Goal: Task Accomplishment & Management: Manage account settings

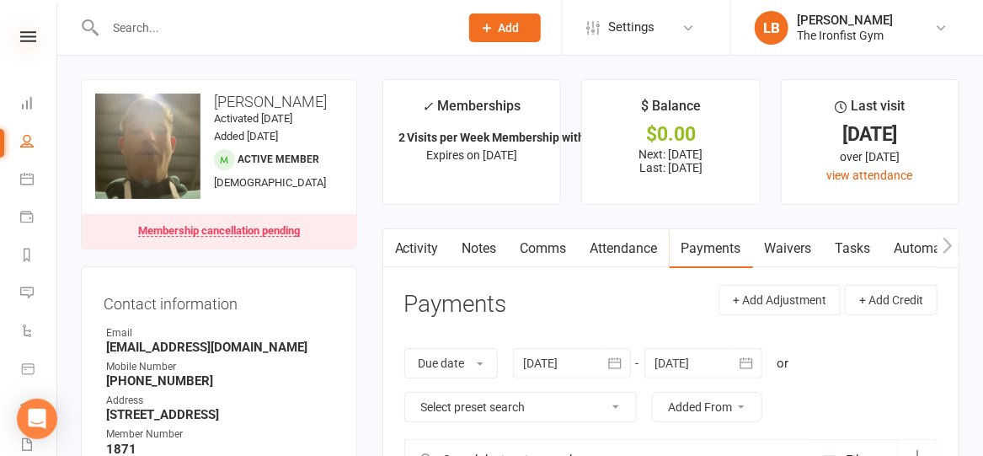
drag, startPoint x: 0, startPoint y: 0, endPoint x: 19, endPoint y: 33, distance: 38.1
click at [20, 33] on icon at bounding box center [28, 36] width 16 height 11
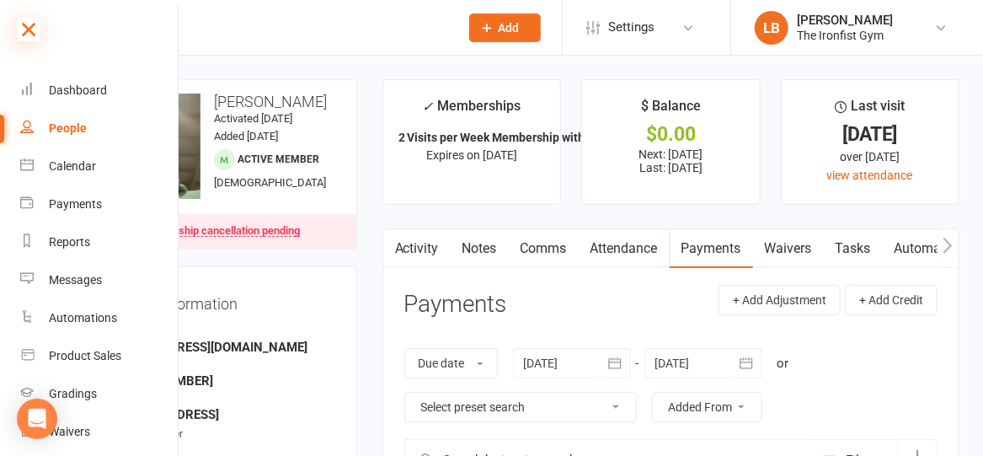
click at [28, 28] on icon at bounding box center [29, 30] width 24 height 24
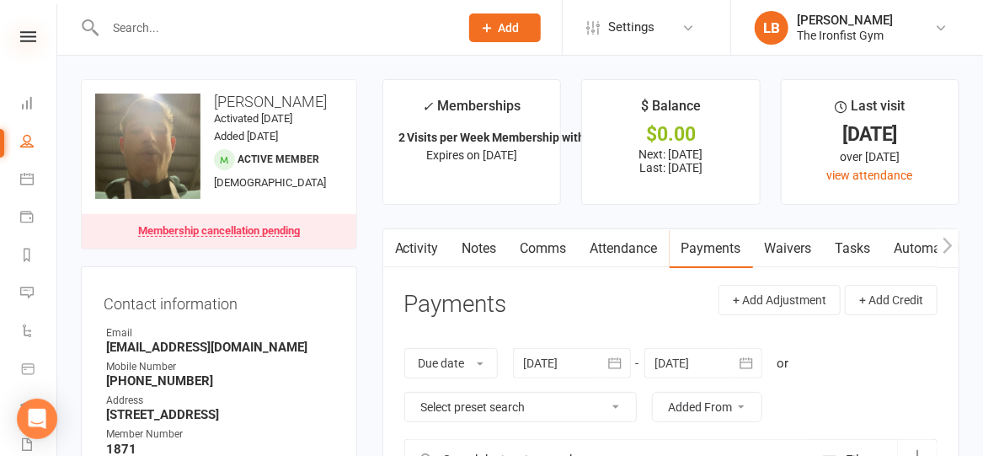
click at [24, 40] on icon at bounding box center [28, 36] width 16 height 11
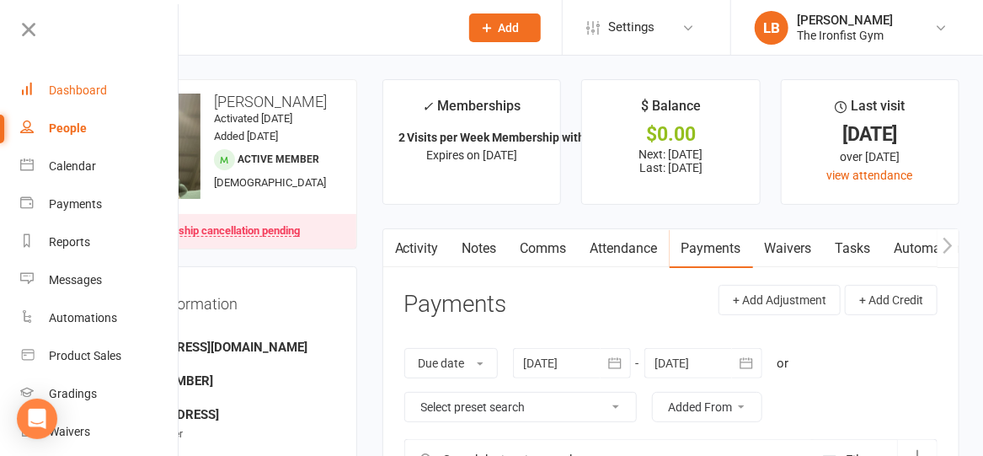
click at [72, 96] on div "Dashboard" at bounding box center [78, 89] width 58 height 13
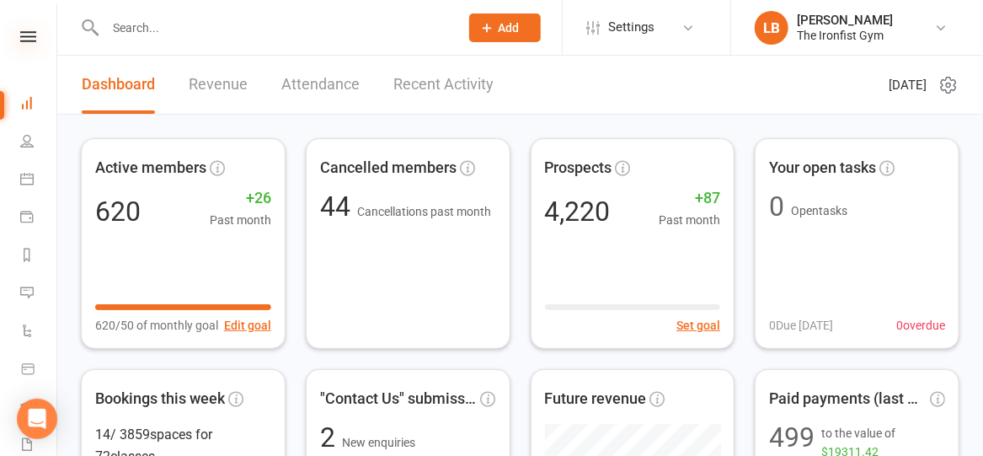
click at [24, 36] on icon at bounding box center [28, 36] width 16 height 11
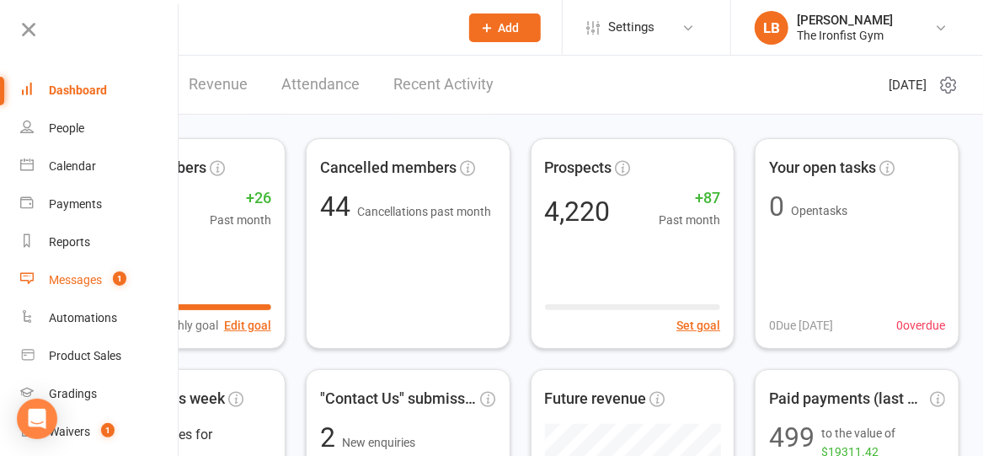
click at [61, 281] on div "Messages" at bounding box center [75, 279] width 53 height 13
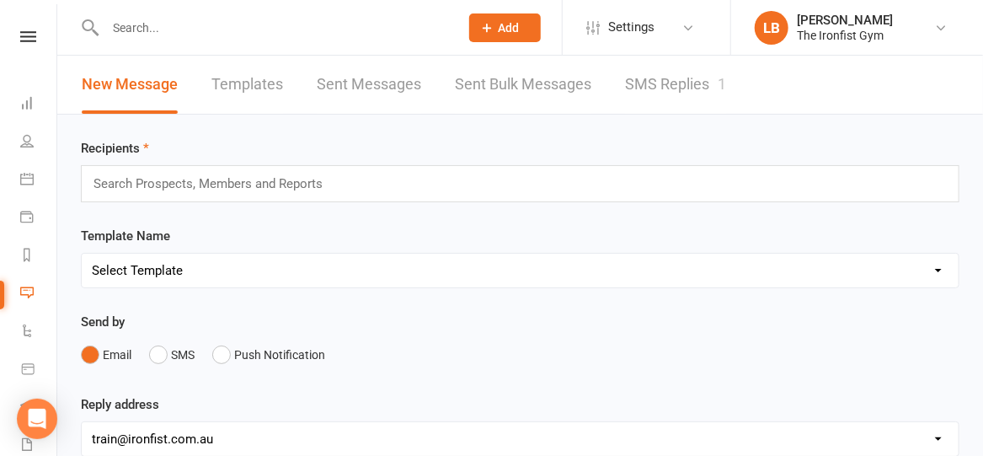
click at [706, 78] on link "SMS Replies 1" at bounding box center [675, 85] width 101 height 58
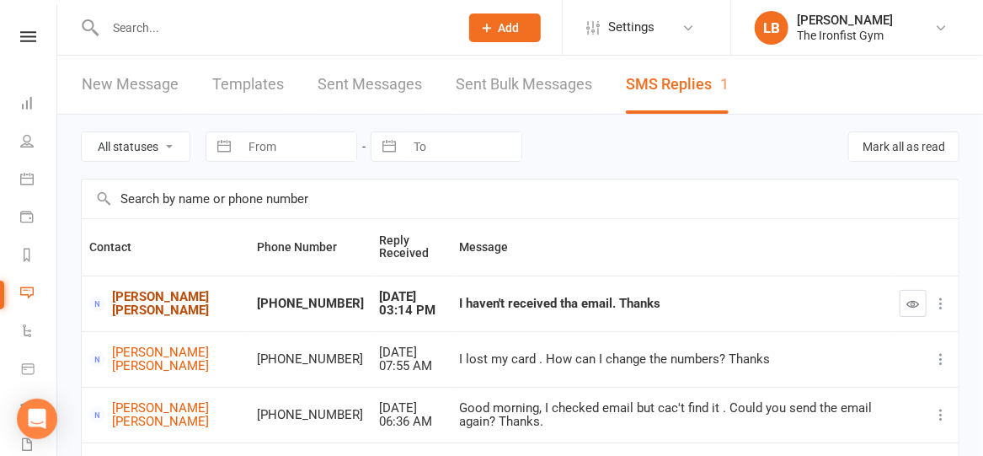
click at [149, 302] on link "[PERSON_NAME] [PERSON_NAME]" at bounding box center [165, 304] width 152 height 28
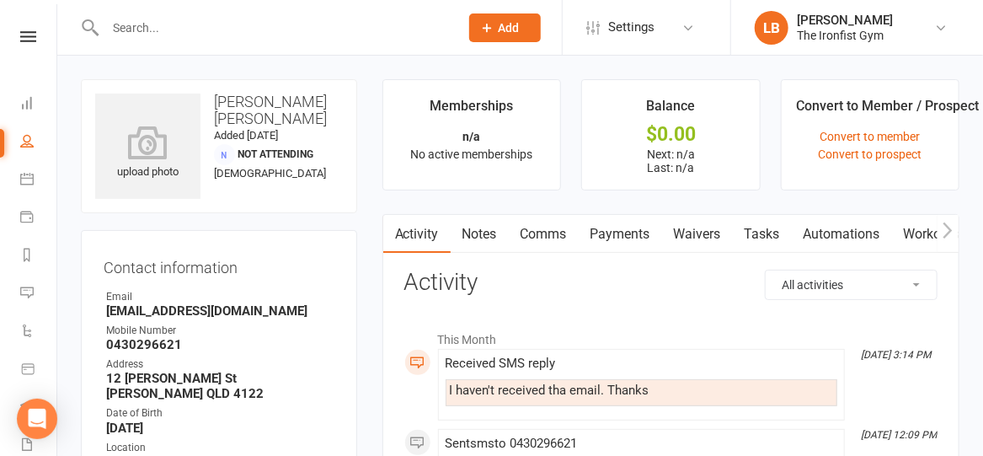
click at [542, 232] on link "Comms" at bounding box center [544, 234] width 70 height 39
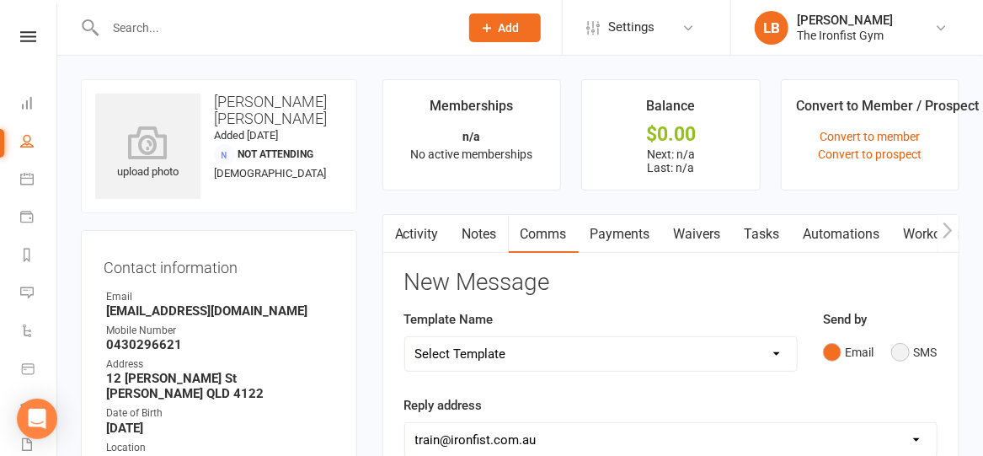
click at [899, 348] on button "SMS" at bounding box center [913, 352] width 45 height 32
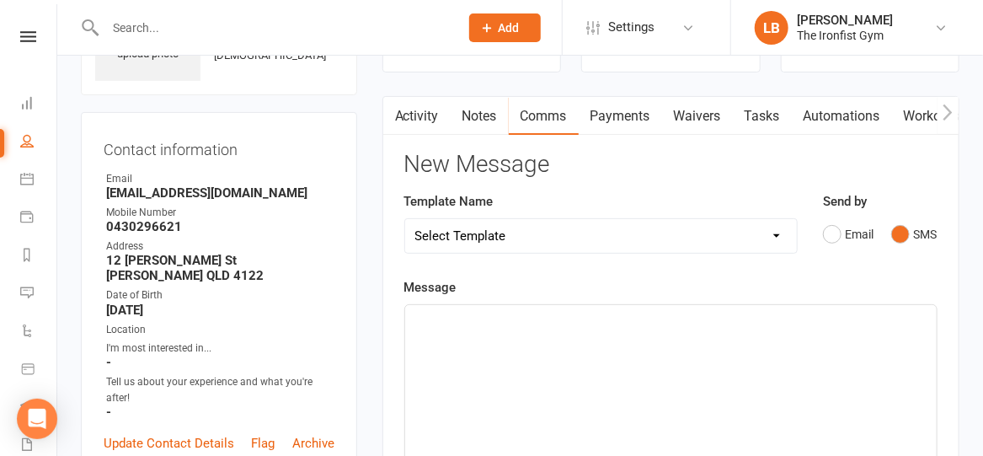
click at [627, 322] on p "﻿" at bounding box center [670, 320] width 511 height 20
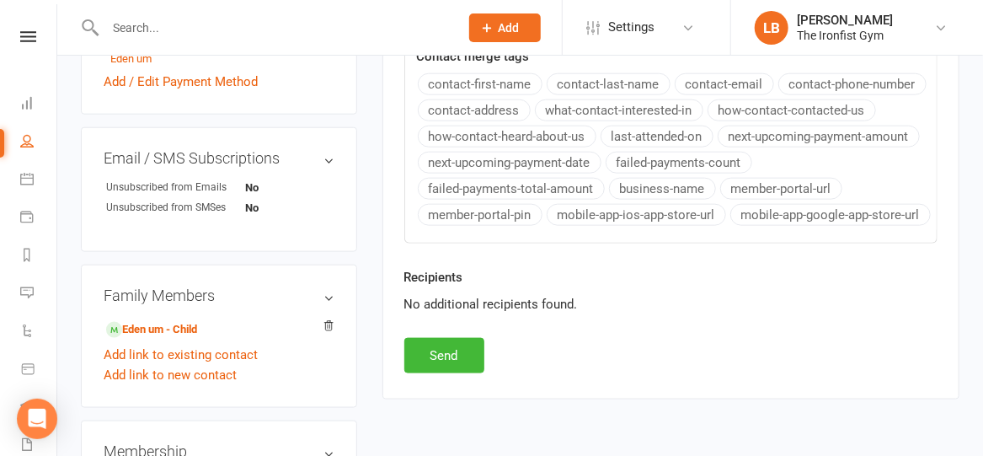
scroll to position [683, 0]
click at [408, 347] on button "Send" at bounding box center [444, 356] width 80 height 35
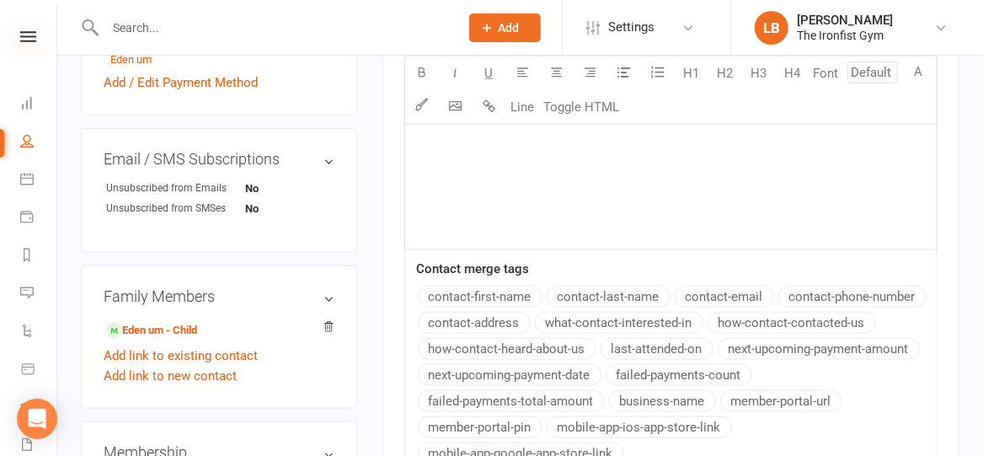
click at [24, 35] on icon at bounding box center [28, 36] width 16 height 11
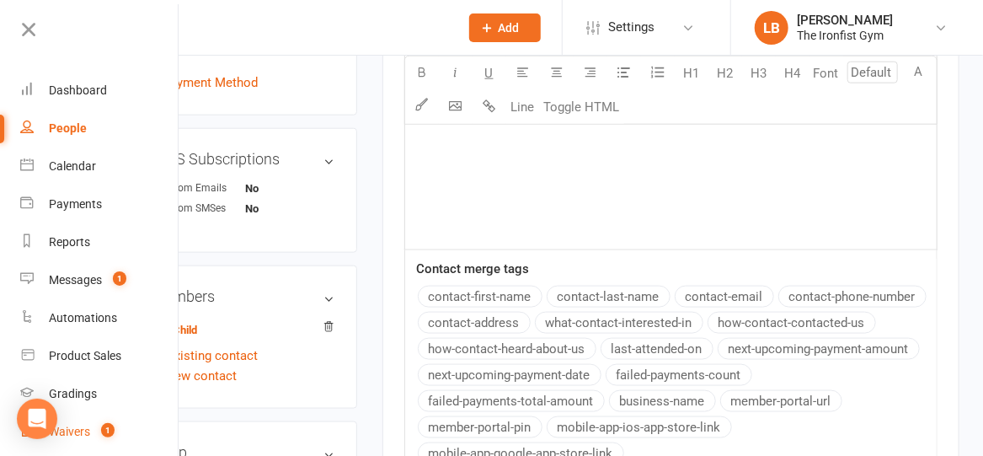
click at [75, 424] on div "Waivers" at bounding box center [69, 430] width 41 height 13
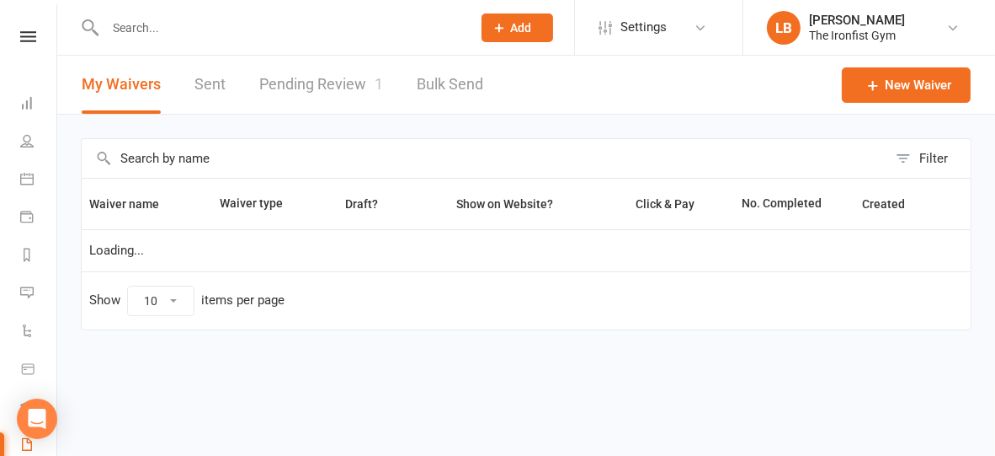
select select "100"
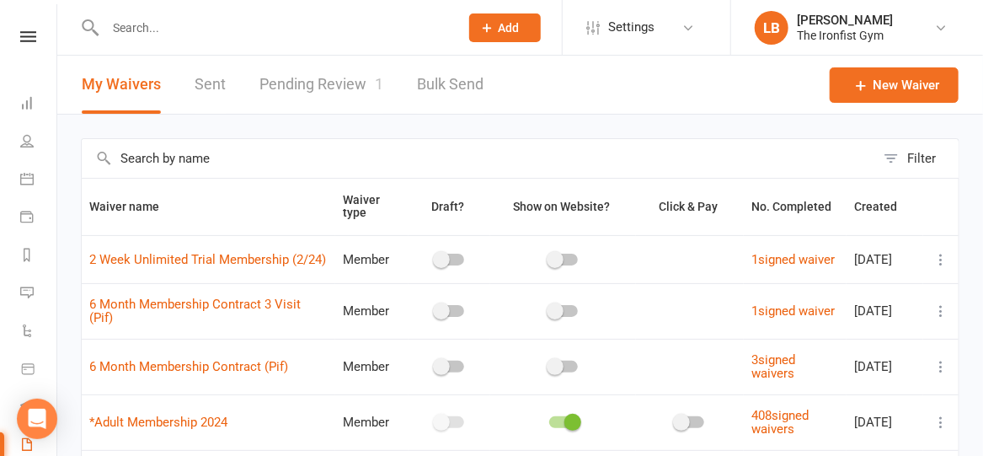
click at [345, 90] on link "Pending Review 1" at bounding box center [321, 85] width 124 height 58
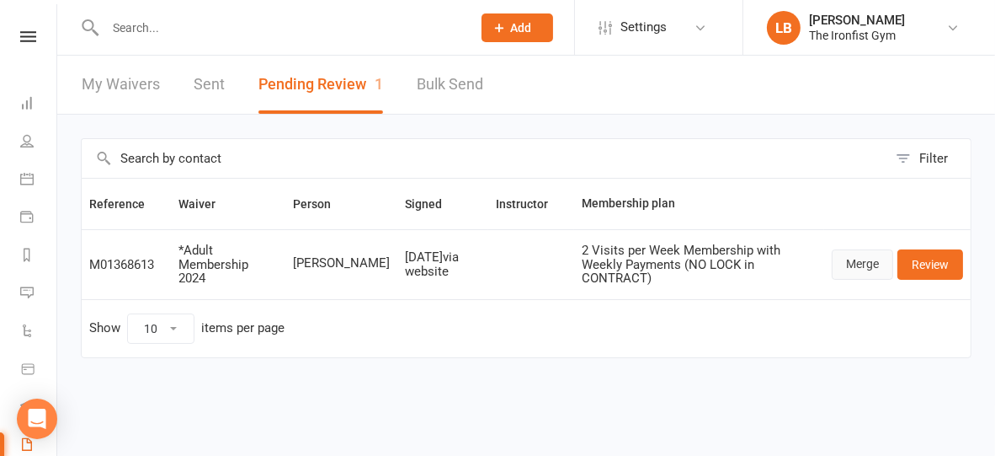
click at [869, 255] on link "Merge" at bounding box center [862, 264] width 61 height 30
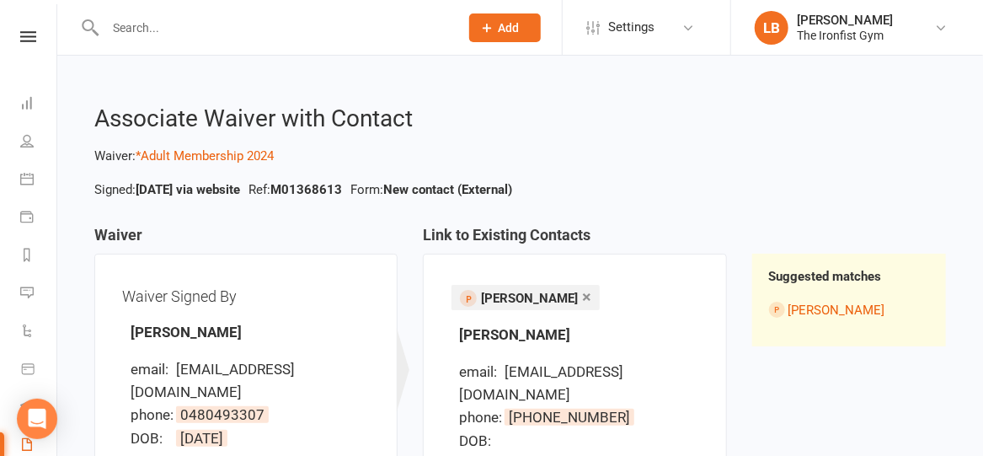
scroll to position [203, 0]
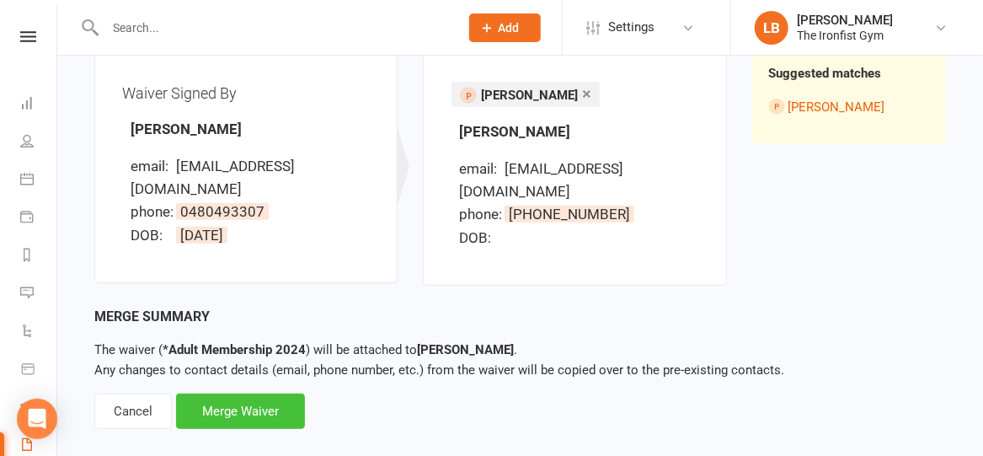
click at [259, 393] on div "Merge Waiver" at bounding box center [240, 410] width 129 height 35
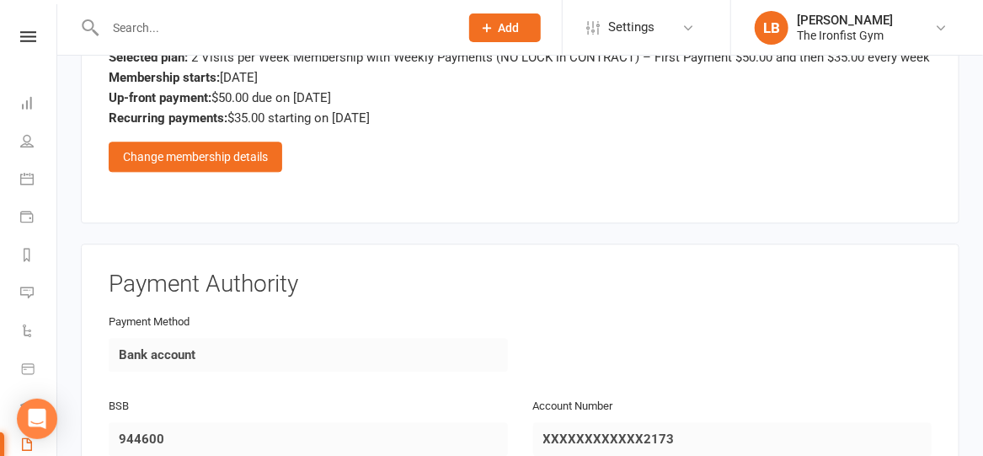
scroll to position [1622, 0]
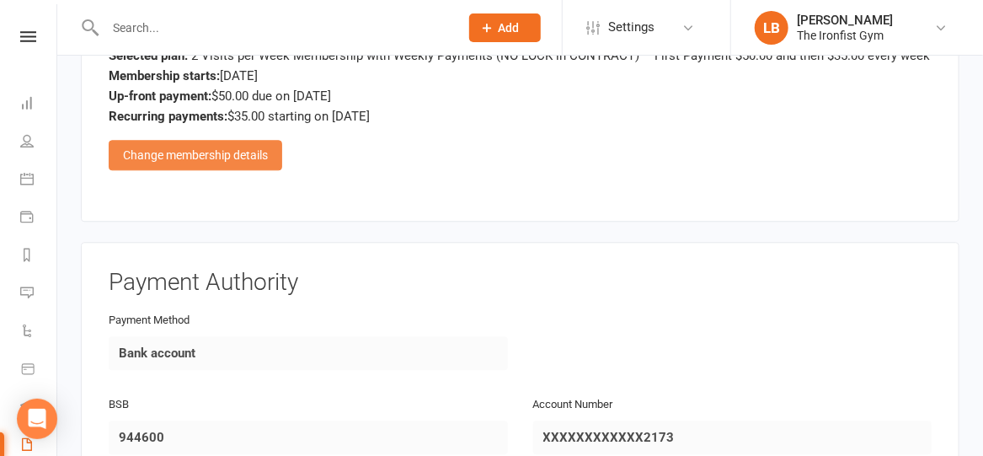
click at [222, 154] on div "Change membership details" at bounding box center [195, 155] width 173 height 30
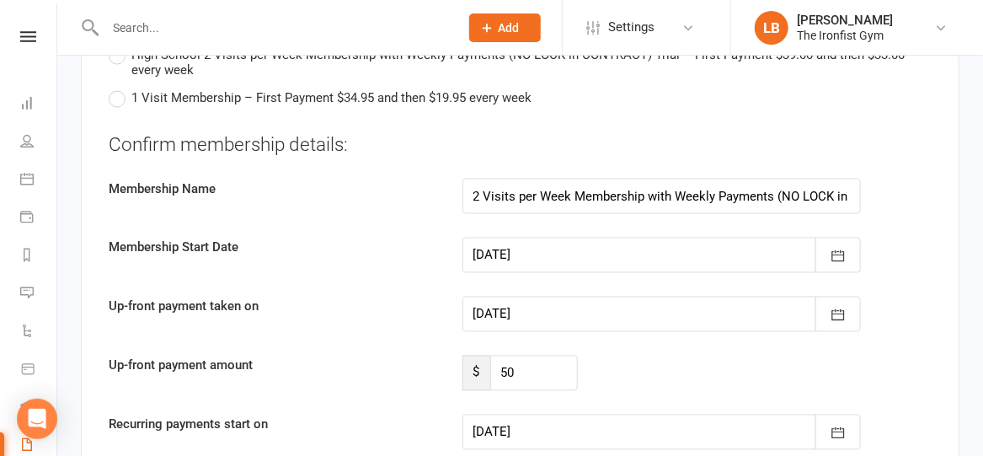
scroll to position [3589, 0]
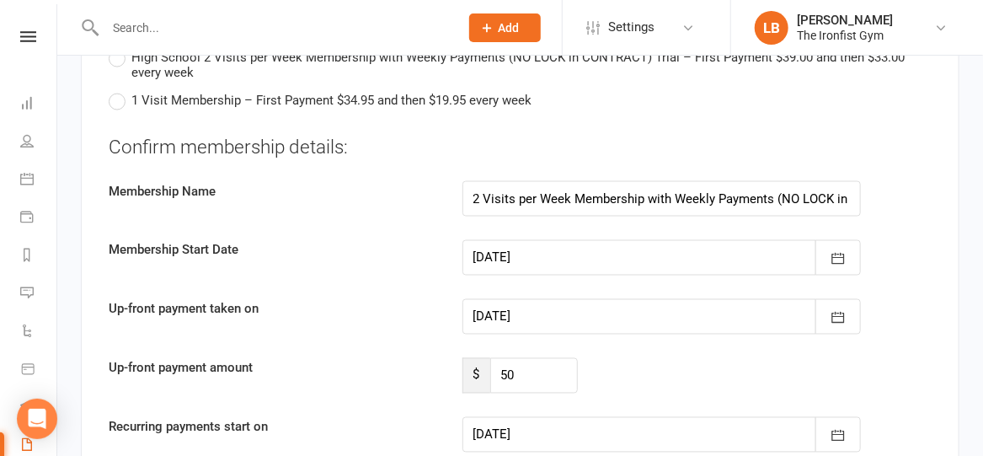
click at [529, 302] on div at bounding box center [661, 316] width 399 height 35
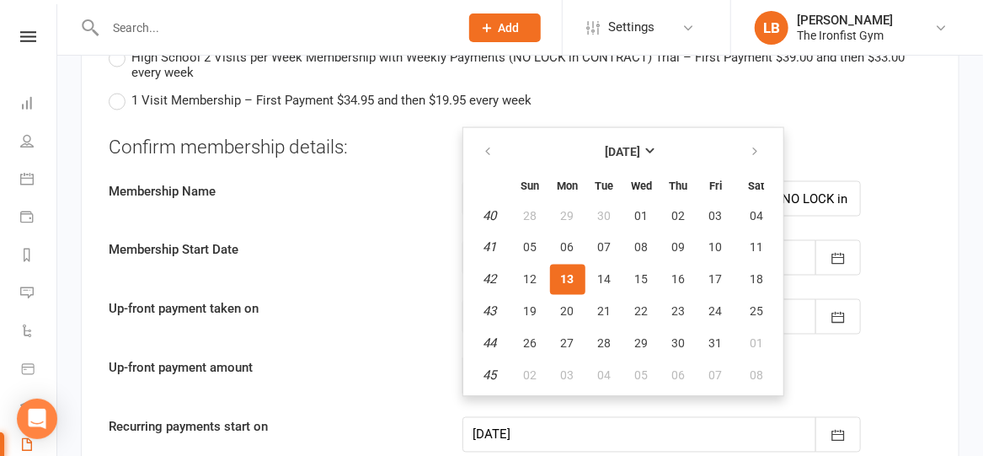
click at [568, 273] on span "13" at bounding box center [567, 279] width 13 height 13
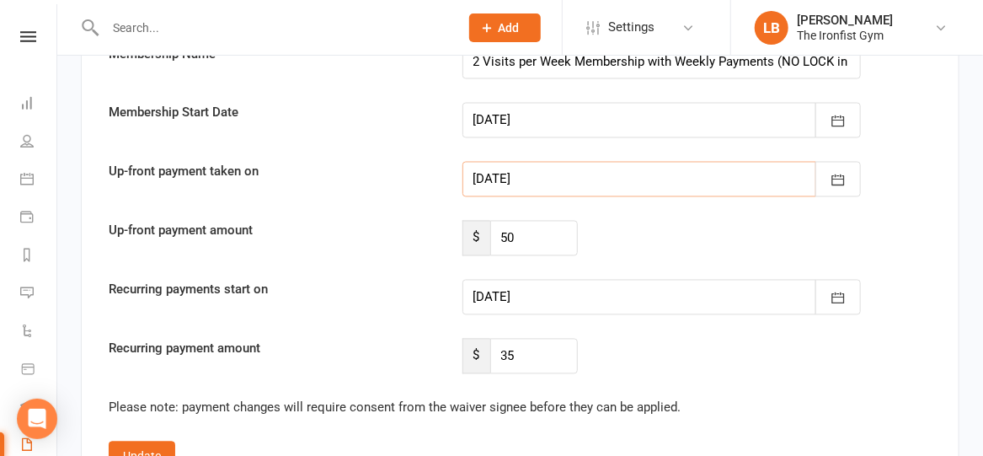
scroll to position [3736, 0]
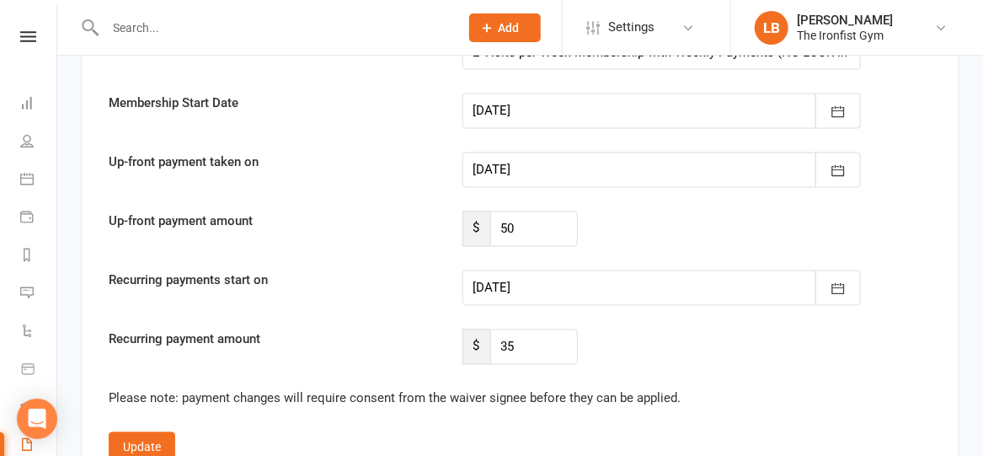
click at [571, 278] on div at bounding box center [661, 287] width 399 height 35
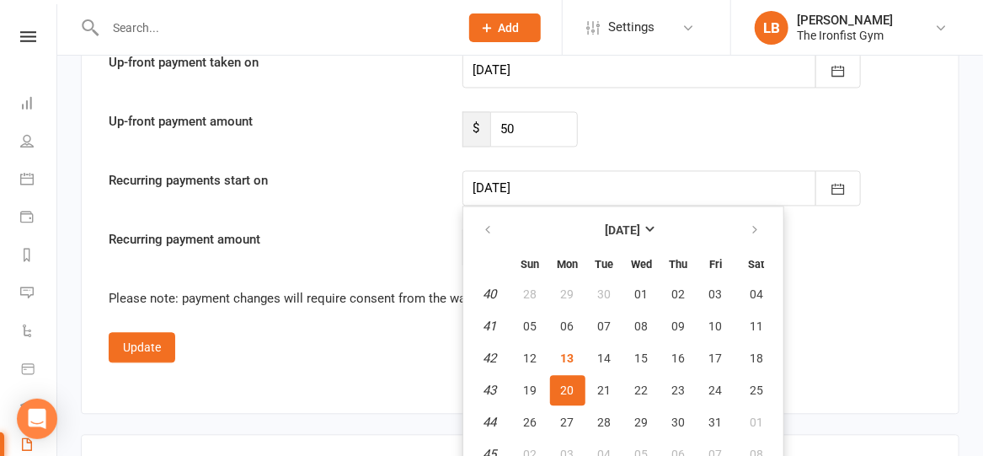
click at [566, 383] on span "20" at bounding box center [567, 389] width 13 height 13
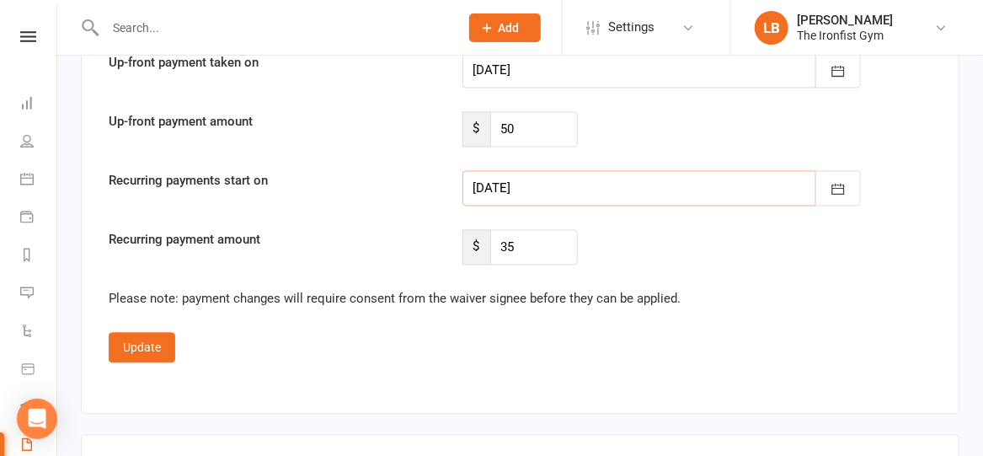
scroll to position [4001, 0]
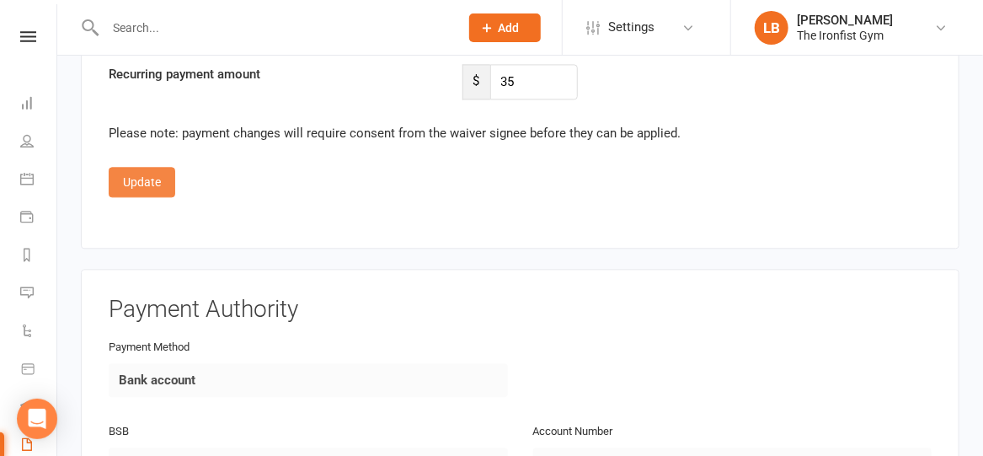
click at [142, 167] on button "Update" at bounding box center [142, 182] width 67 height 30
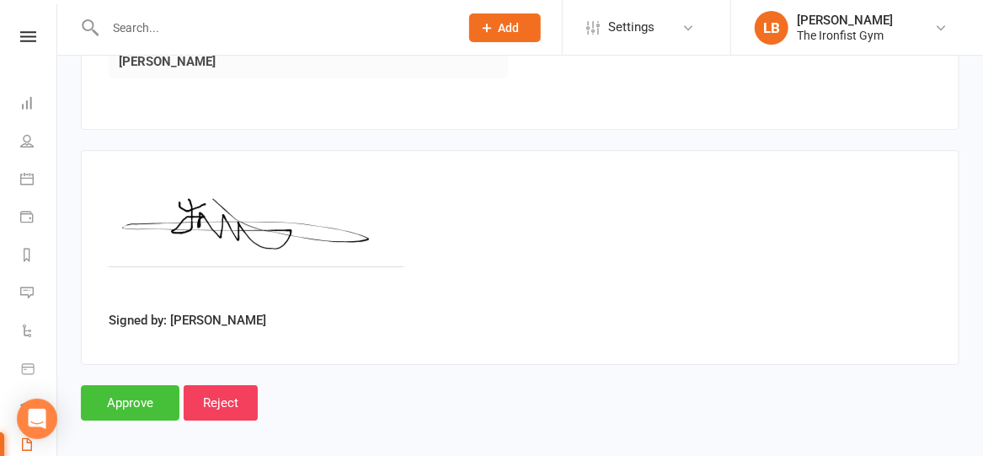
click at [133, 390] on input "Approve" at bounding box center [130, 402] width 99 height 35
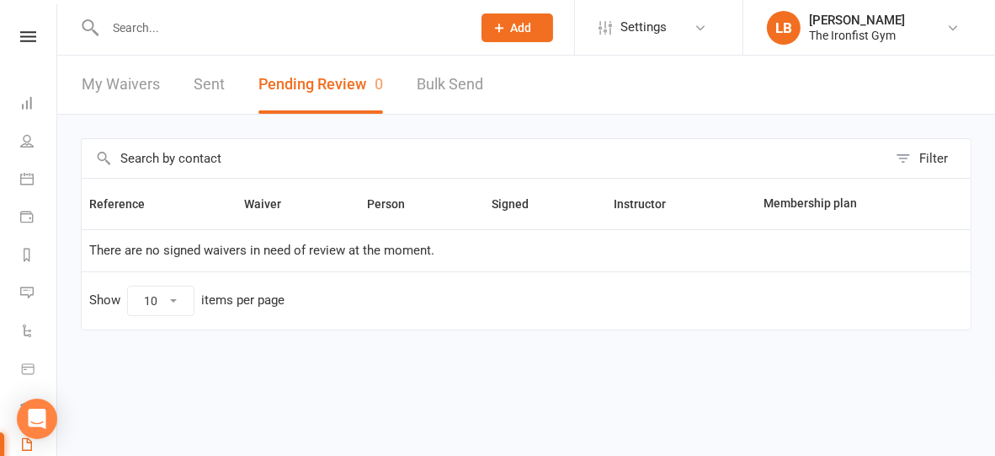
click at [328, 25] on input "text" at bounding box center [280, 28] width 360 height 24
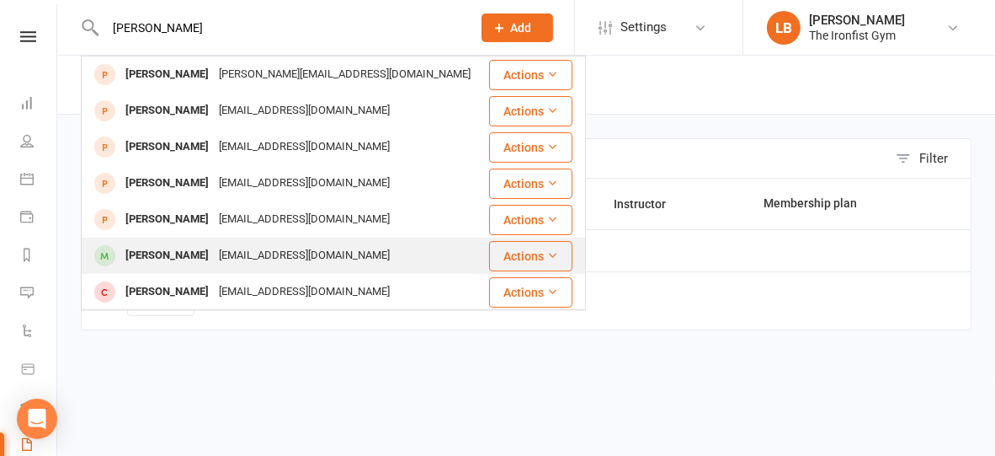
type input "[PERSON_NAME]"
click at [277, 248] on div "[EMAIL_ADDRESS][DOMAIN_NAME]" at bounding box center [304, 255] width 181 height 24
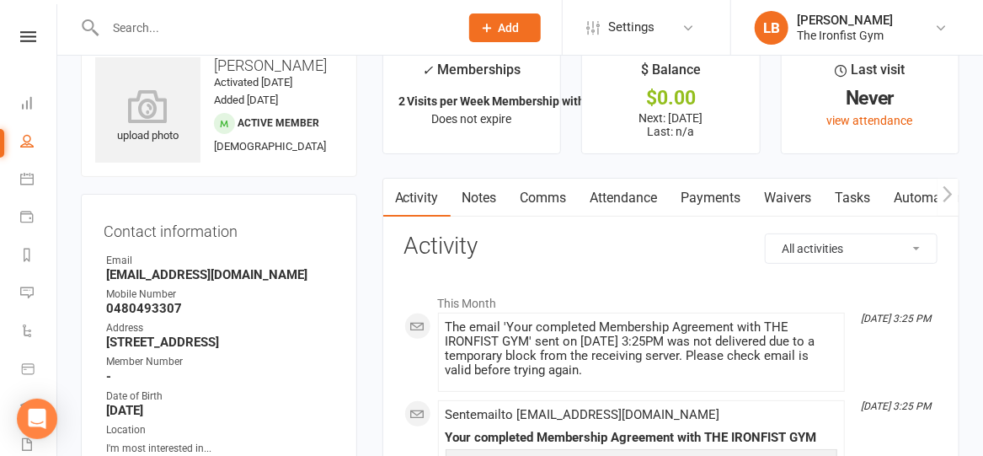
scroll to position [17, 0]
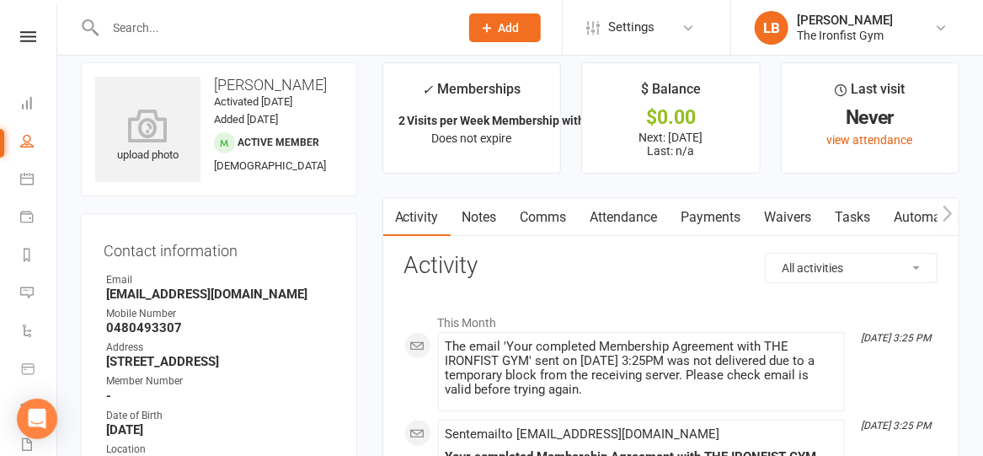
click at [559, 208] on link "Comms" at bounding box center [544, 217] width 70 height 39
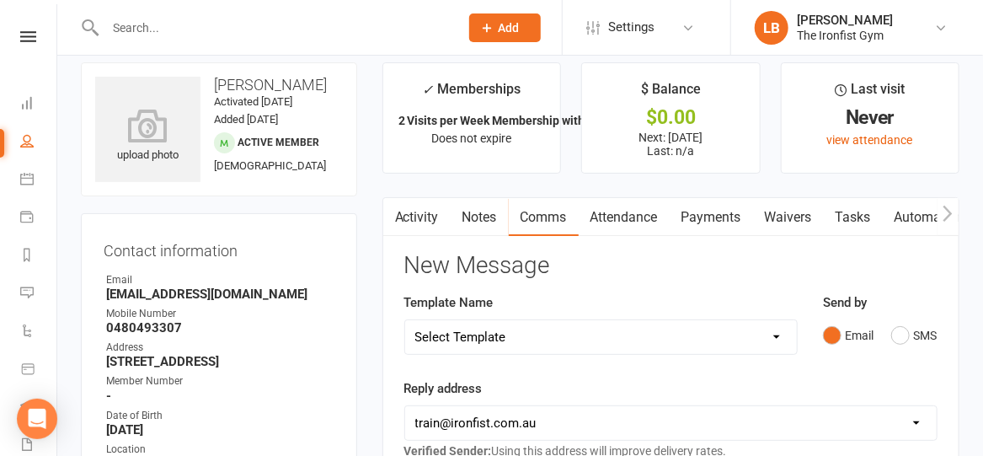
click at [596, 344] on select "Select Template [SMS] Grading Fee owing [SMS] Balance Owing - Catch up [SMS] Ex…" at bounding box center [601, 337] width 392 height 34
select select "16"
click at [405, 320] on select "Select Template [SMS] Grading Fee owing [SMS] Balance Owing - Catch up [SMS] Ex…" at bounding box center [601, 337] width 392 height 34
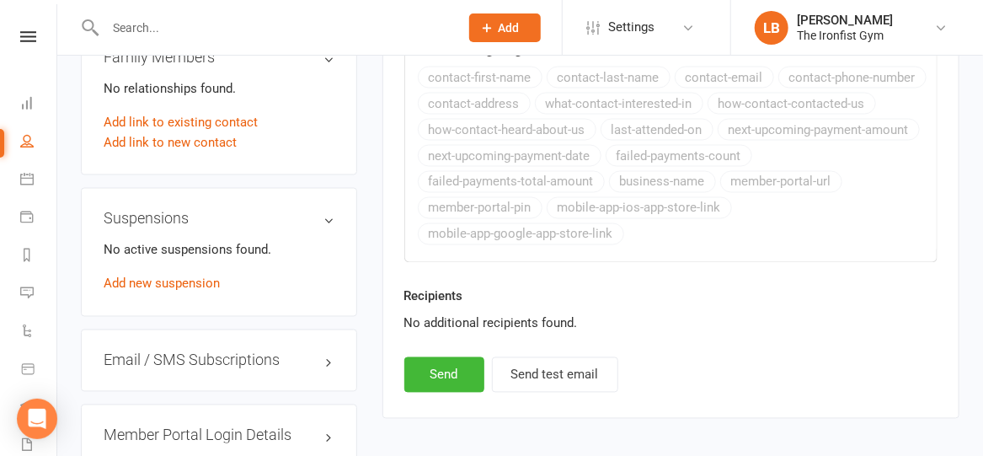
scroll to position [1153, 0]
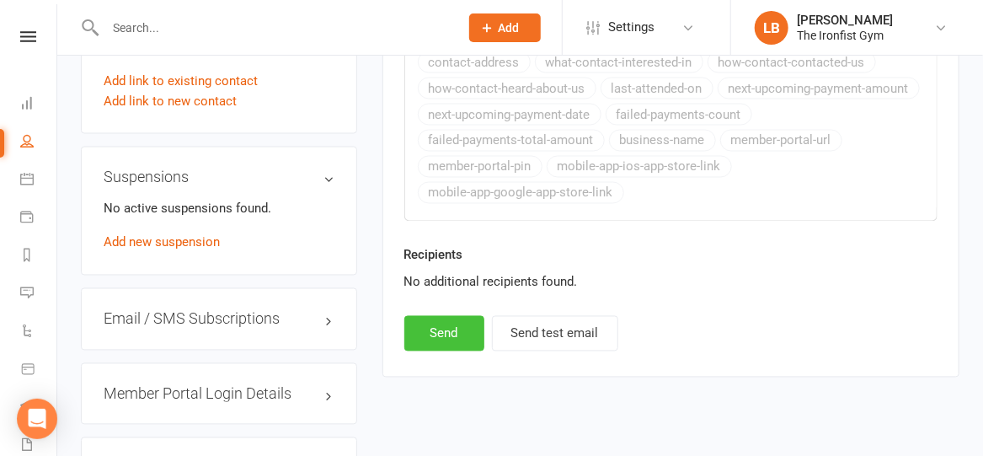
click at [432, 325] on button "Send" at bounding box center [444, 333] width 80 height 35
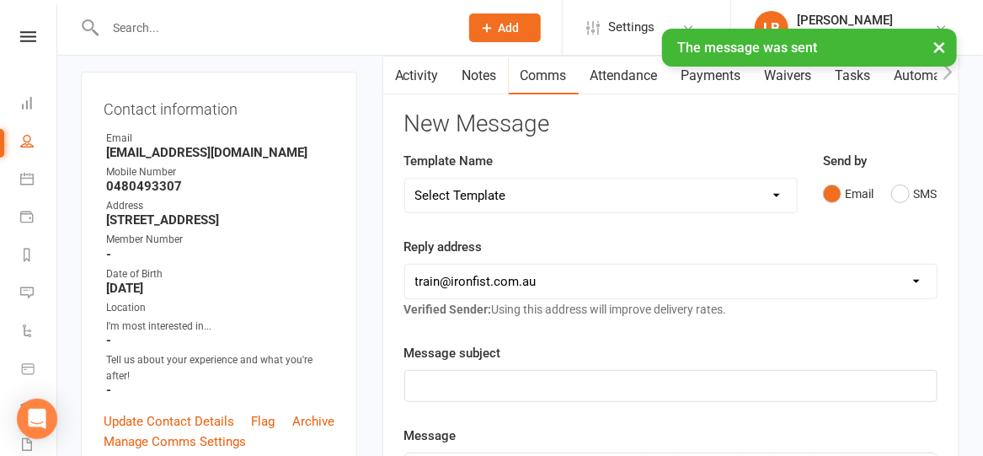
scroll to position [151, 0]
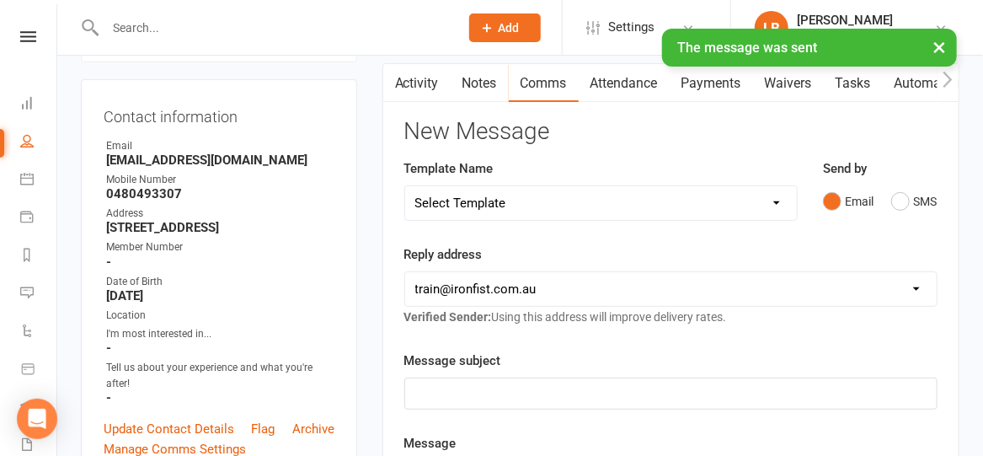
click at [532, 196] on select "Select Template [SMS] Grading Fee owing [SMS] Balance Owing - Catch up [SMS] Ex…" at bounding box center [601, 203] width 392 height 34
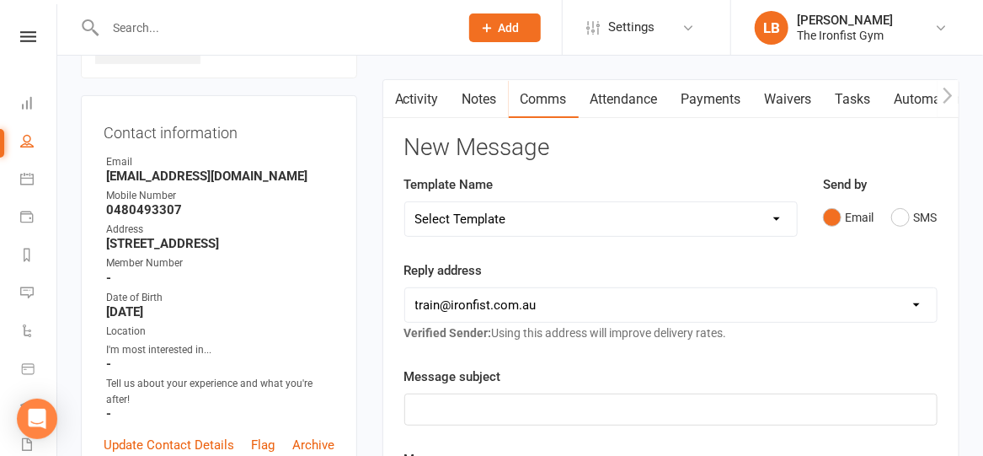
scroll to position [133, 0]
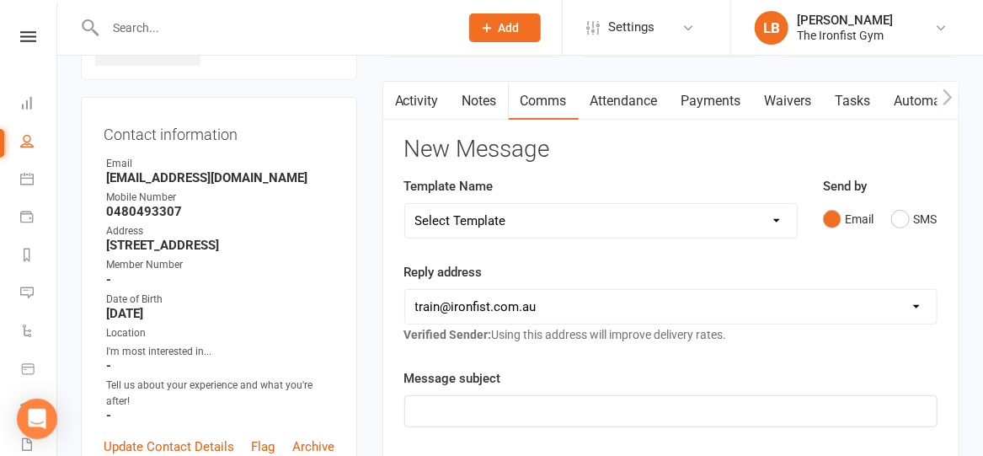
click at [513, 208] on select "Select Template [SMS] Grading Fee owing [SMS] Balance Owing - Catch up [SMS] Ex…" at bounding box center [601, 221] width 392 height 34
select select "17"
click at [405, 204] on select "Select Template [SMS] Grading Fee owing [SMS] Balance Owing - Catch up [SMS] Ex…" at bounding box center [601, 221] width 392 height 34
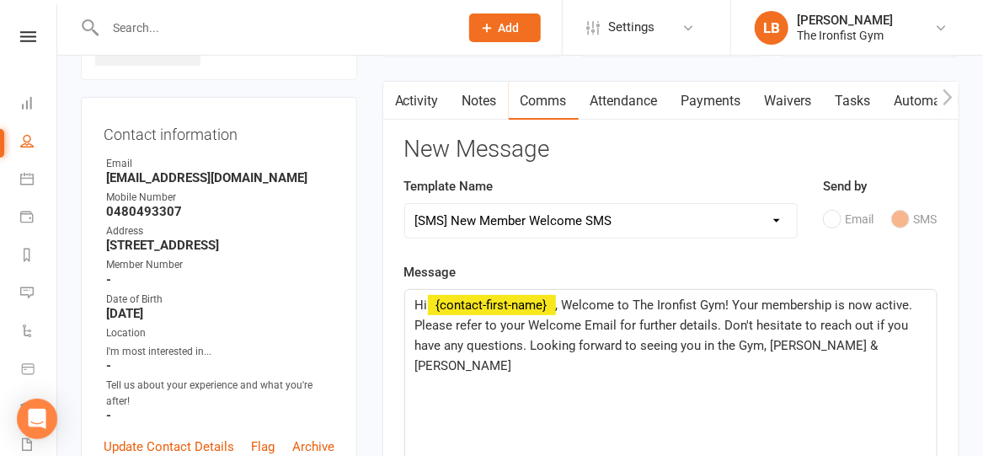
click at [412, 323] on div "Hi ﻿ {contact-first-name} , Welcome to The Ironfist Gym! Your membership is now…" at bounding box center [670, 416] width 531 height 253
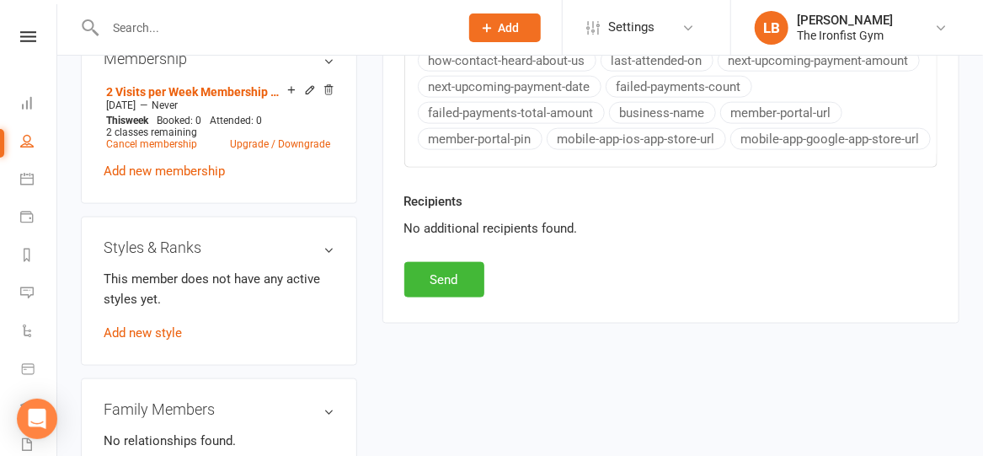
scroll to position [776, 0]
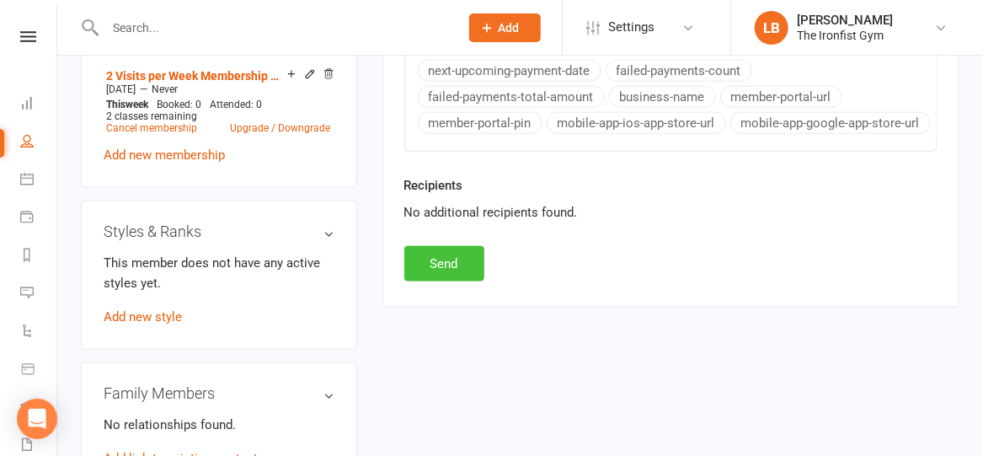
click at [427, 259] on button "Send" at bounding box center [444, 263] width 80 height 35
select select
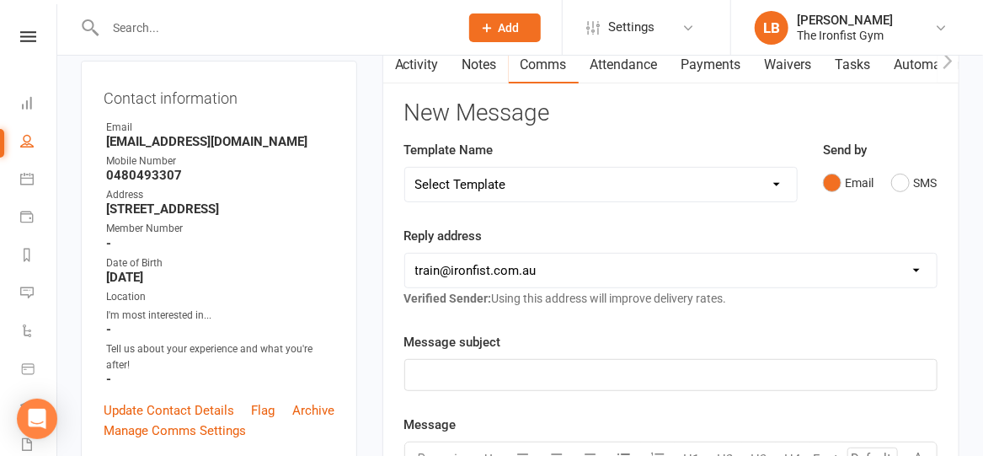
scroll to position [173, 0]
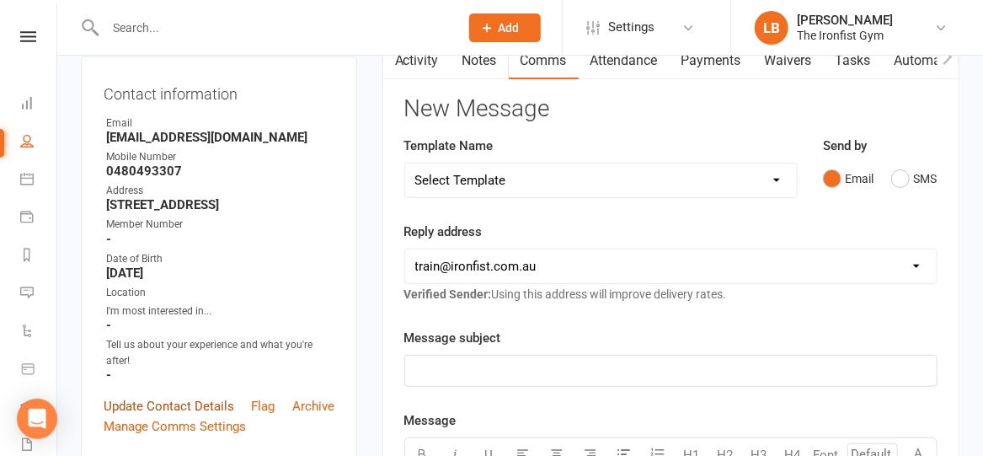
click at [138, 416] on link "Update Contact Details" at bounding box center [169, 406] width 131 height 20
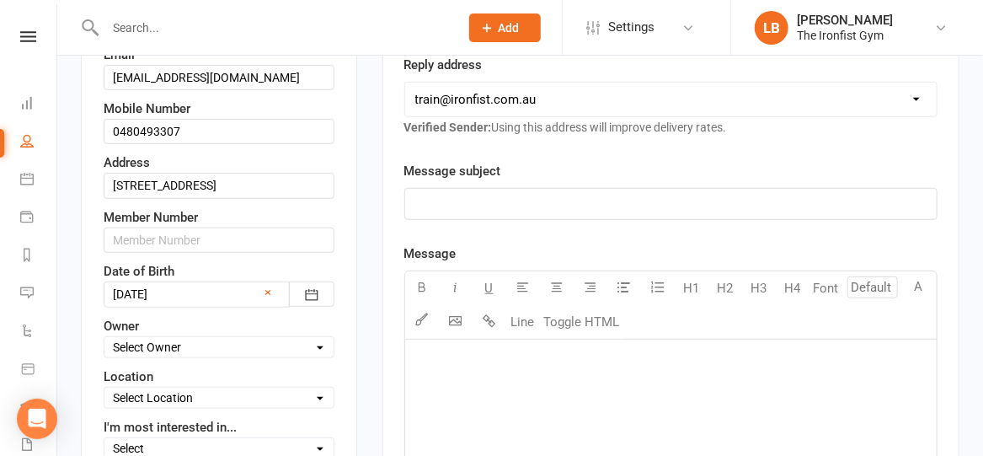
scroll to position [354, 0]
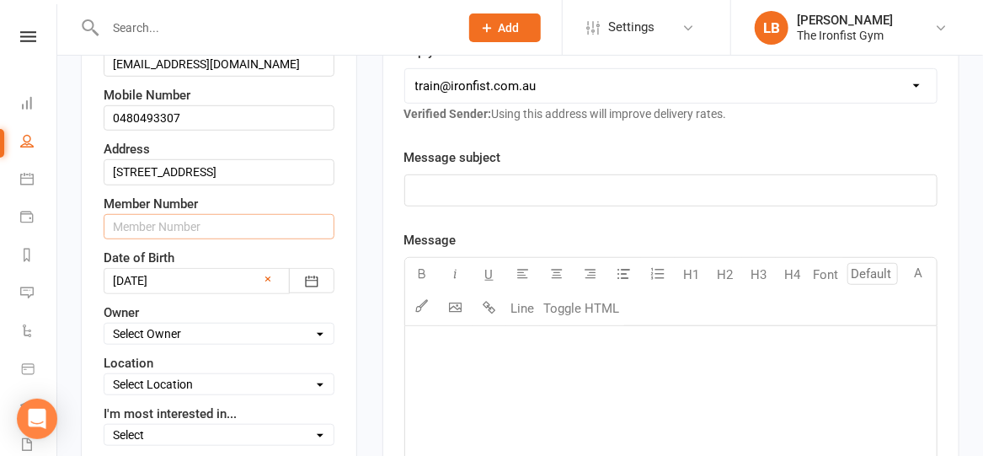
click at [145, 239] on input "text" at bounding box center [219, 226] width 231 height 25
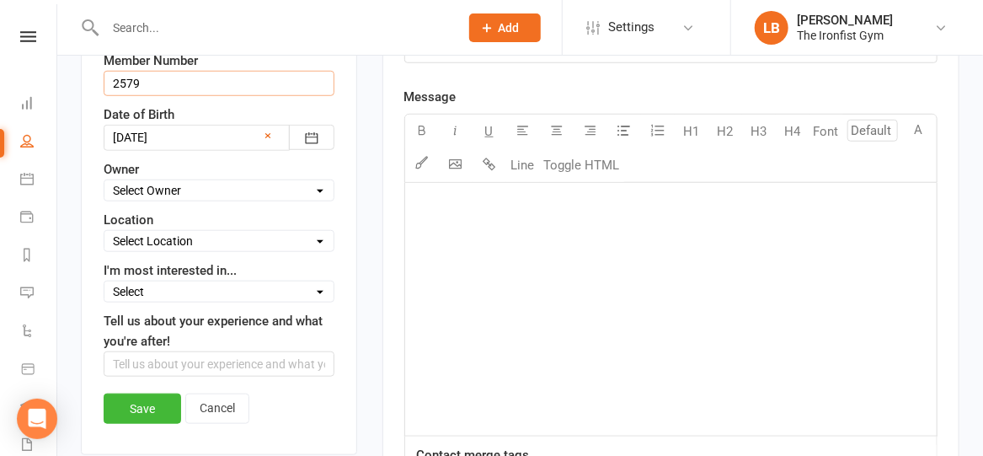
scroll to position [502, 0]
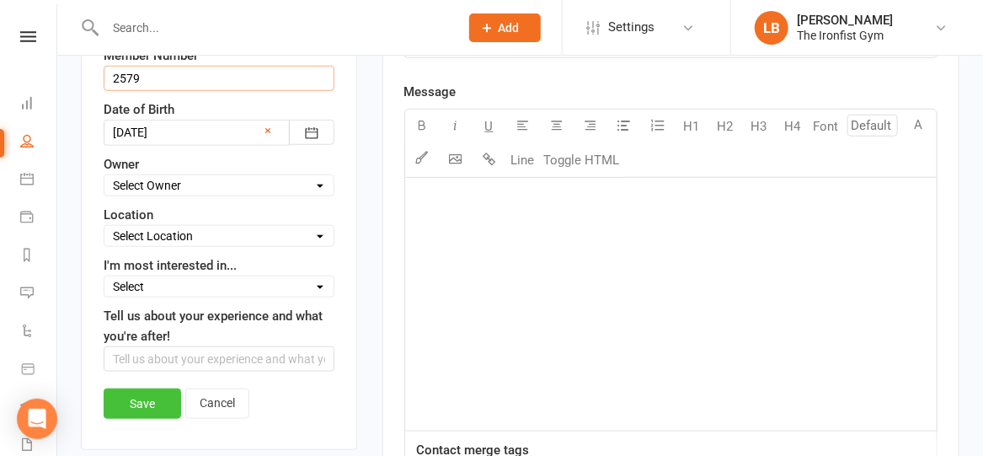
type input "2579"
click at [140, 419] on link "Save" at bounding box center [142, 403] width 77 height 30
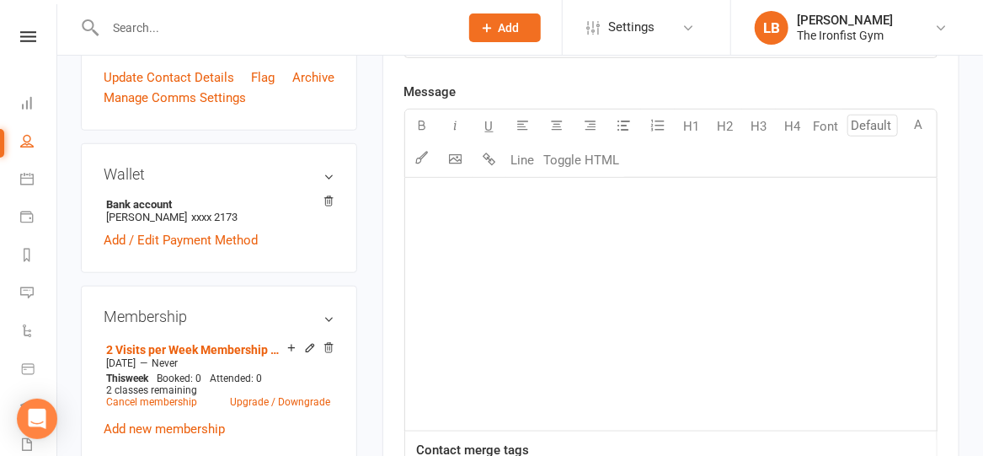
scroll to position [0, 0]
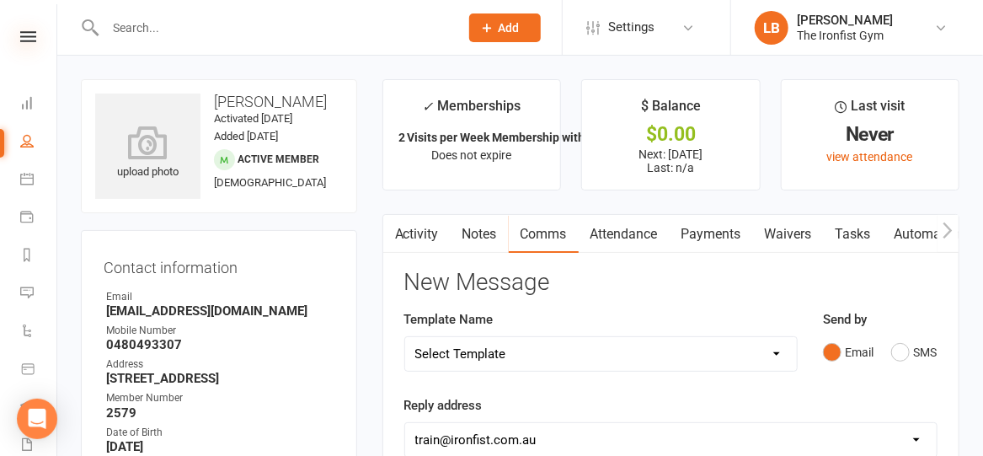
click at [20, 37] on icon at bounding box center [28, 36] width 16 height 11
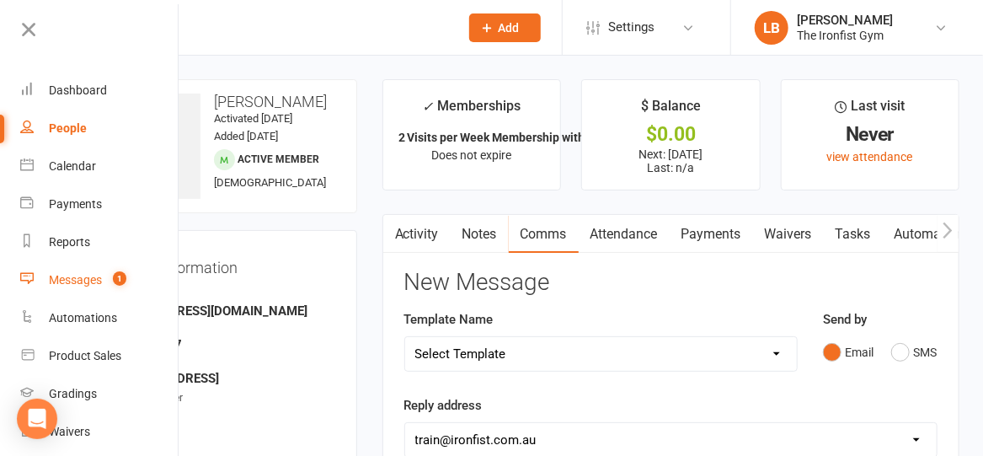
click at [67, 280] on div "Messages" at bounding box center [75, 279] width 53 height 13
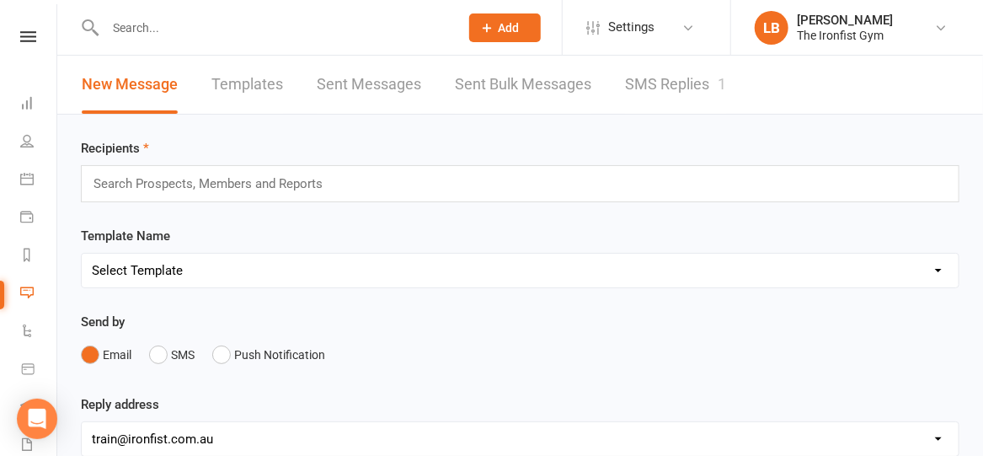
click at [679, 71] on link "SMS Replies 1" at bounding box center [675, 85] width 101 height 58
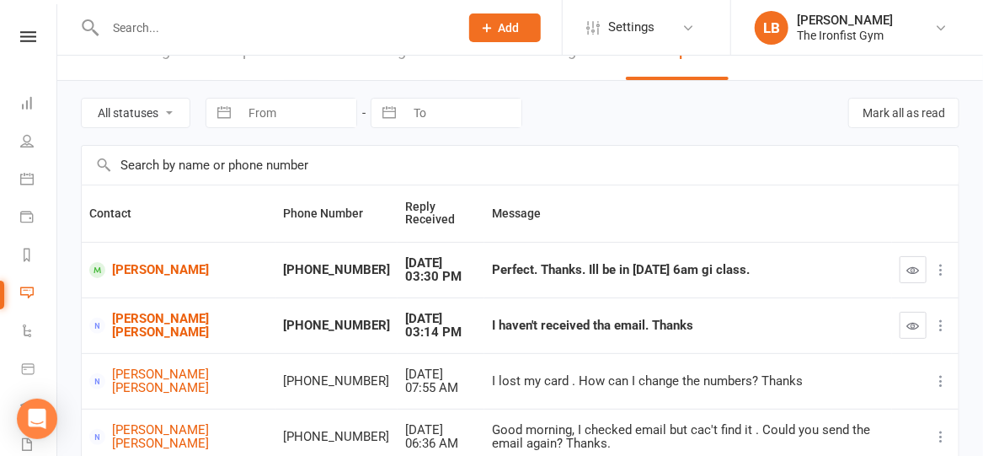
scroll to position [35, 0]
click at [914, 266] on icon "button" at bounding box center [913, 269] width 13 height 13
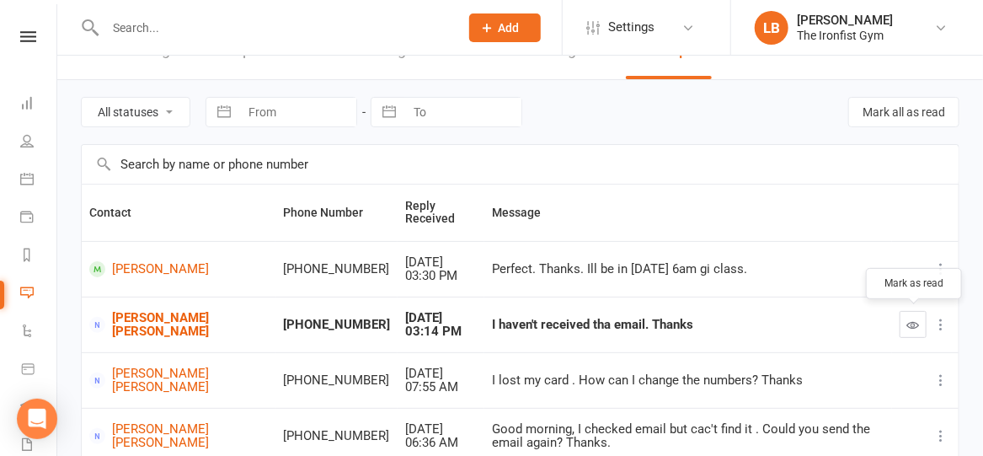
click at [915, 323] on icon "button" at bounding box center [913, 324] width 13 height 13
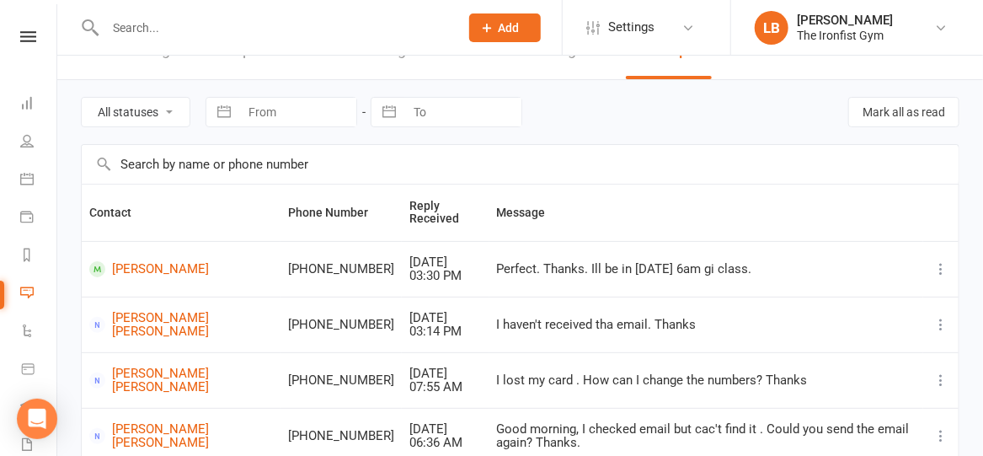
click at [145, 37] on input "text" at bounding box center [273, 28] width 347 height 24
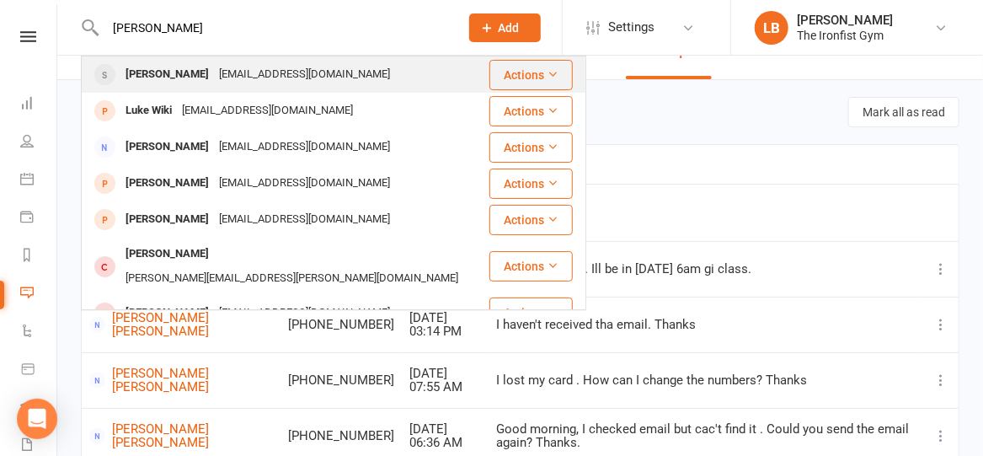
type input "[PERSON_NAME]"
click at [183, 71] on div "[PERSON_NAME]" at bounding box center [166, 74] width 93 height 24
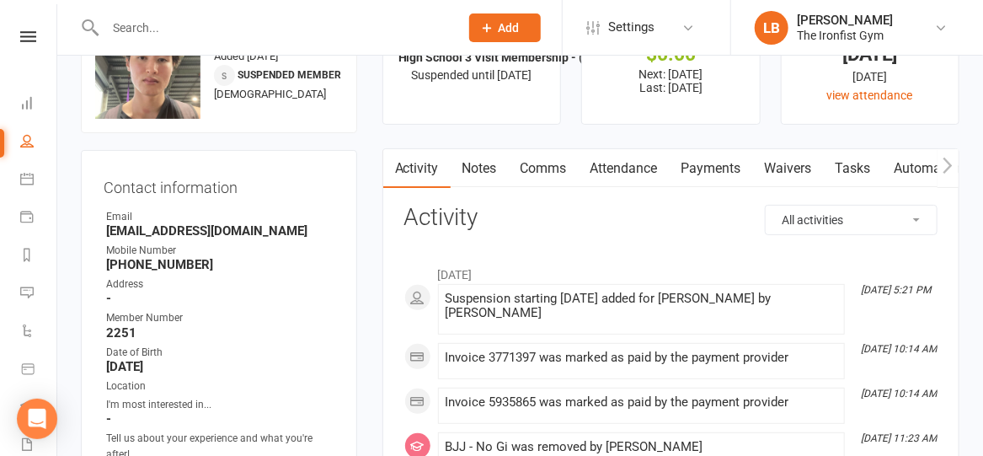
scroll to position [71, 0]
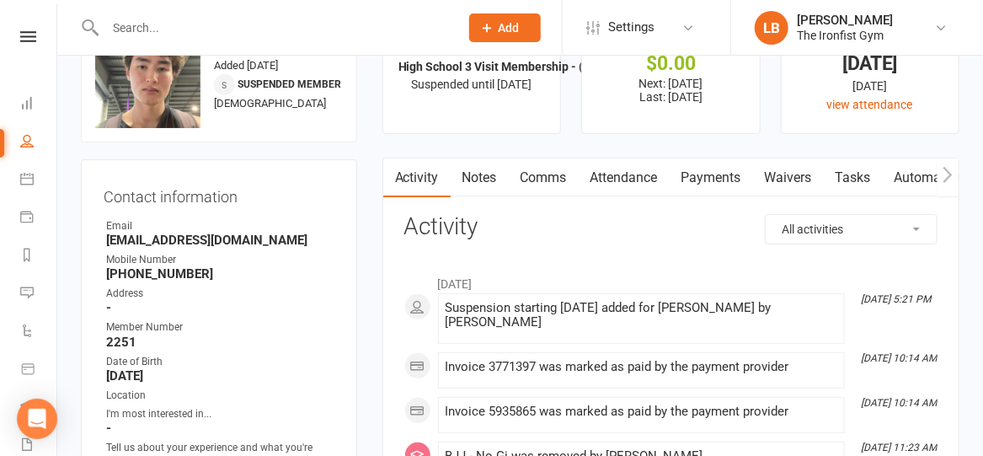
click at [701, 179] on link "Payments" at bounding box center [711, 177] width 83 height 39
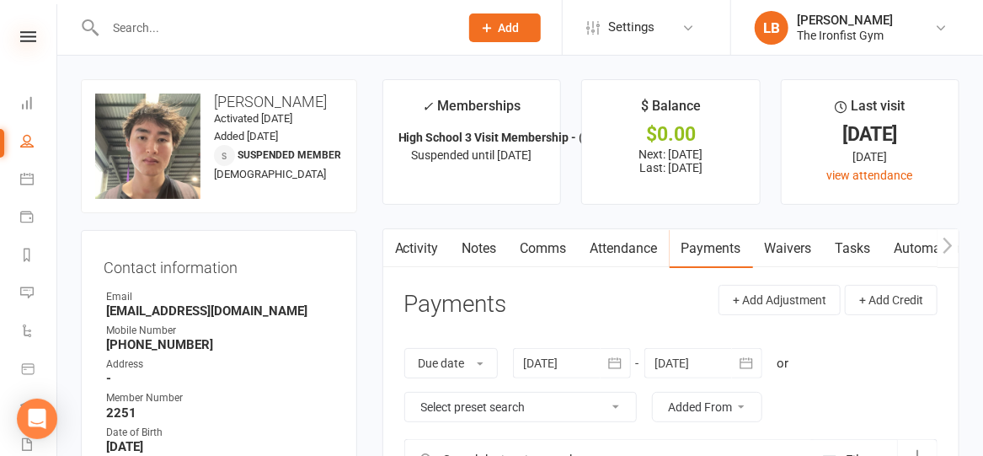
click at [24, 37] on icon at bounding box center [28, 36] width 16 height 11
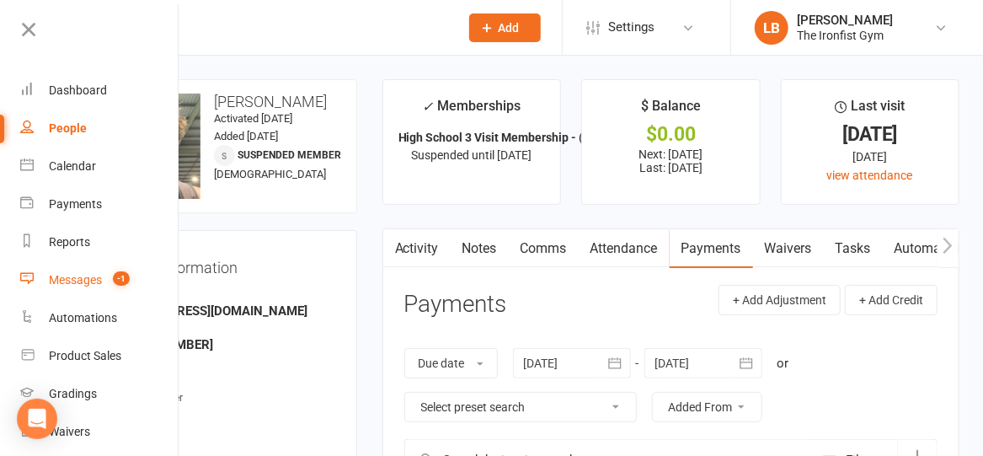
click at [56, 283] on div "Messages" at bounding box center [75, 279] width 53 height 13
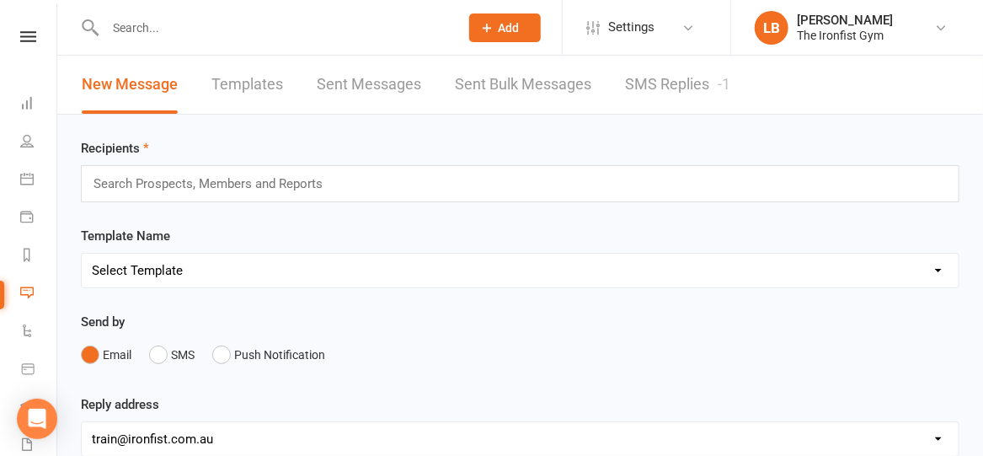
click at [686, 80] on link "SMS Replies -1" at bounding box center [677, 85] width 105 height 58
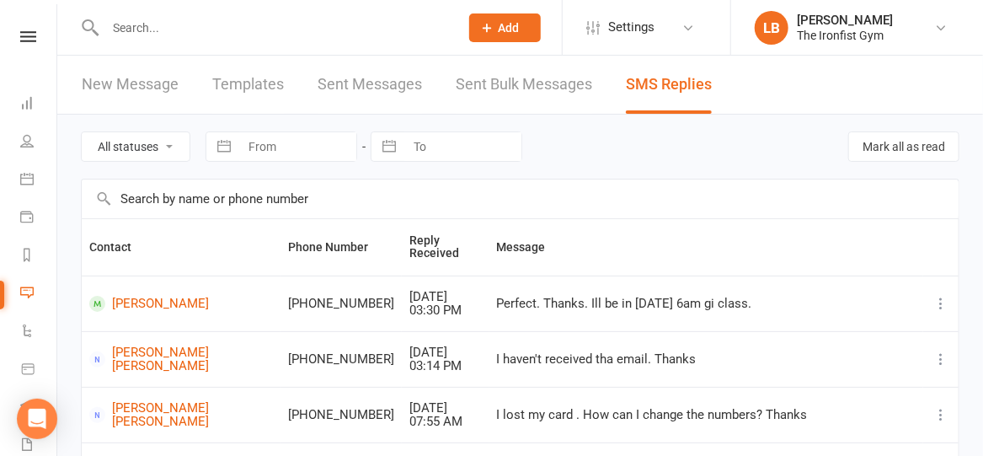
click at [317, 26] on input "text" at bounding box center [273, 28] width 347 height 24
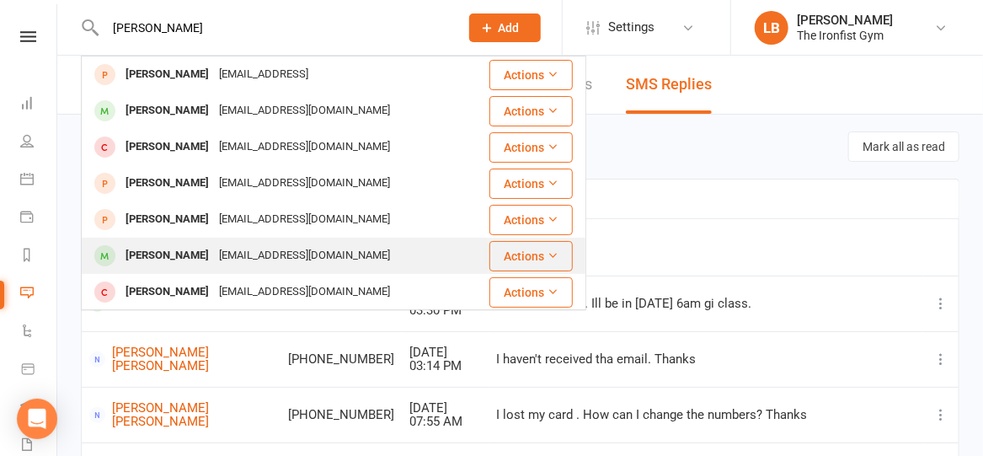
type input "[PERSON_NAME]"
click at [224, 242] on div "[PERSON_NAME] [PERSON_NAME][EMAIL_ADDRESS][DOMAIN_NAME]" at bounding box center [285, 255] width 405 height 35
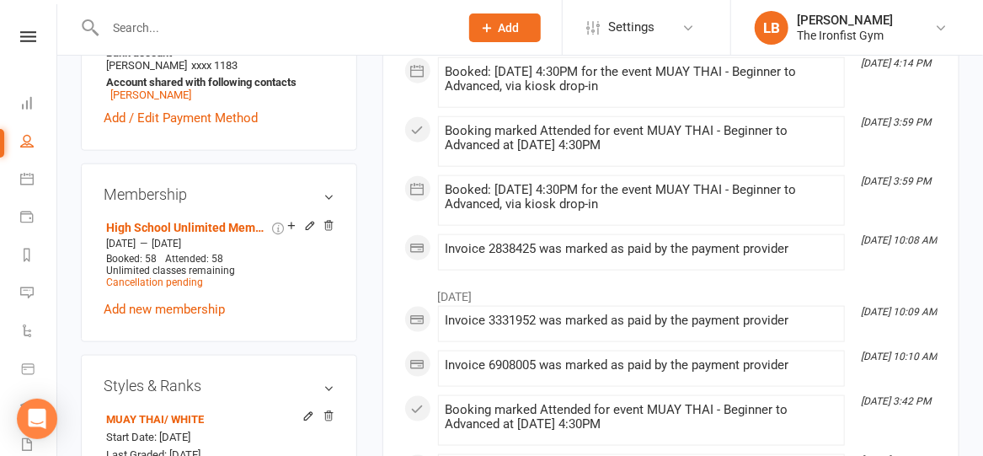
scroll to position [692, 0]
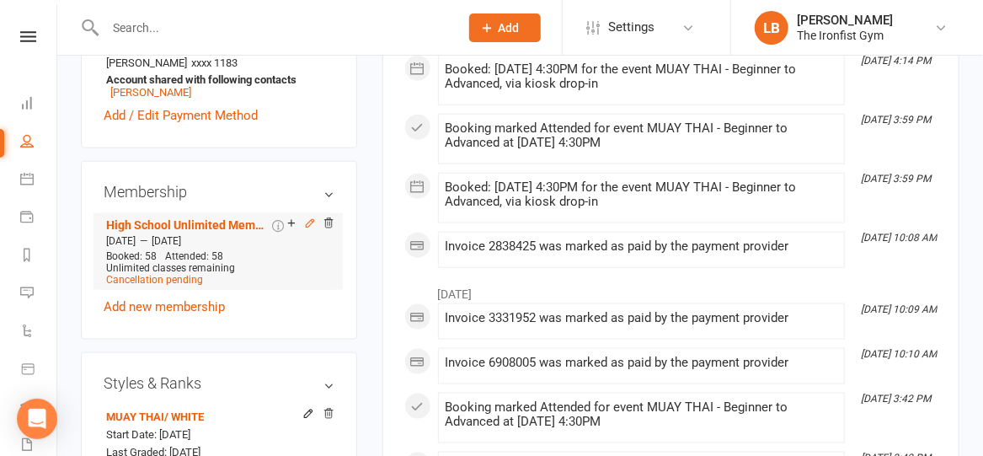
click at [309, 229] on icon at bounding box center [310, 223] width 12 height 12
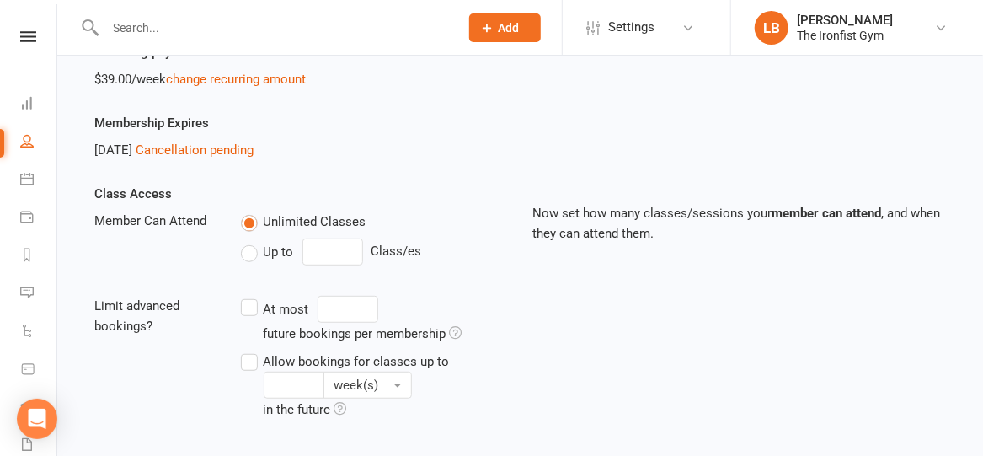
scroll to position [261, 0]
click at [201, 150] on link "Cancellation pending" at bounding box center [195, 150] width 118 height 15
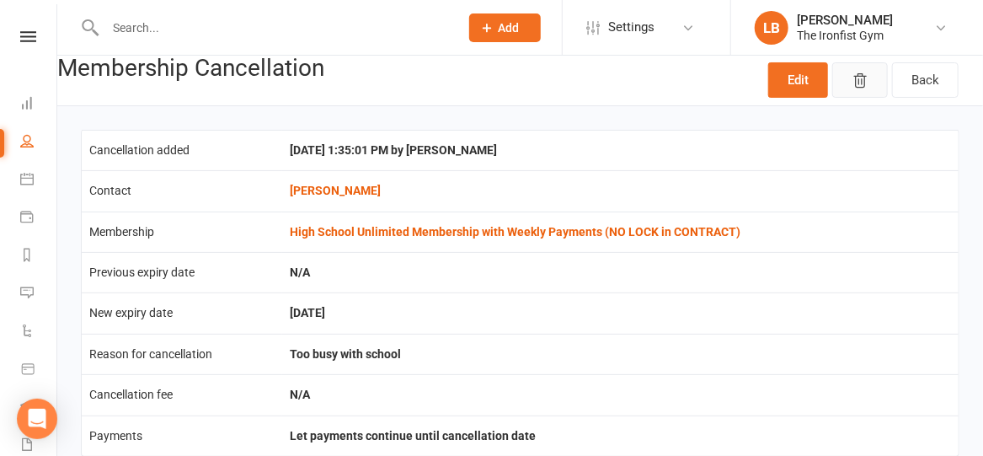
click at [859, 83] on icon "button" at bounding box center [859, 80] width 17 height 17
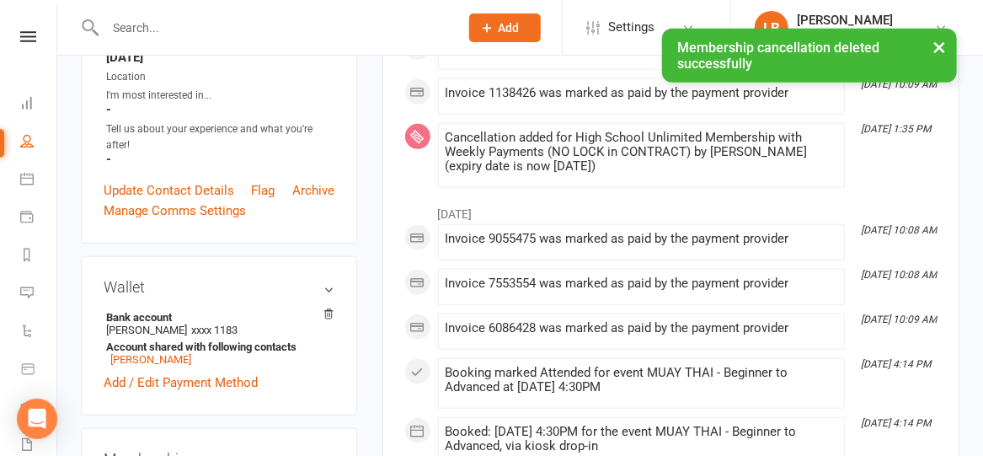
scroll to position [95, 0]
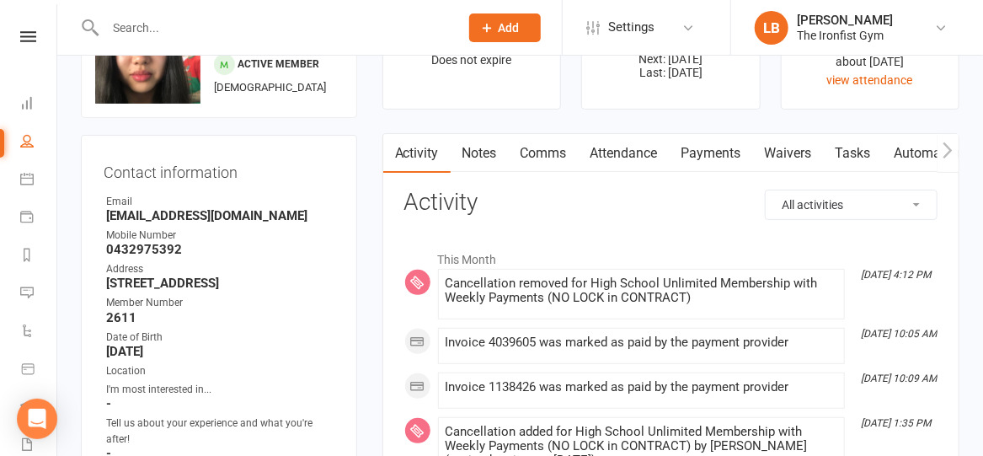
click at [709, 154] on link "Payments" at bounding box center [711, 153] width 83 height 39
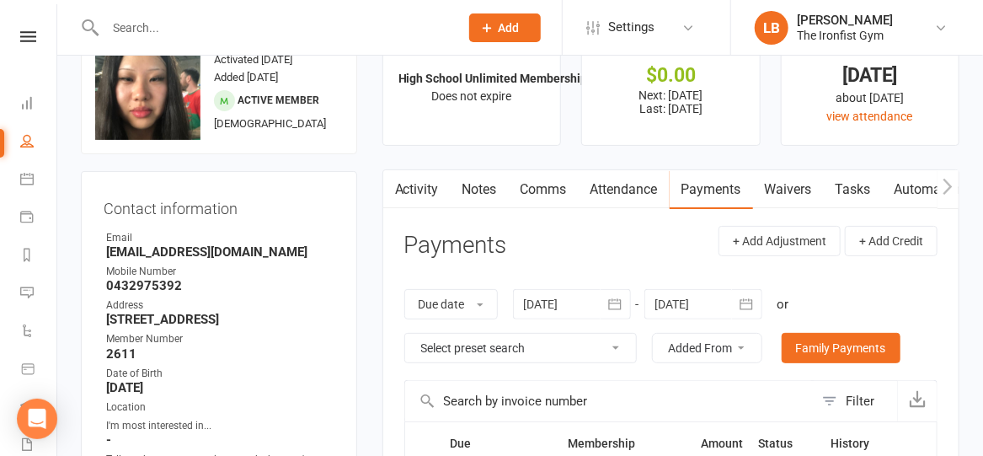
scroll to position [55, 0]
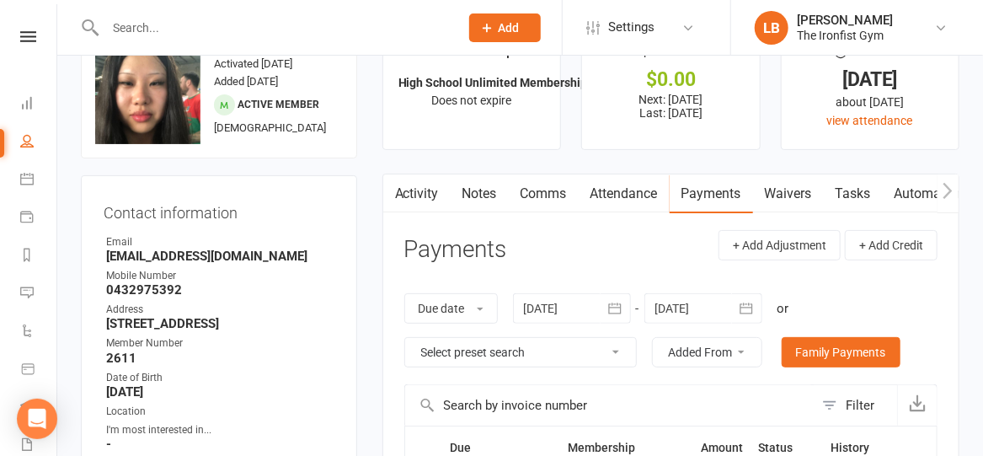
click at [942, 187] on button "button" at bounding box center [947, 193] width 21 height 38
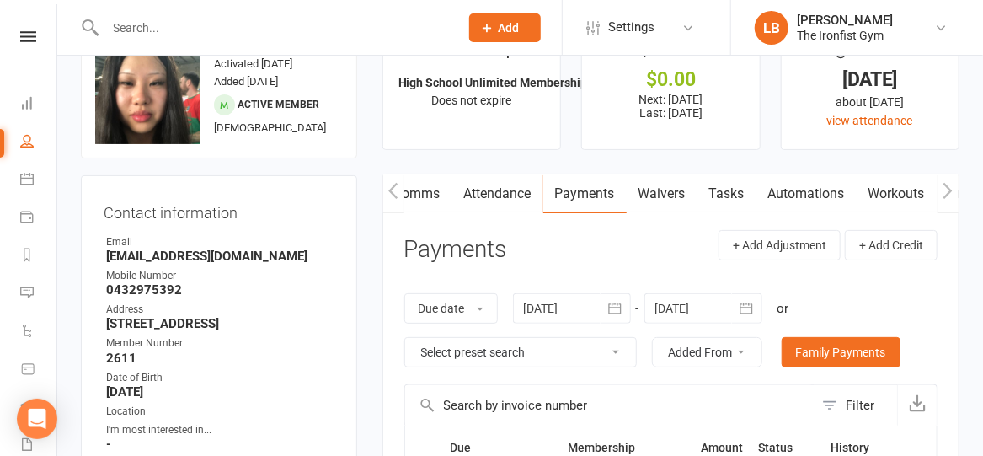
click at [942, 187] on button "button" at bounding box center [947, 193] width 21 height 38
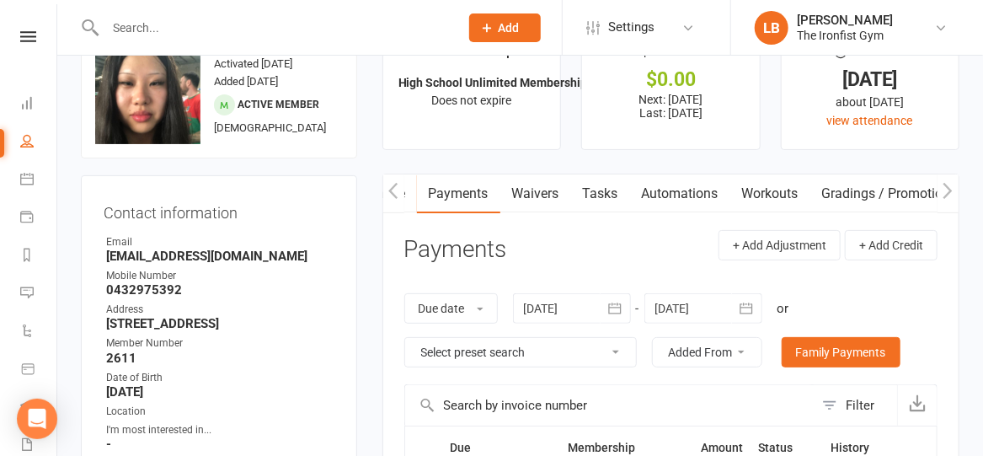
click at [947, 192] on icon "button" at bounding box center [947, 191] width 10 height 18
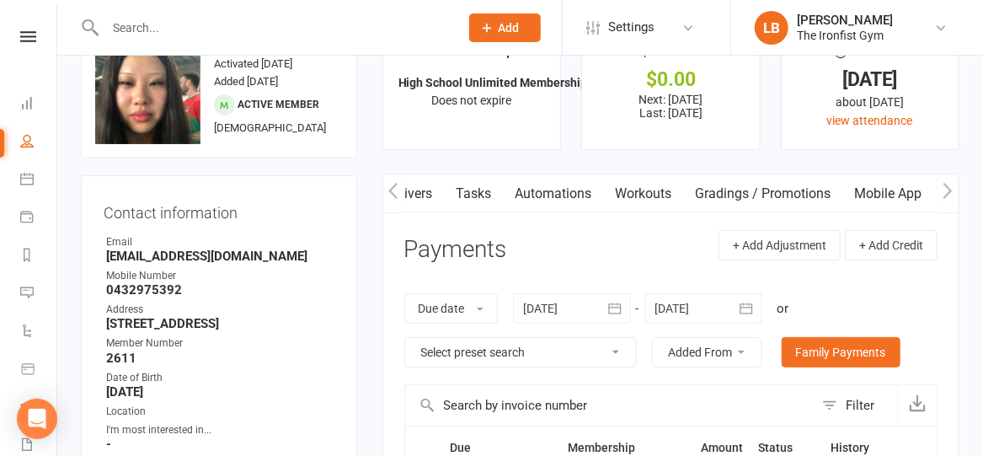
click at [947, 192] on icon "button" at bounding box center [947, 191] width 10 height 18
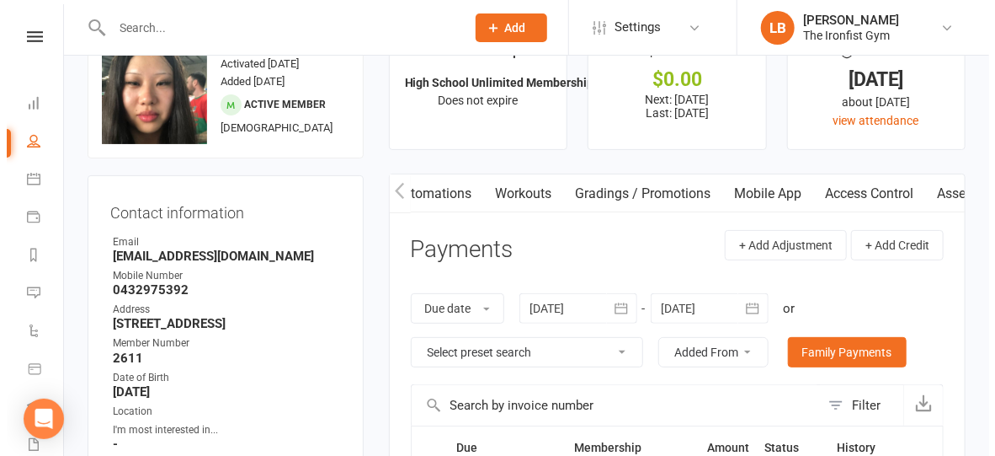
scroll to position [0, 688]
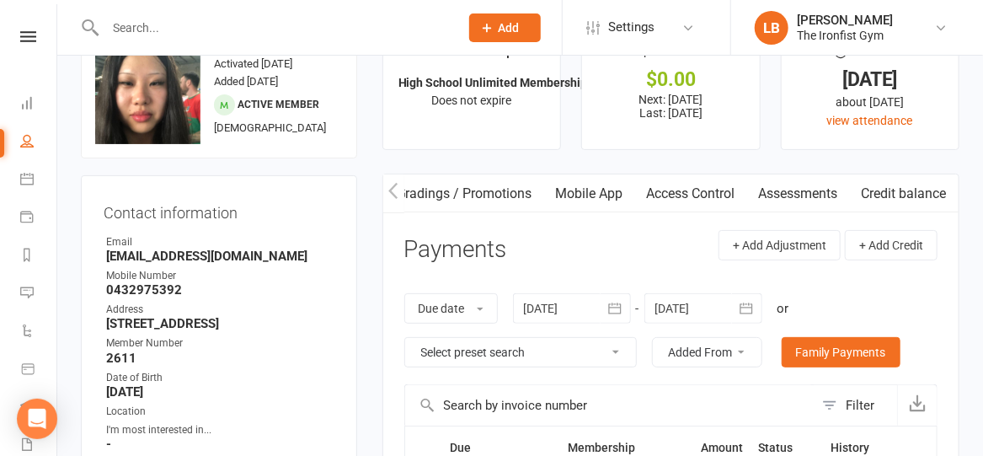
click at [947, 192] on icon "button" at bounding box center [947, 191] width 10 height 18
click at [883, 246] on button "+ Add Credit" at bounding box center [891, 245] width 93 height 30
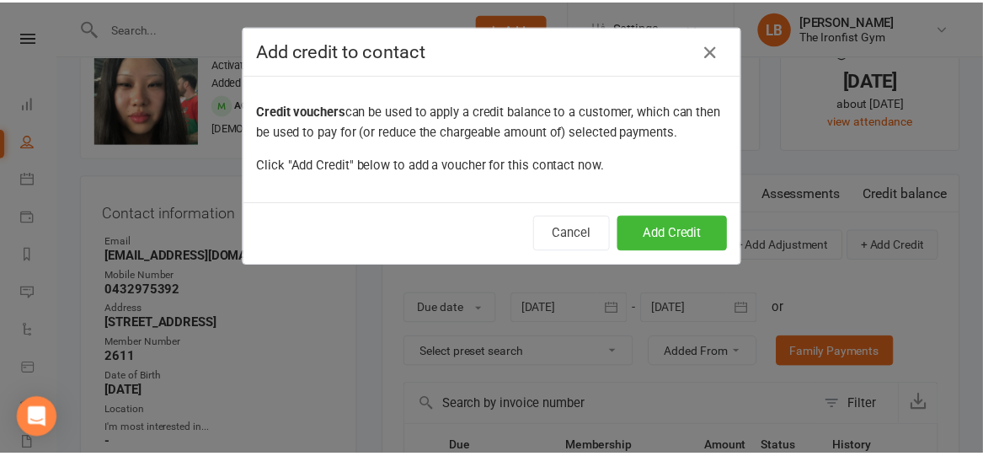
scroll to position [0, 680]
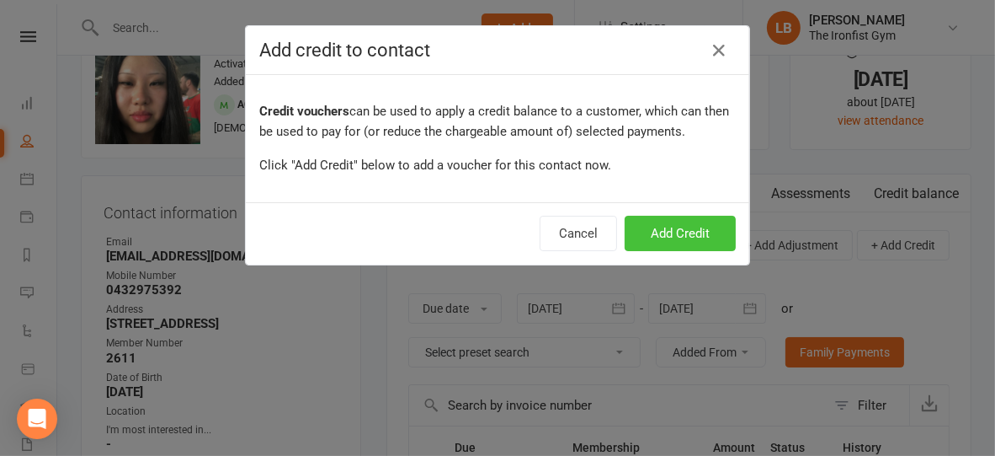
click at [685, 231] on button "Add Credit" at bounding box center [680, 233] width 111 height 35
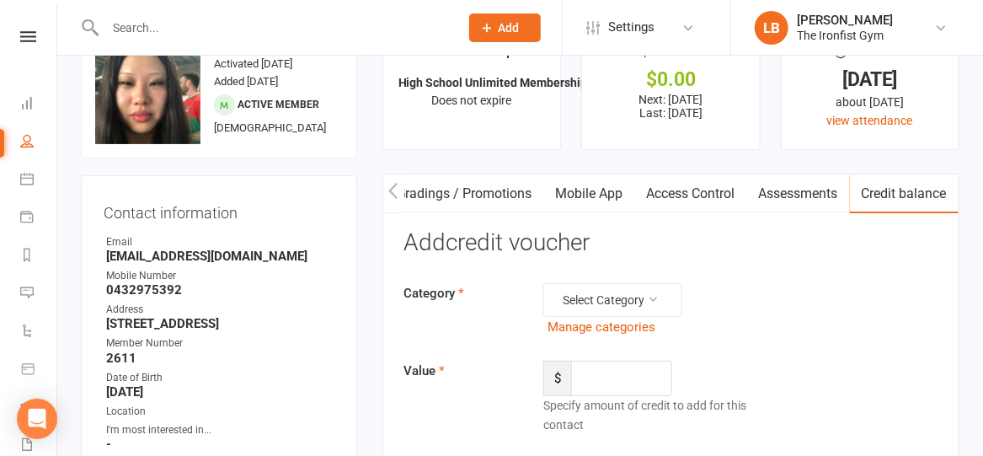
scroll to position [199, 0]
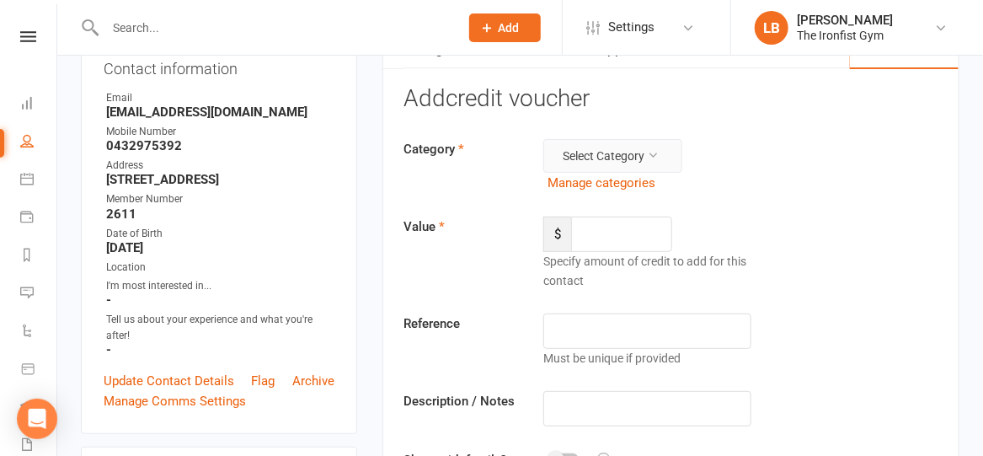
click at [633, 146] on button "Select Category" at bounding box center [612, 156] width 139 height 34
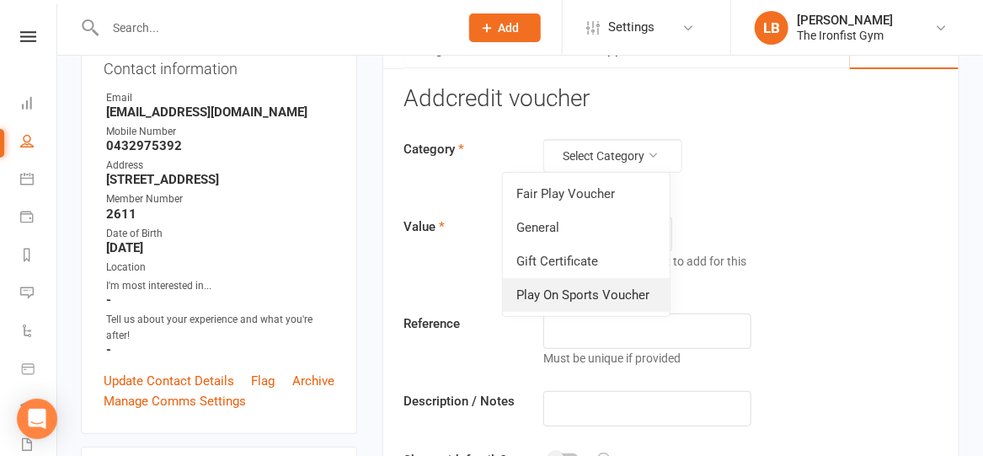
click at [582, 286] on link "Play On Sports Voucher" at bounding box center [586, 295] width 167 height 34
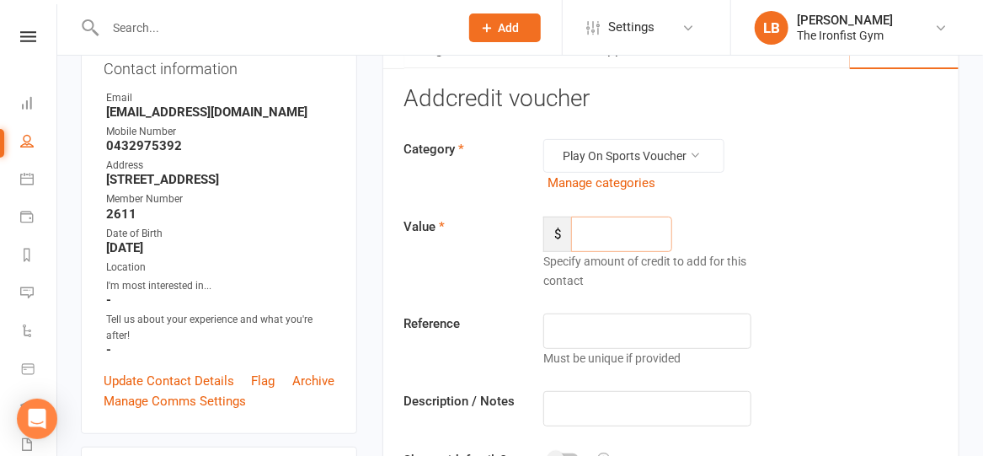
click at [608, 237] on input "number" at bounding box center [621, 233] width 101 height 35
type input "200"
click at [589, 334] on input "text" at bounding box center [646, 330] width 207 height 35
type input "4D2QDATD"
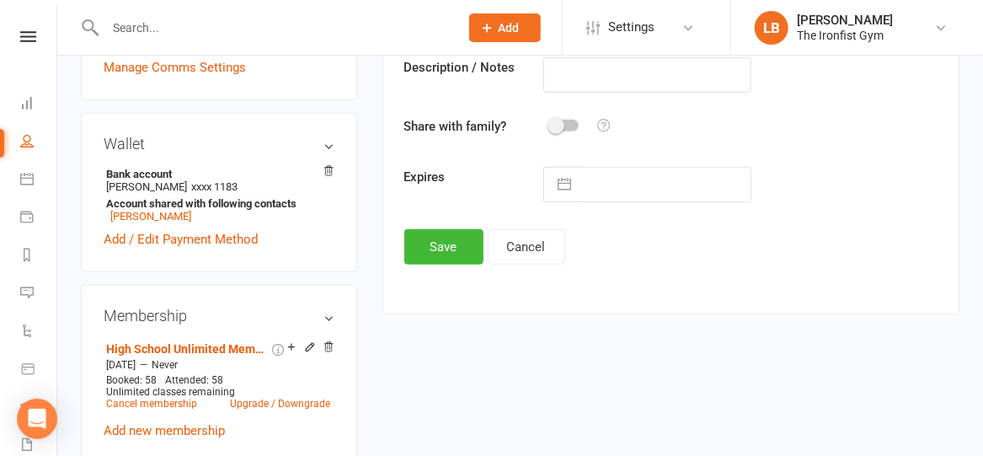
scroll to position [535, 0]
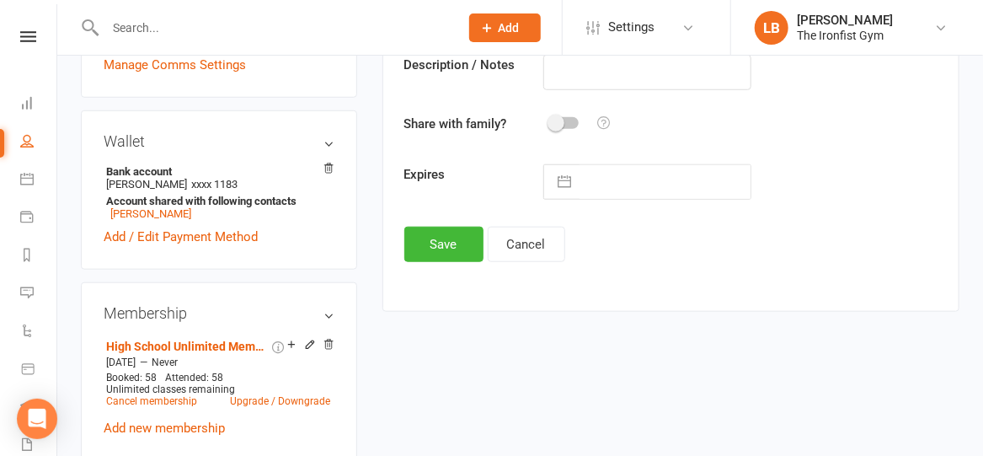
click at [559, 174] on button "button" at bounding box center [564, 182] width 30 height 34
select select "8"
select select "2025"
select select "9"
select select "2025"
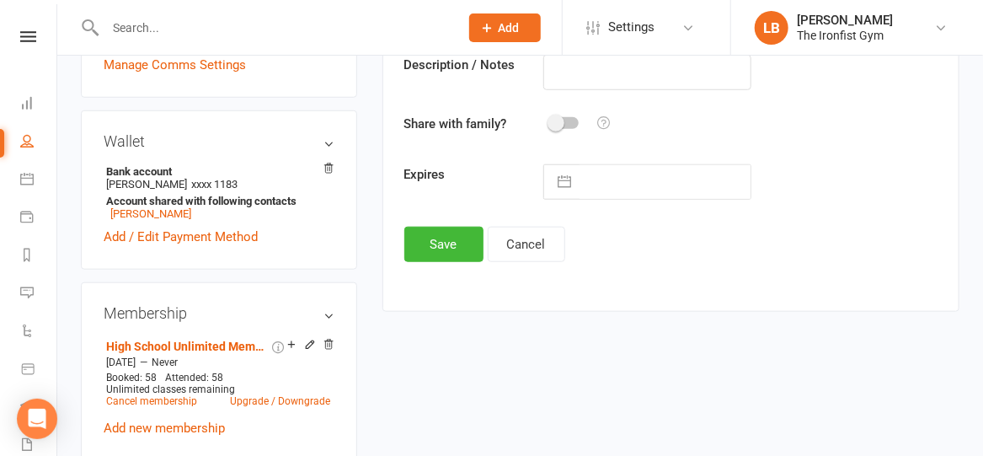
select select "10"
select select "2025"
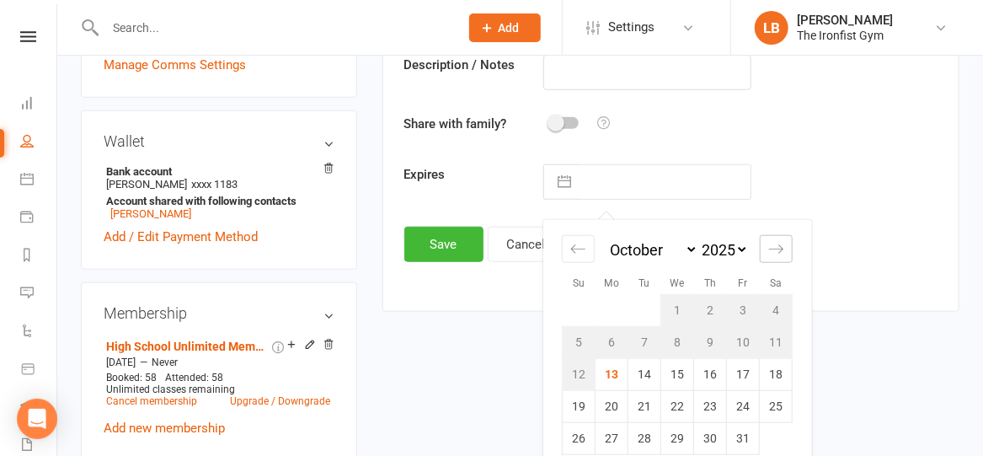
click at [774, 244] on icon "Move forward to switch to the next month." at bounding box center [776, 249] width 16 height 16
select select "11"
select select "2025"
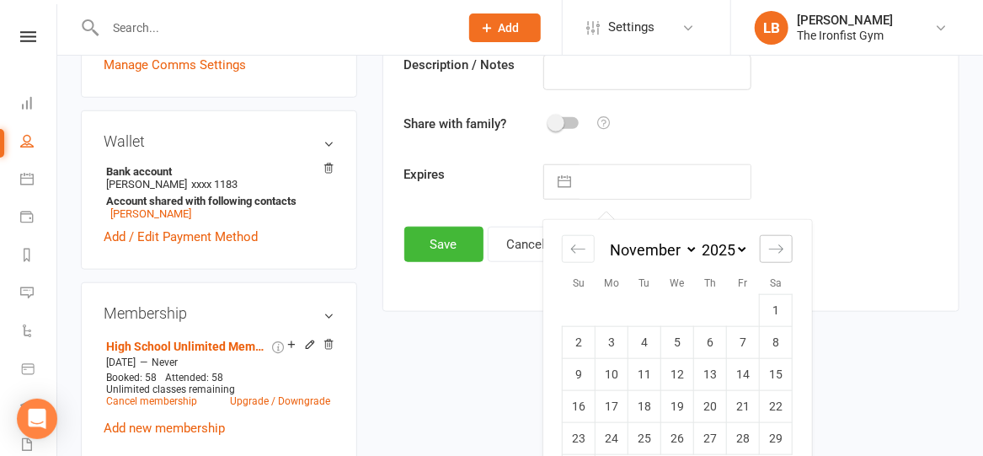
click at [774, 244] on icon "Move forward to switch to the next month." at bounding box center [776, 249] width 16 height 16
select select "2026"
click at [774, 244] on icon "Move forward to switch to the next month." at bounding box center [776, 249] width 16 height 16
select select "1"
select select "2026"
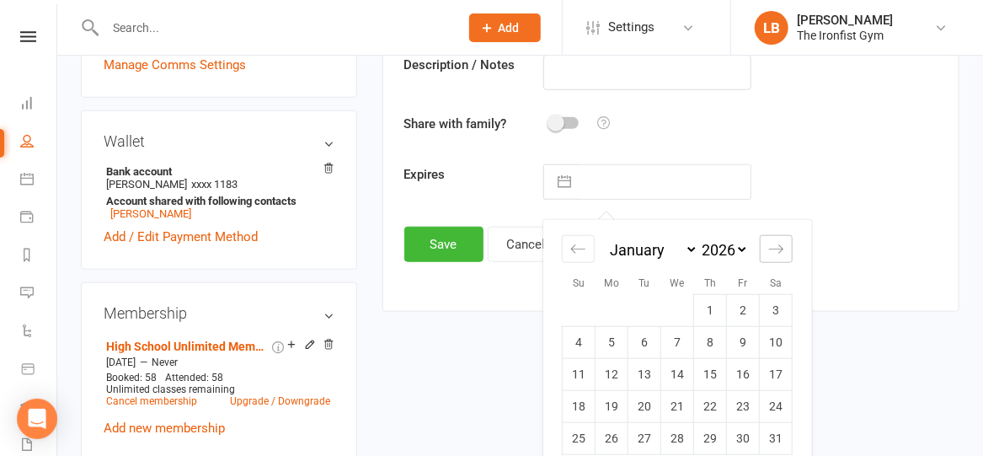
click at [774, 244] on icon "Move forward to switch to the next month." at bounding box center [776, 249] width 16 height 16
select select "2"
select select "2026"
click at [774, 244] on icon "Move forward to switch to the next month." at bounding box center [776, 249] width 16 height 16
select select "3"
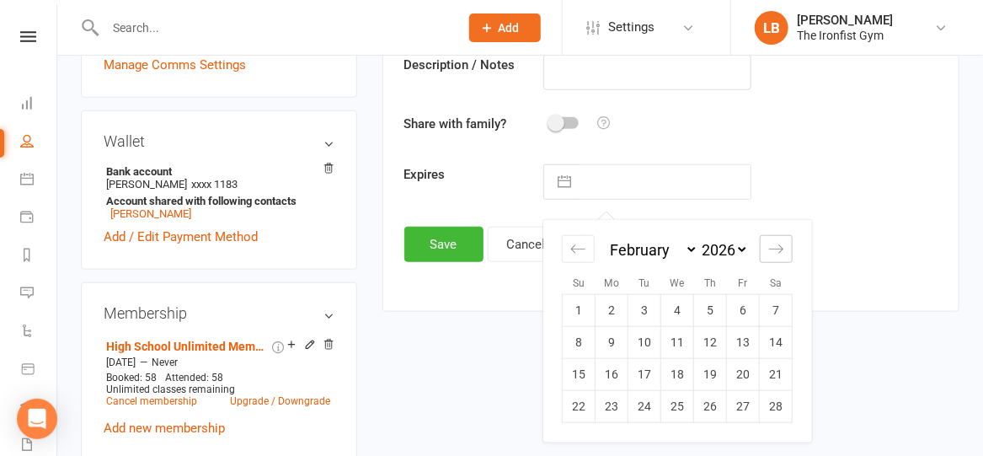
select select "2026"
click at [774, 244] on icon "Move forward to switch to the next month." at bounding box center [776, 249] width 16 height 16
select select "4"
select select "2026"
click at [774, 244] on icon "Move forward to switch to the next month." at bounding box center [776, 249] width 16 height 16
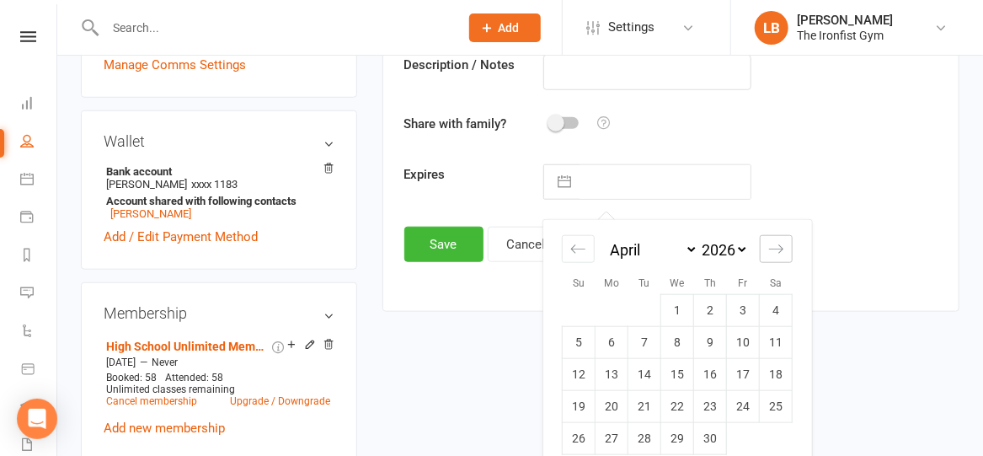
select select "5"
select select "2026"
click at [774, 244] on icon "Move forward to switch to the next month." at bounding box center [776, 249] width 16 height 16
select select "6"
select select "2026"
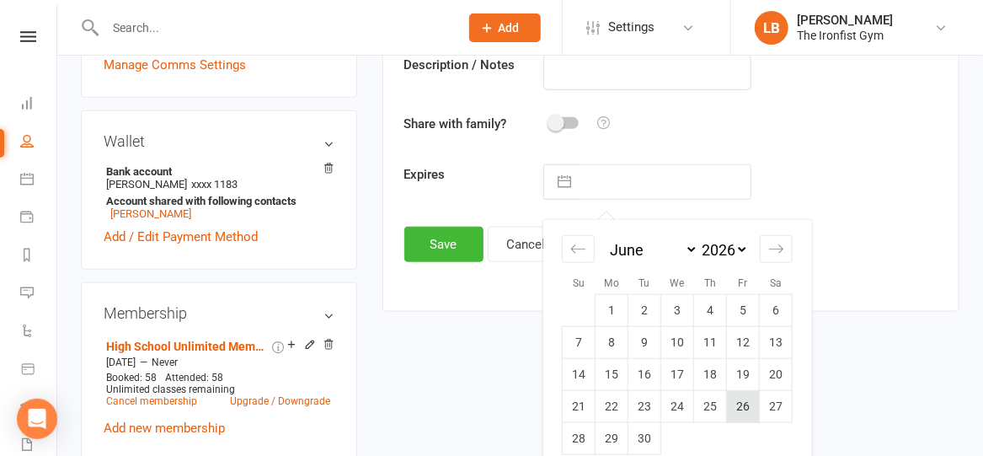
click at [751, 399] on td "26" at bounding box center [743, 407] width 33 height 32
type input "[DATE]"
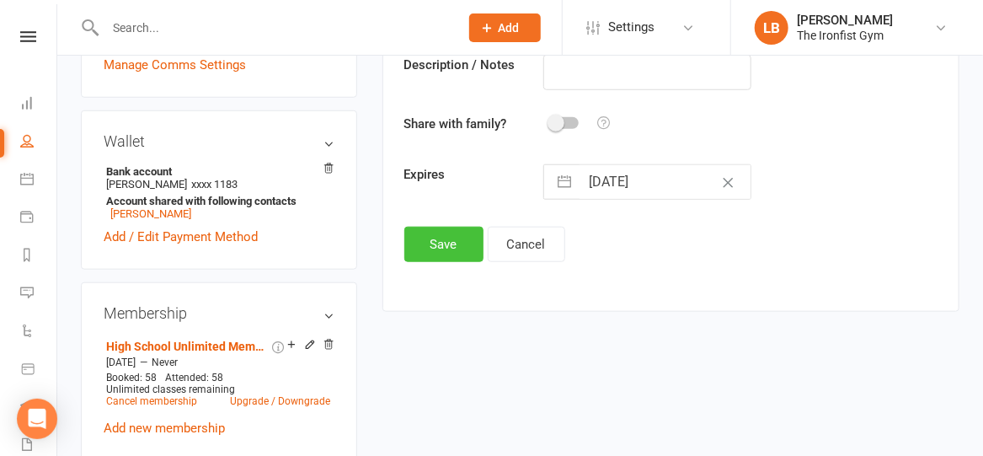
click at [450, 232] on button "Save" at bounding box center [443, 244] width 79 height 35
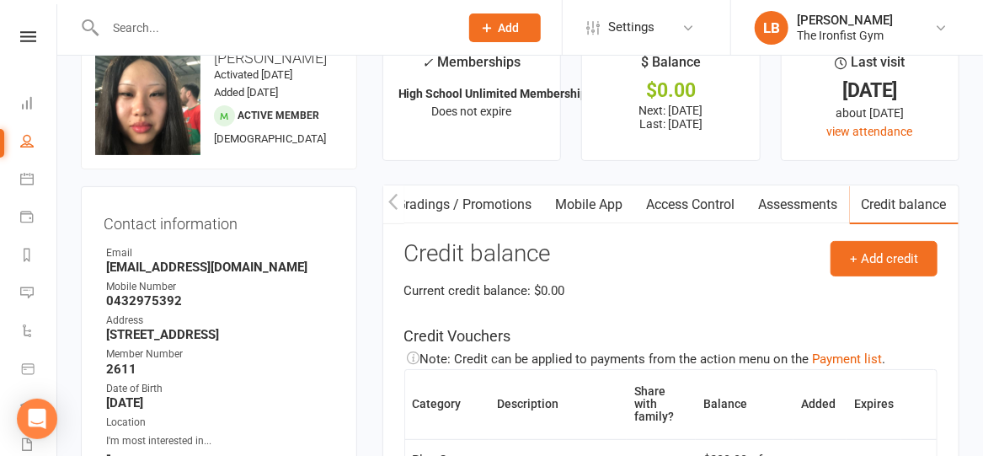
scroll to position [0, 0]
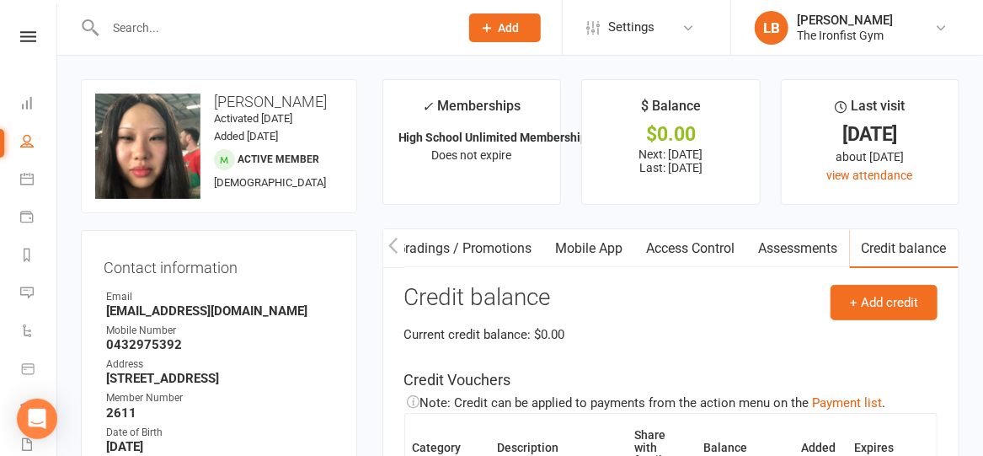
click at [398, 248] on button "button" at bounding box center [393, 248] width 21 height 38
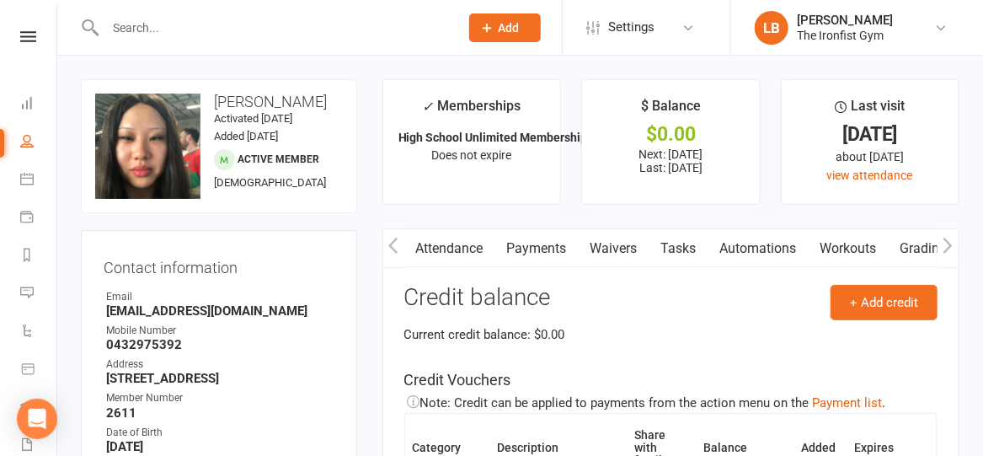
scroll to position [0, 174]
click at [531, 243] on link "Payments" at bounding box center [536, 248] width 83 height 39
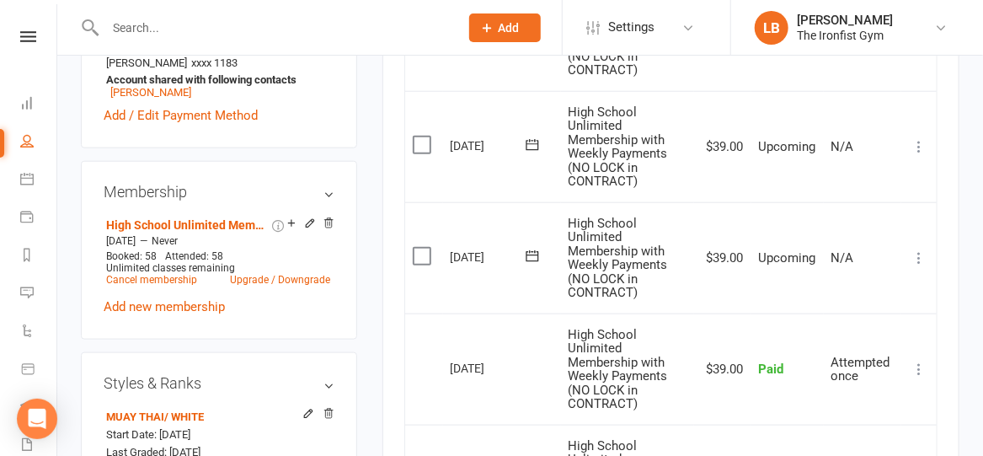
scroll to position [629, 0]
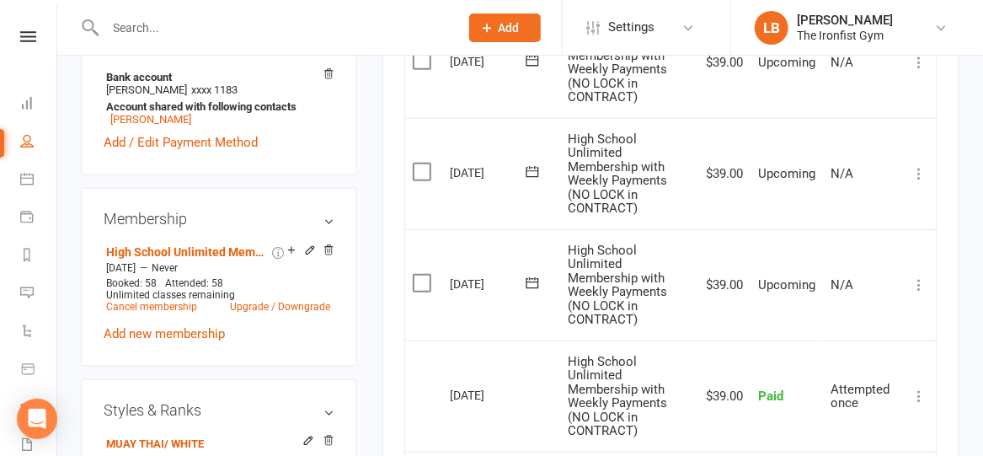
click at [916, 285] on icon at bounding box center [918, 284] width 17 height 17
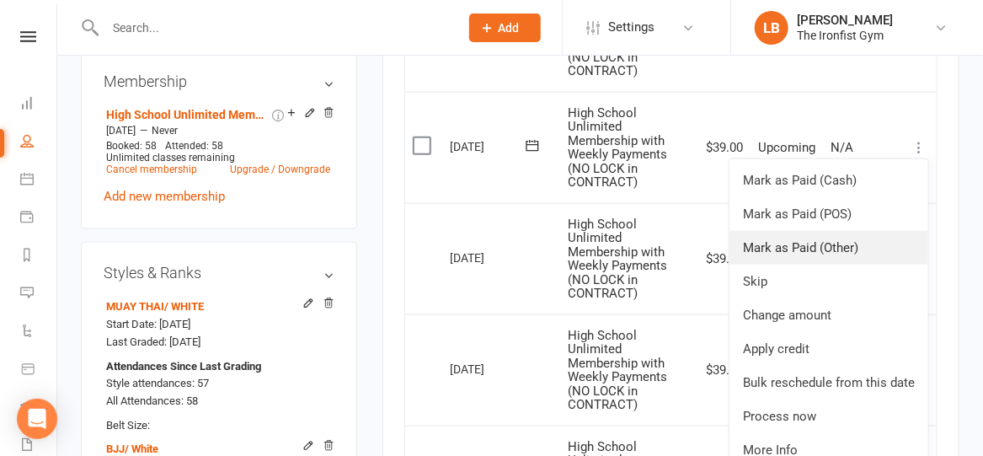
scroll to position [769, 0]
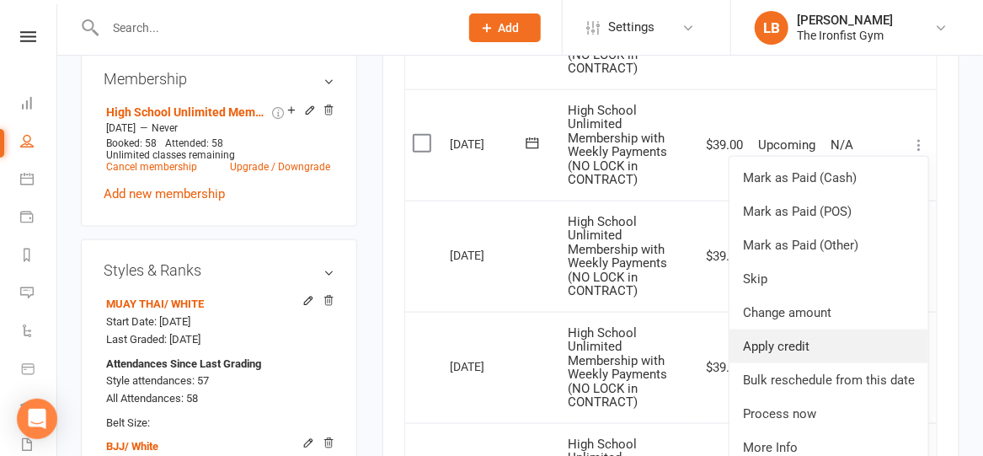
click at [807, 345] on link "Apply credit" at bounding box center [828, 346] width 199 height 34
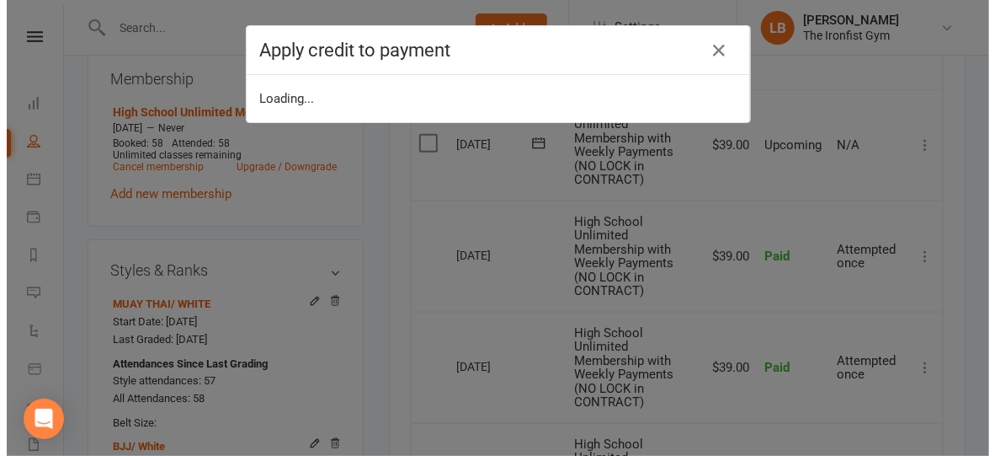
scroll to position [753, 0]
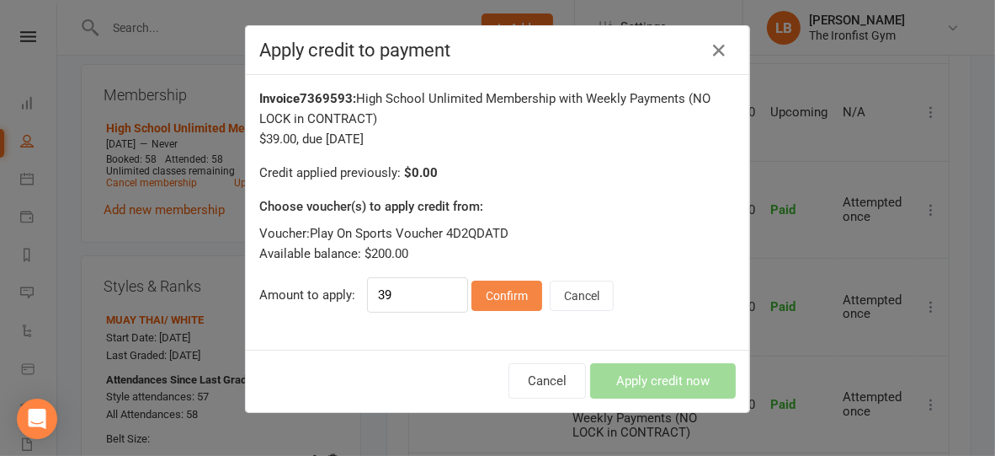
click at [501, 298] on button "Confirm" at bounding box center [507, 295] width 71 height 30
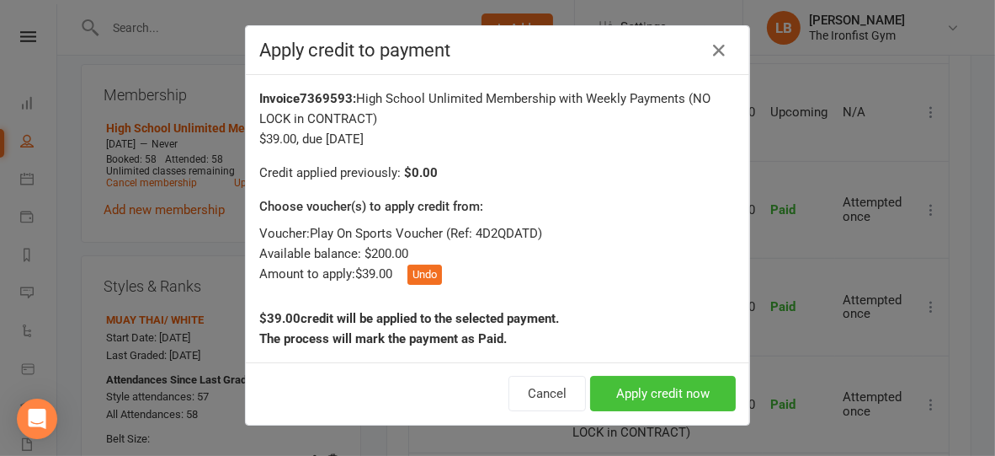
click at [648, 385] on button "Apply credit now" at bounding box center [663, 393] width 146 height 35
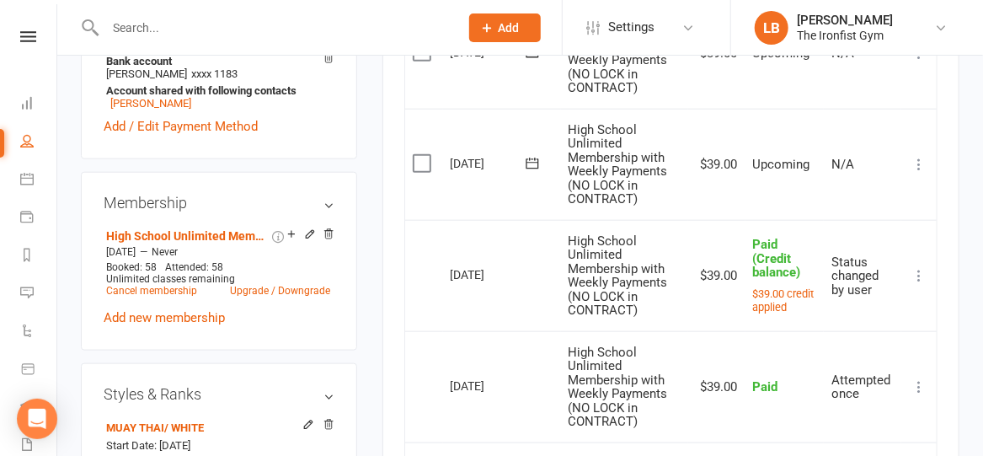
scroll to position [643, 0]
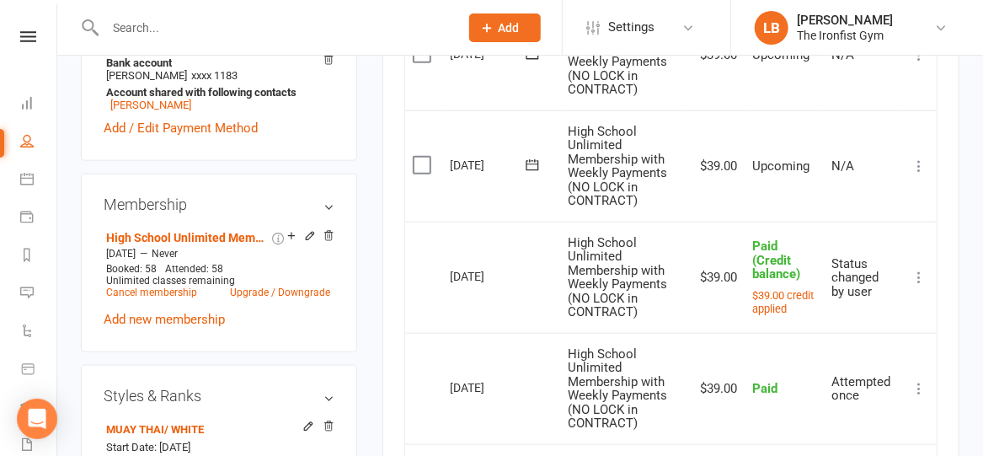
click at [912, 168] on icon at bounding box center [918, 165] width 17 height 17
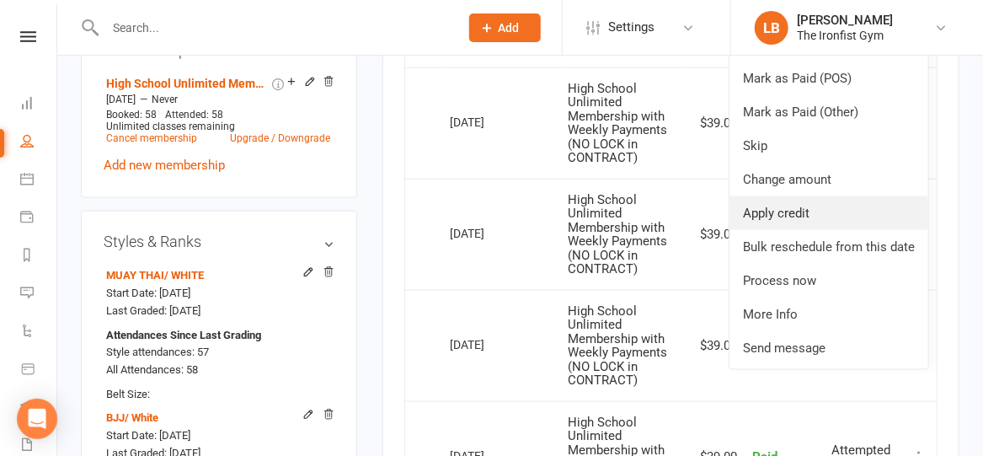
scroll to position [798, 0]
click at [785, 208] on link "Apply credit" at bounding box center [828, 212] width 199 height 34
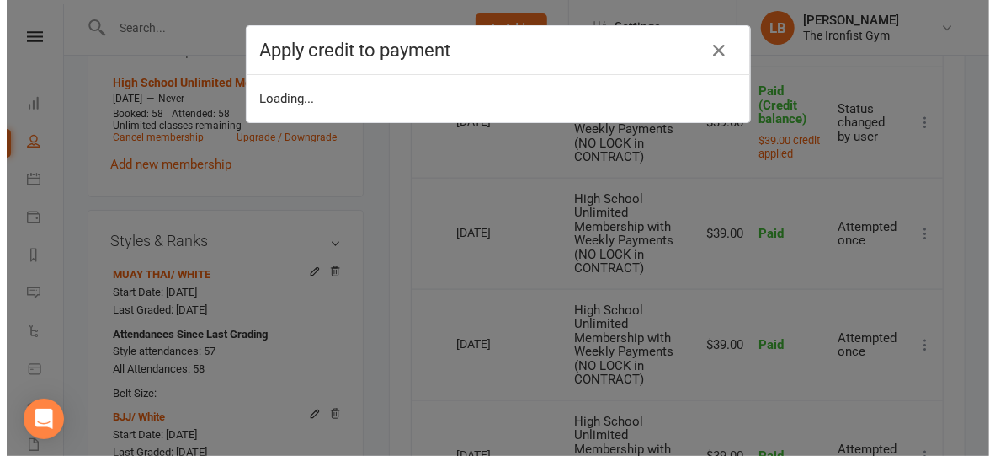
scroll to position [782, 0]
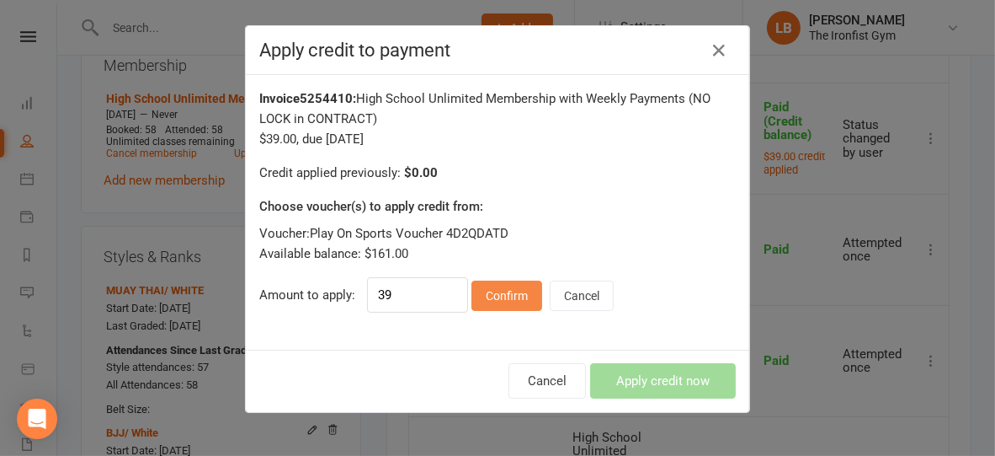
click at [488, 307] on button "Confirm" at bounding box center [507, 295] width 71 height 30
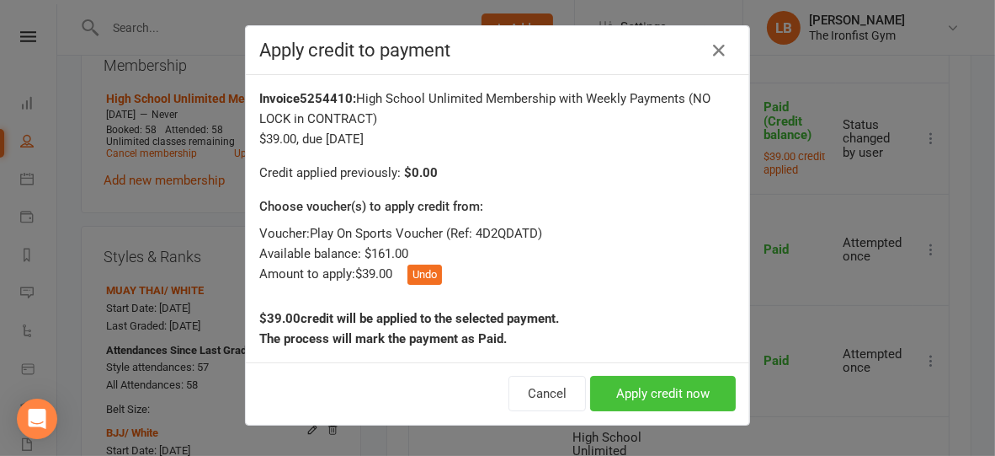
click at [602, 381] on button "Apply credit now" at bounding box center [663, 393] width 146 height 35
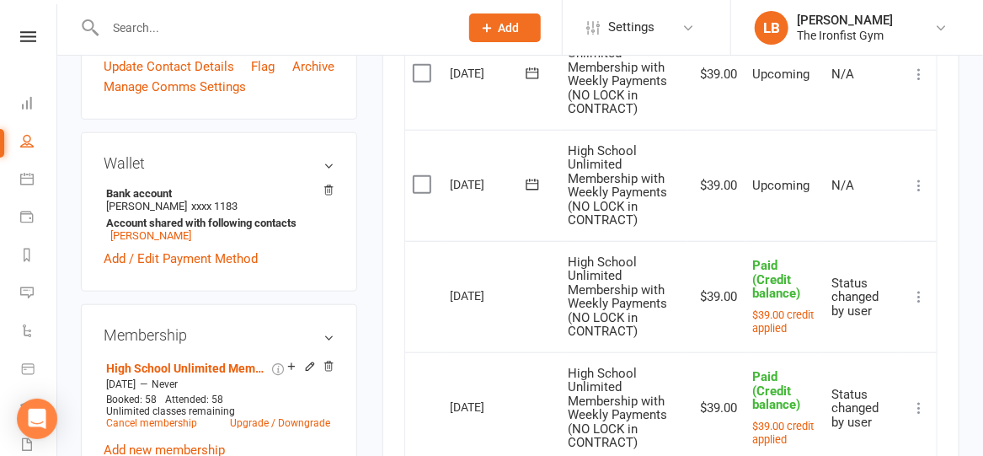
scroll to position [512, 0]
click at [917, 182] on icon at bounding box center [918, 186] width 17 height 17
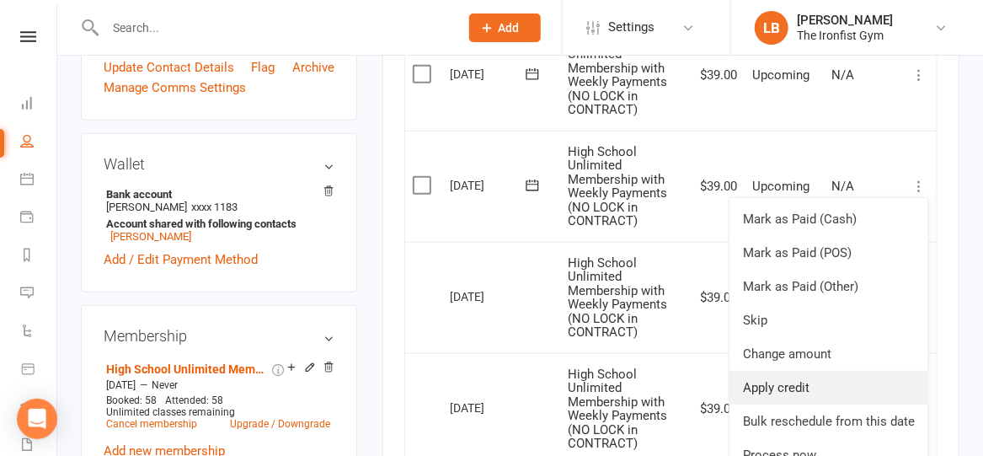
click at [797, 383] on link "Apply credit" at bounding box center [828, 388] width 199 height 34
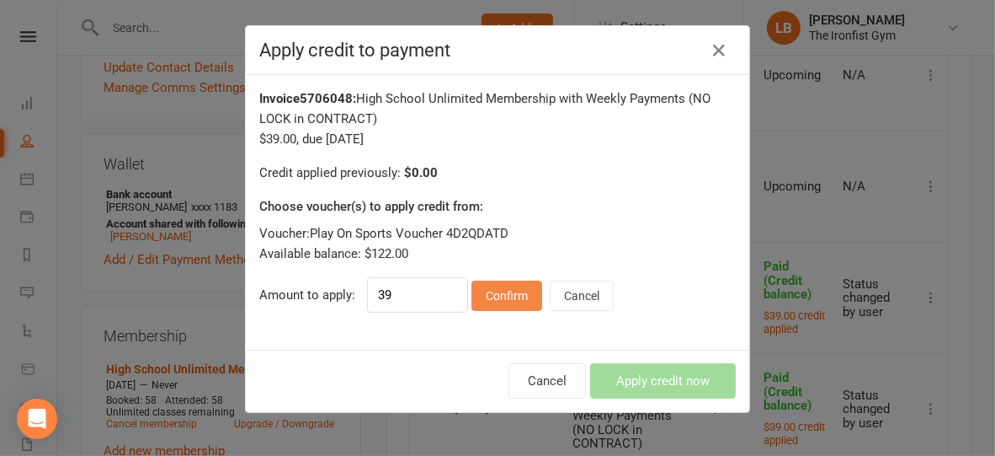
click at [493, 296] on button "Confirm" at bounding box center [507, 295] width 71 height 30
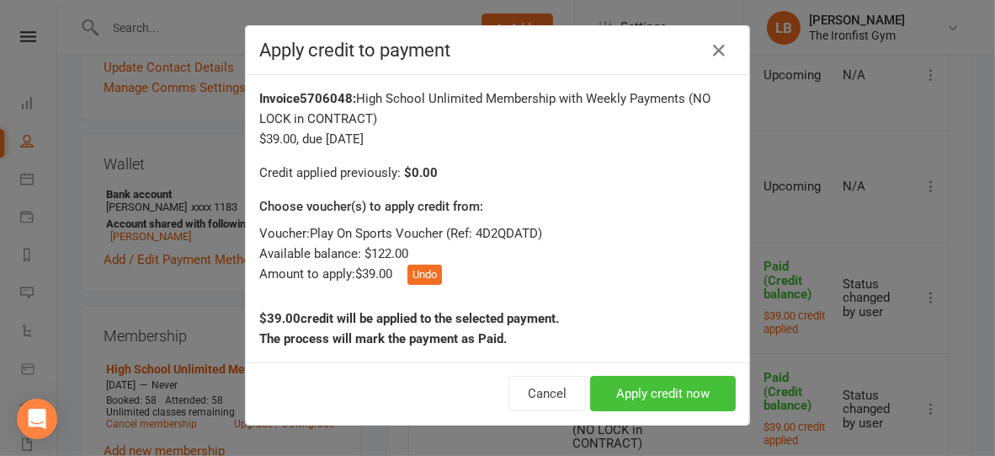
click at [703, 398] on button "Apply credit now" at bounding box center [663, 393] width 146 height 35
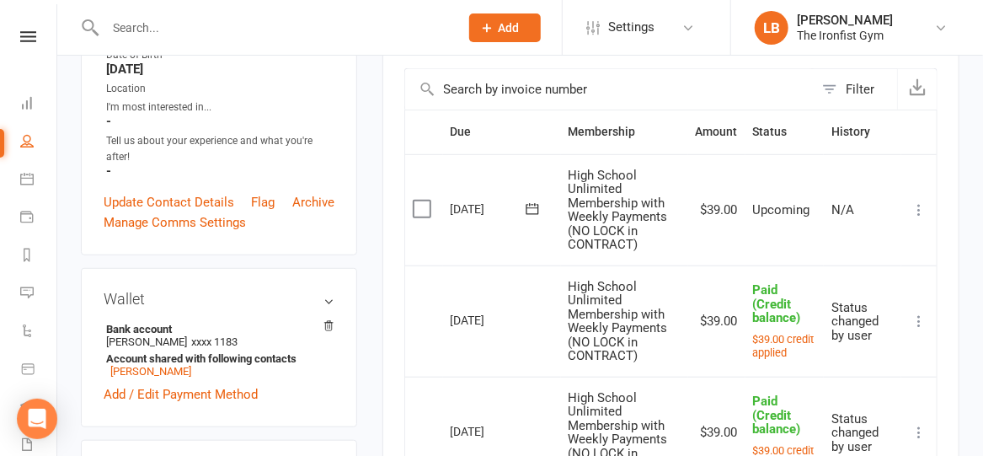
scroll to position [376, 0]
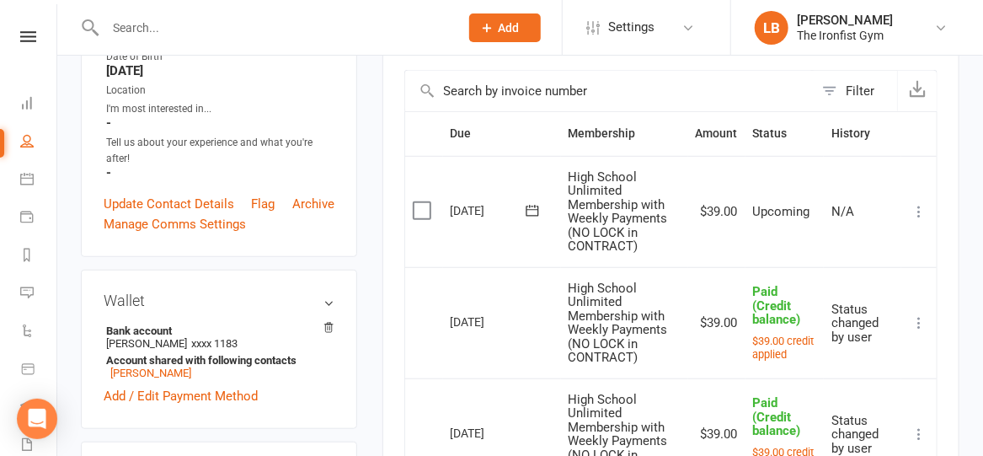
click at [923, 203] on icon at bounding box center [918, 211] width 17 height 17
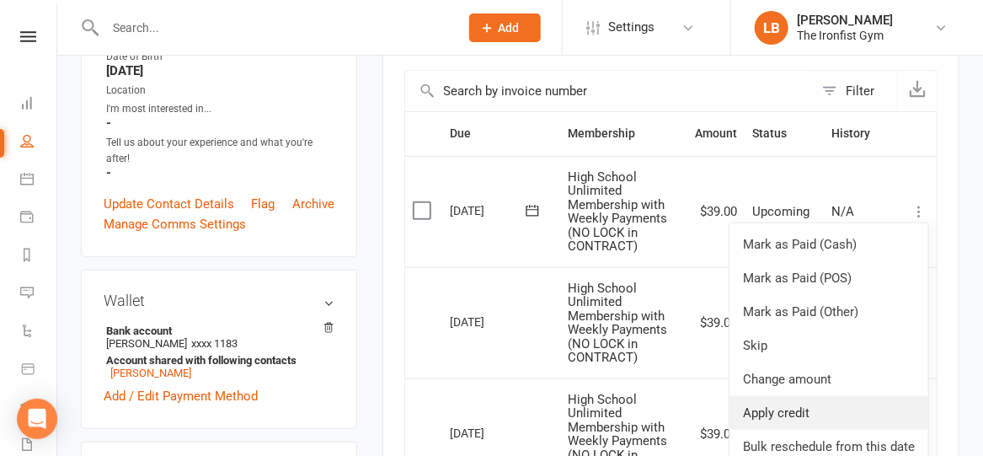
click at [784, 408] on link "Apply credit" at bounding box center [828, 413] width 199 height 34
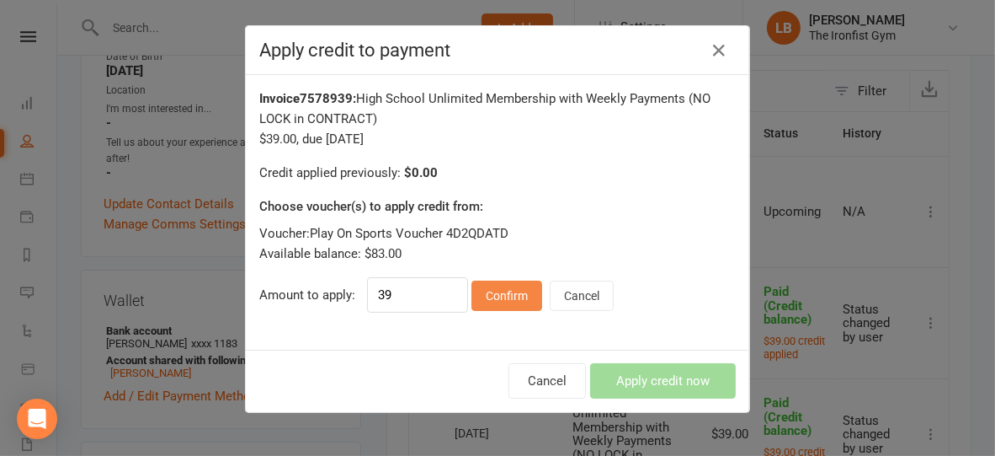
click at [505, 301] on button "Confirm" at bounding box center [507, 295] width 71 height 30
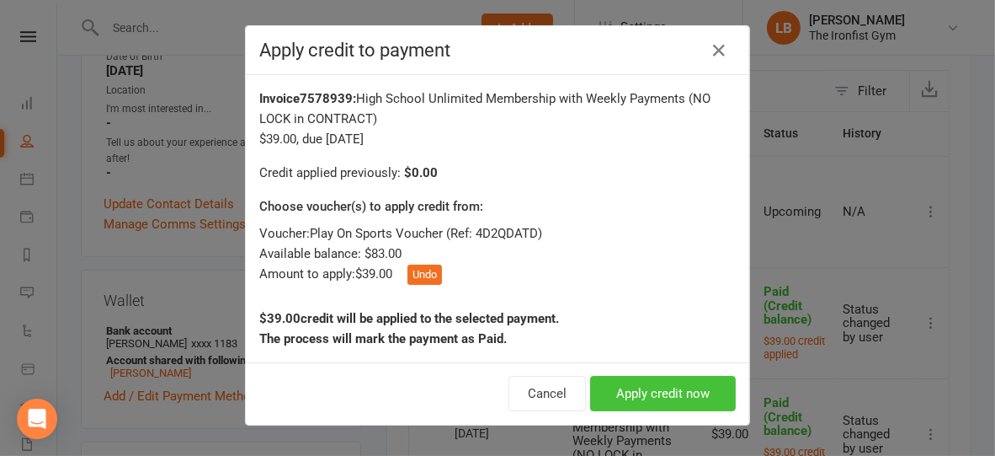
click at [625, 394] on button "Apply credit now" at bounding box center [663, 393] width 146 height 35
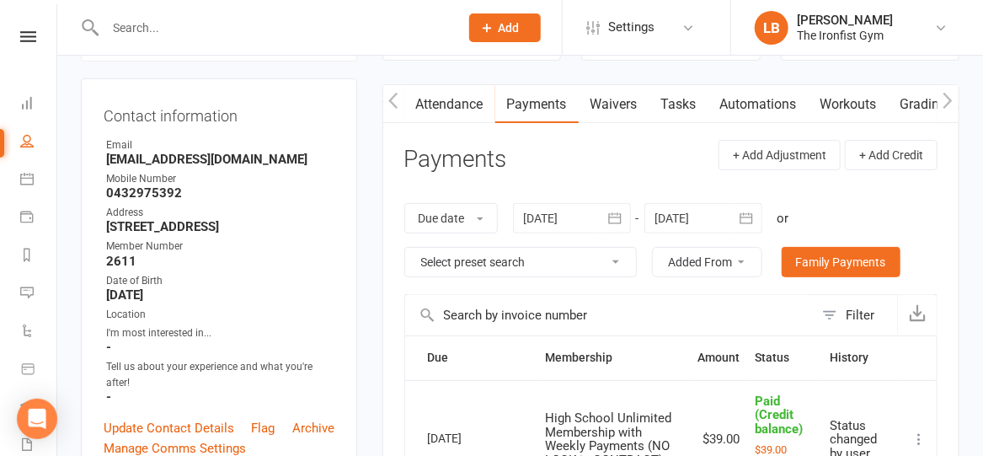
scroll to position [133, 0]
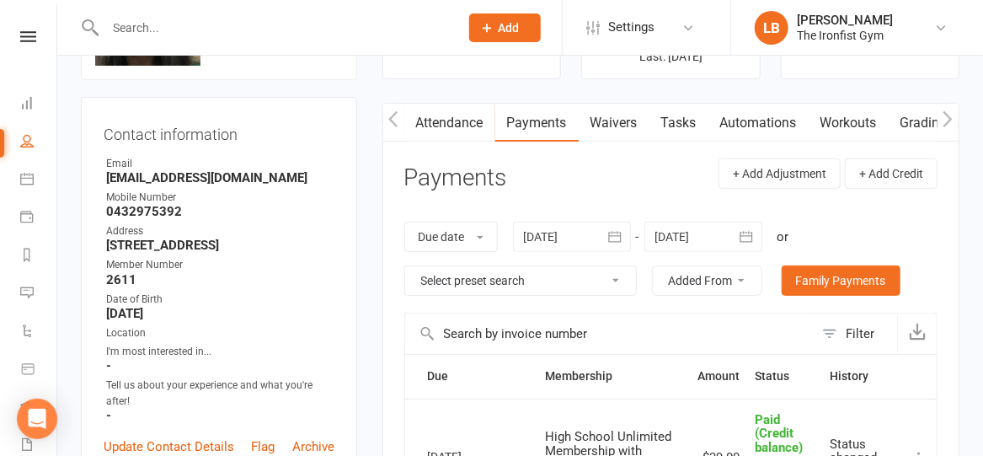
click at [744, 235] on icon "button" at bounding box center [746, 236] width 13 height 11
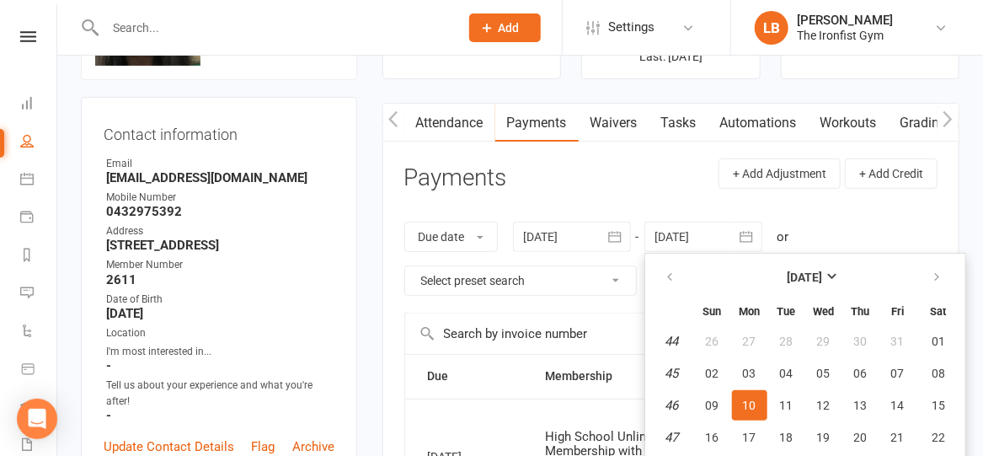
scroll to position [192, 0]
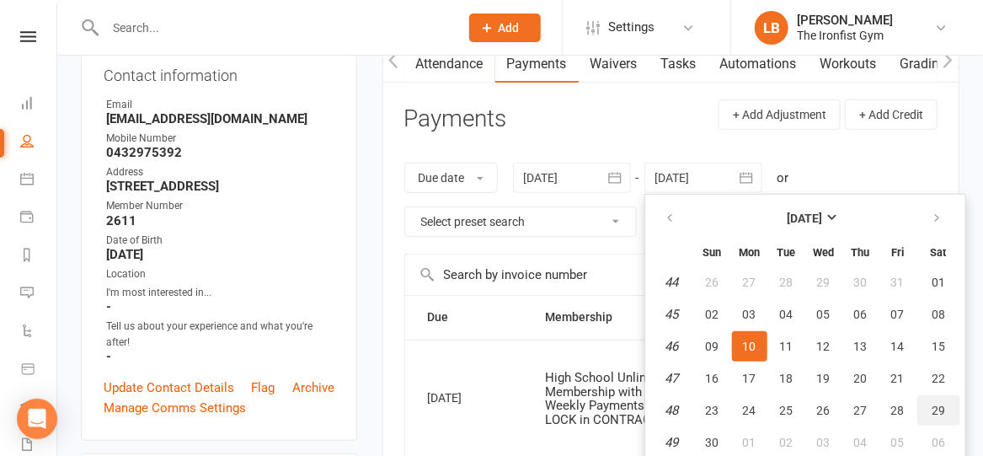
click at [939, 412] on span "29" at bounding box center [937, 409] width 13 height 13
type input "[DATE]"
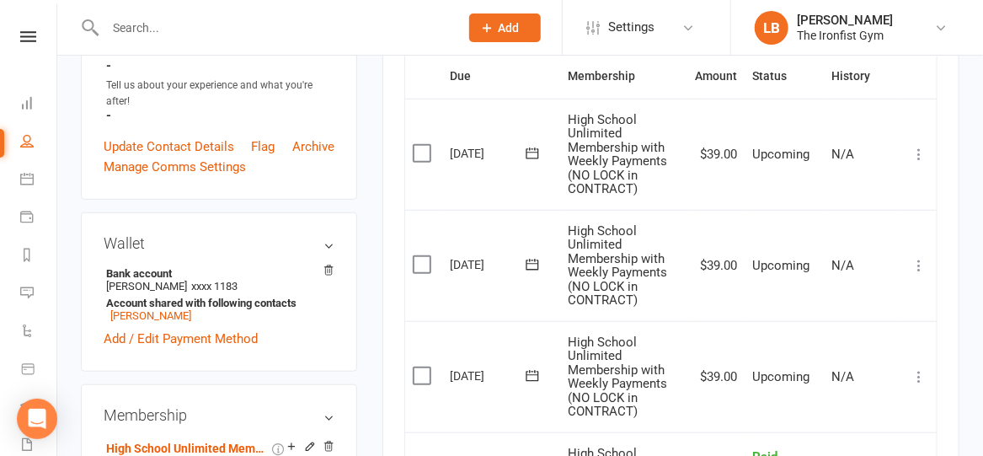
scroll to position [428, 0]
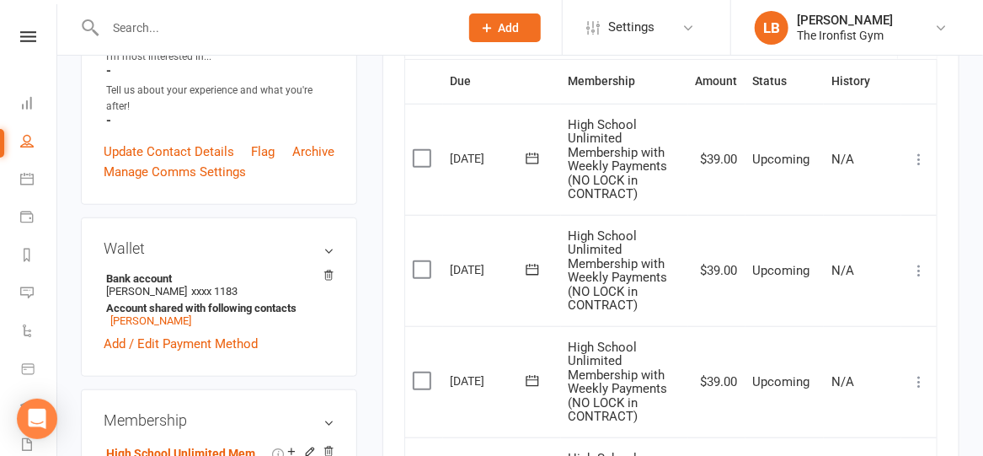
click at [919, 378] on icon at bounding box center [918, 381] width 17 height 17
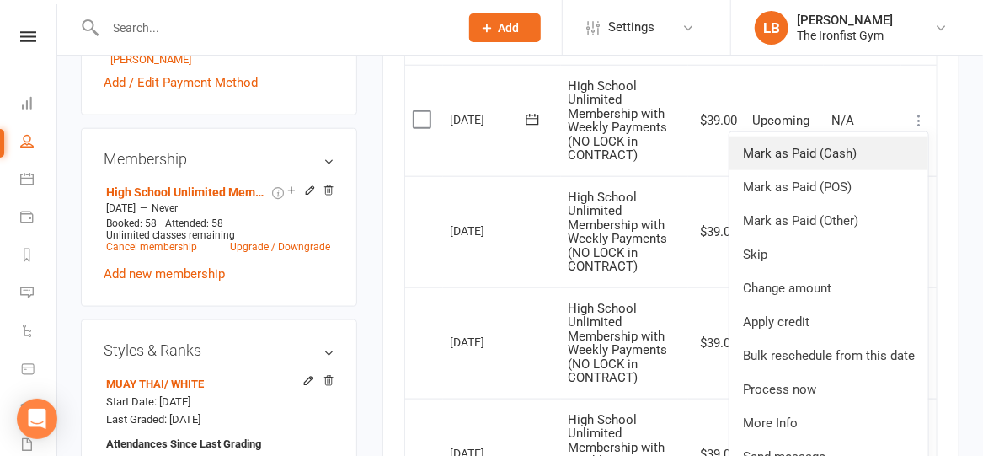
scroll to position [696, 0]
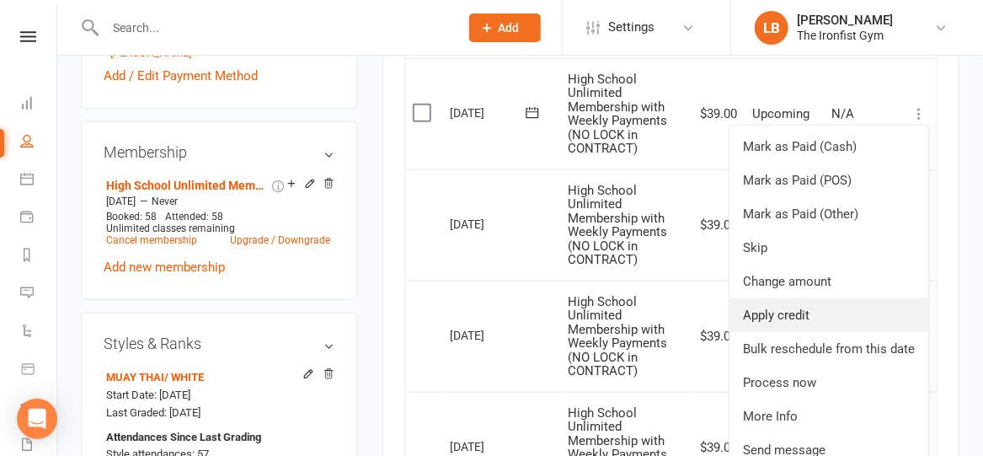
click at [792, 313] on link "Apply credit" at bounding box center [828, 315] width 199 height 34
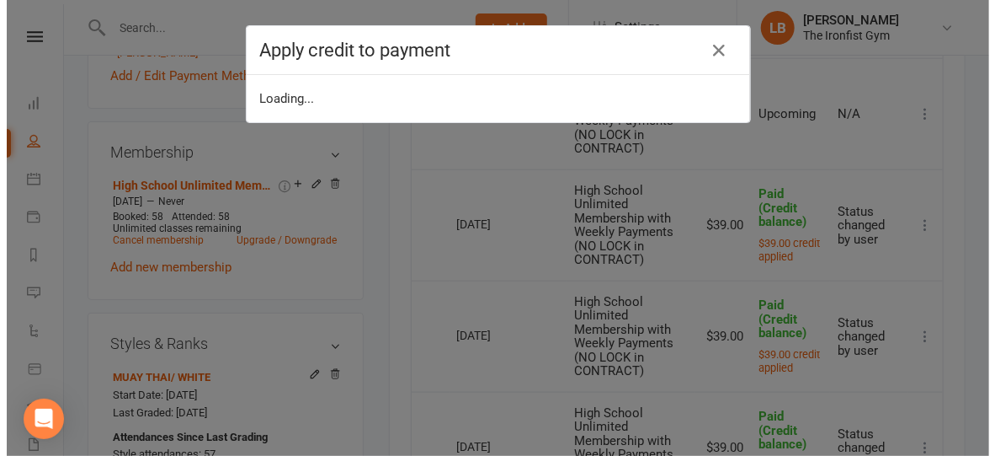
scroll to position [680, 0]
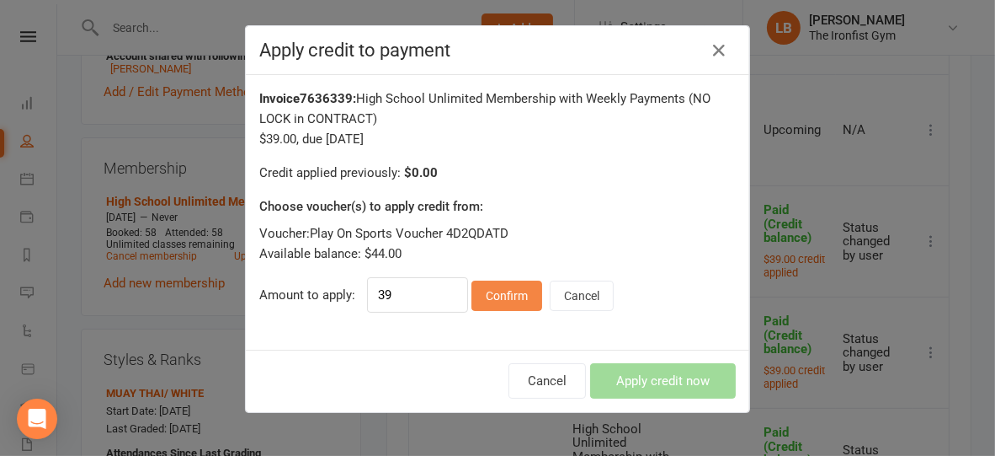
click at [510, 296] on button "Confirm" at bounding box center [507, 295] width 71 height 30
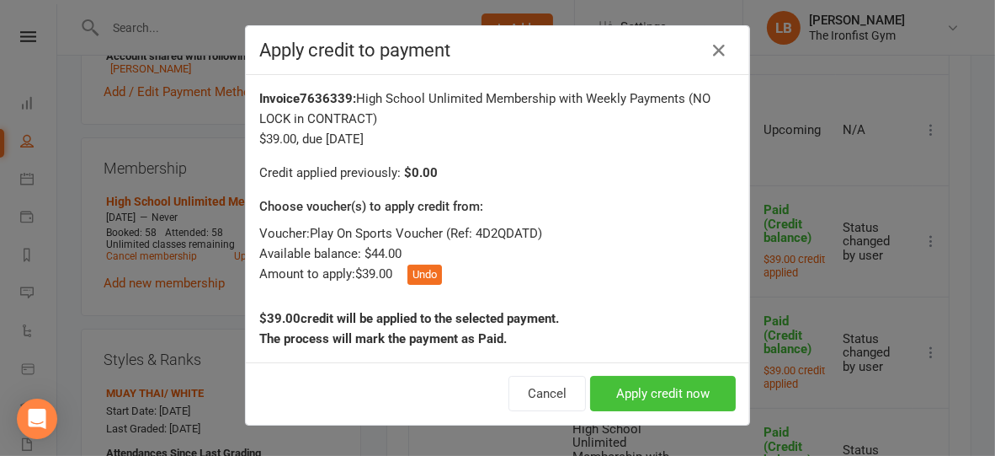
click at [633, 392] on button "Apply credit now" at bounding box center [663, 393] width 146 height 35
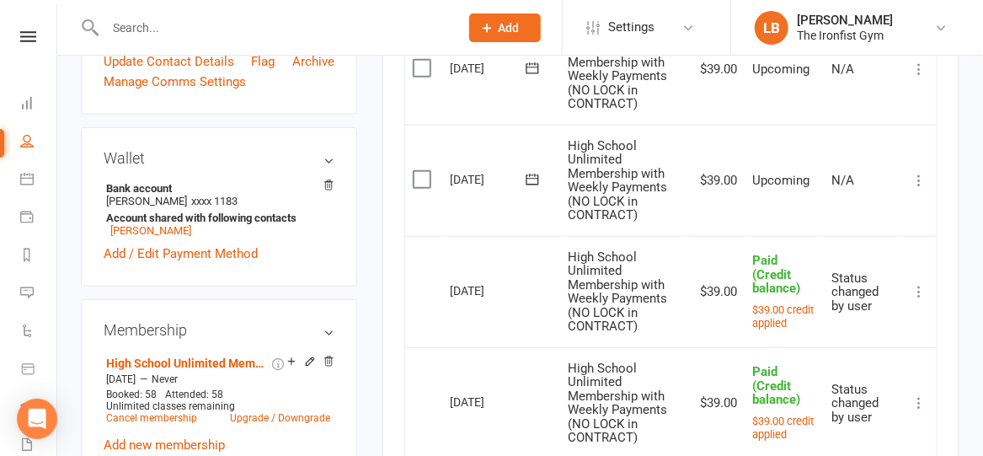
scroll to position [506, 0]
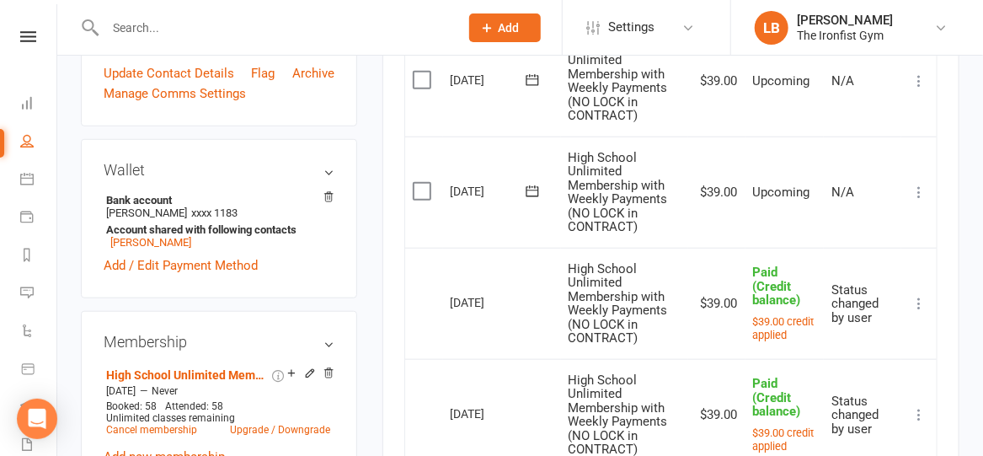
click at [919, 195] on icon at bounding box center [918, 192] width 17 height 17
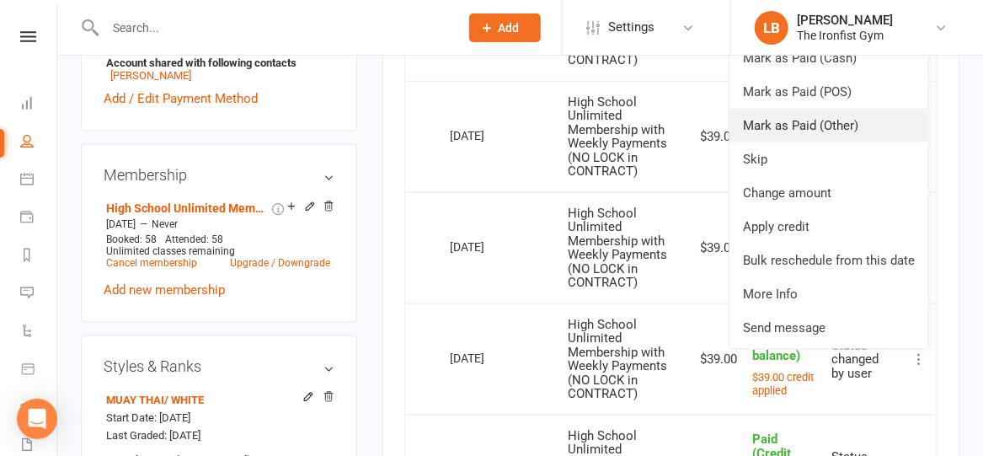
scroll to position [675, 0]
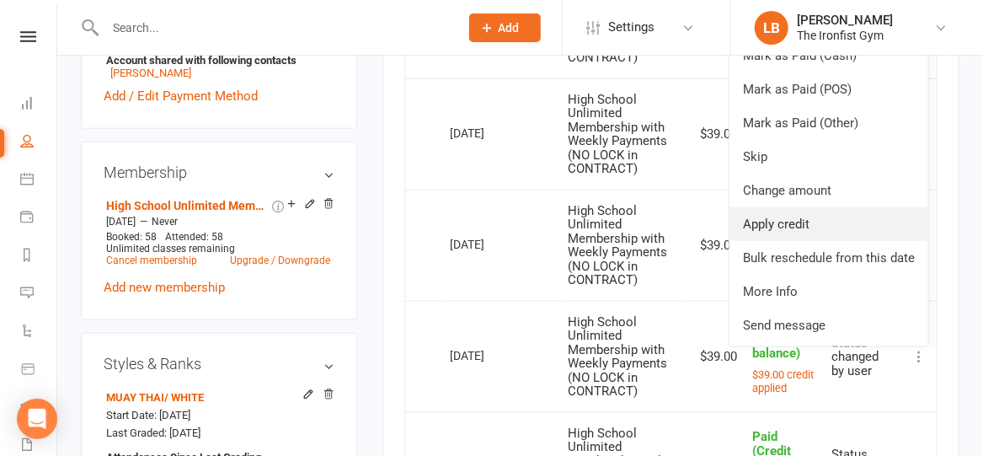
click at [808, 232] on link "Apply credit" at bounding box center [828, 224] width 199 height 34
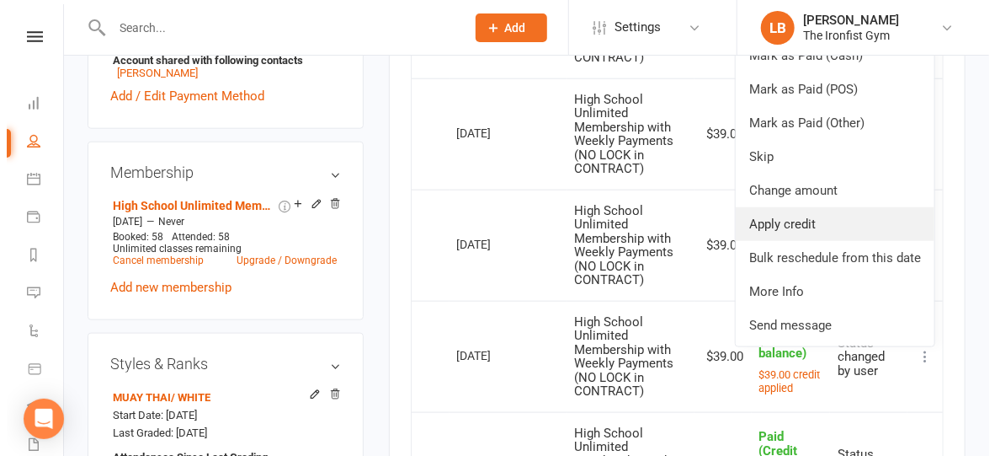
scroll to position [659, 0]
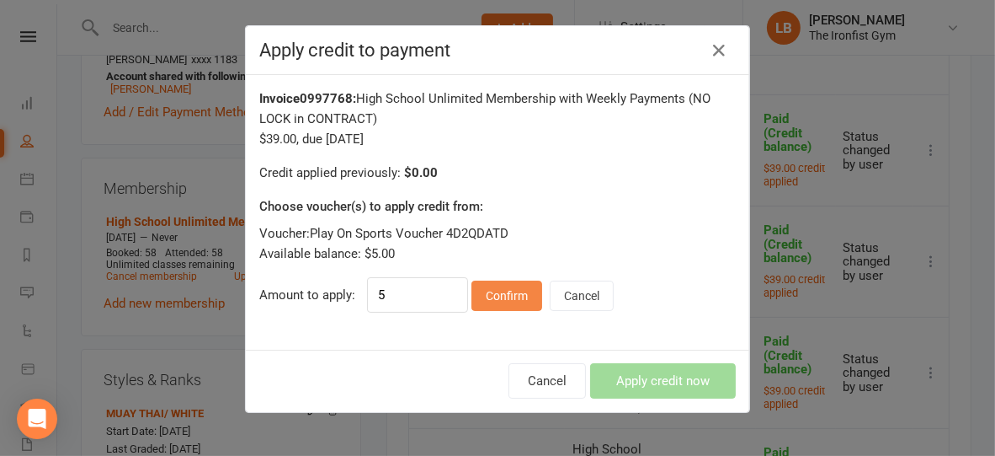
click at [510, 293] on button "Confirm" at bounding box center [507, 295] width 71 height 30
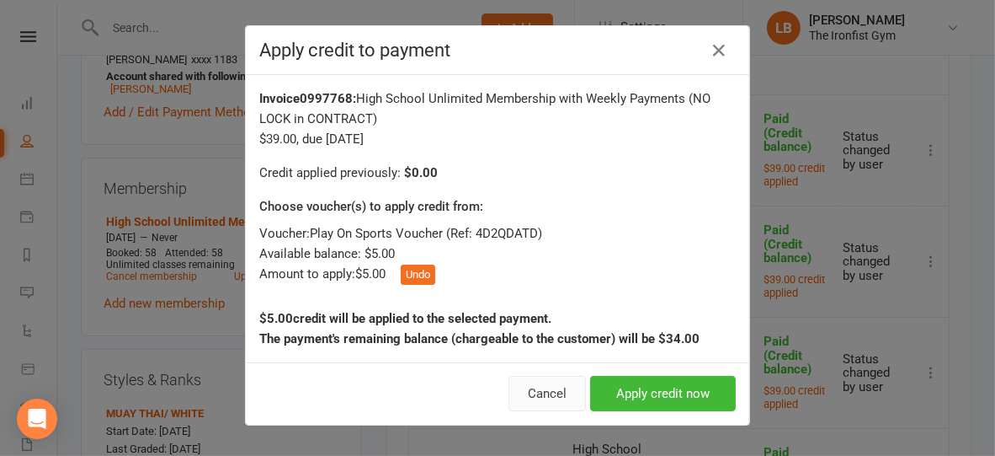
click at [521, 392] on button "Cancel" at bounding box center [547, 393] width 77 height 35
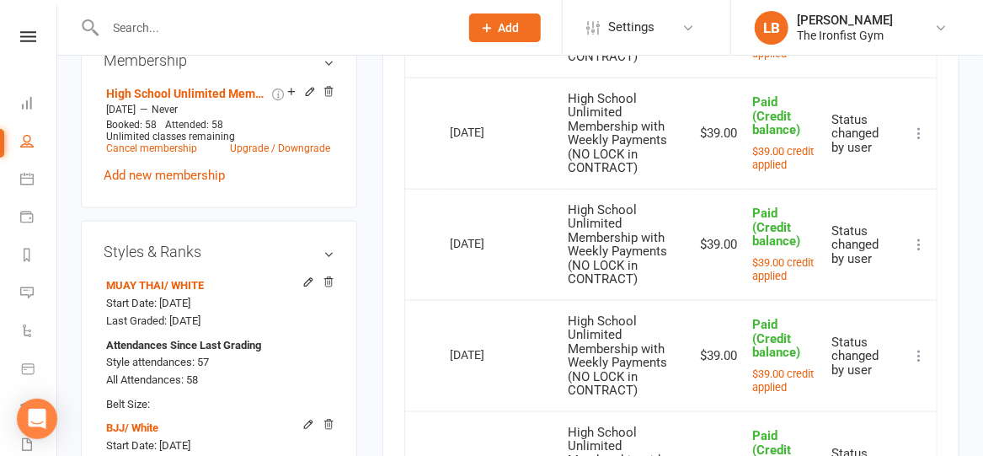
scroll to position [787, 0]
click at [182, 155] on link "Cancel membership" at bounding box center [151, 149] width 91 height 12
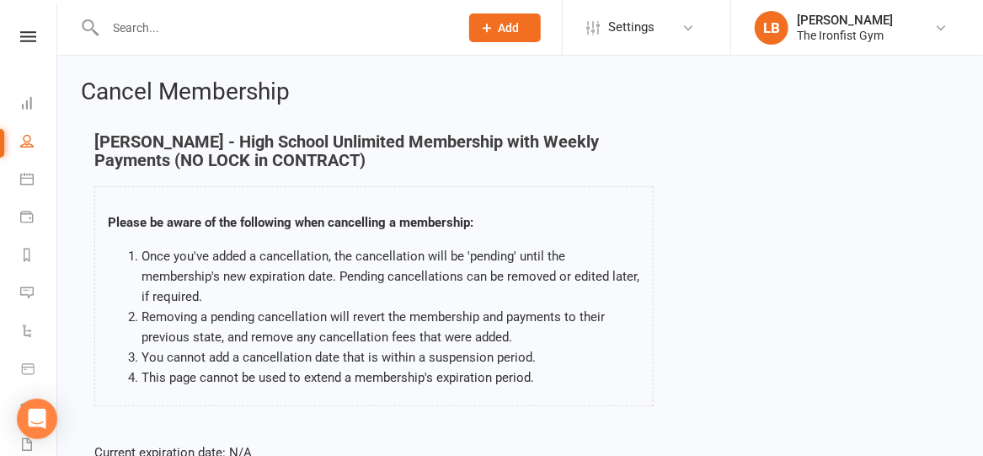
scroll to position [291, 0]
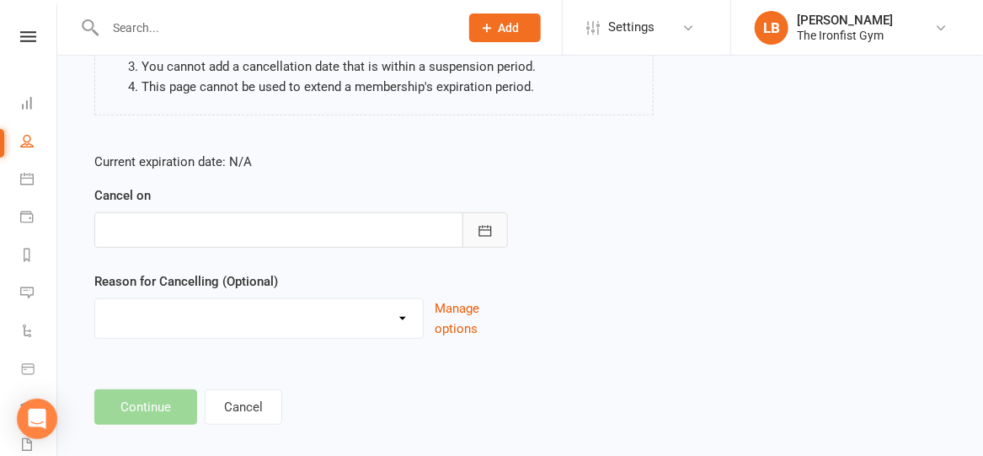
click at [484, 225] on icon "button" at bounding box center [484, 230] width 13 height 11
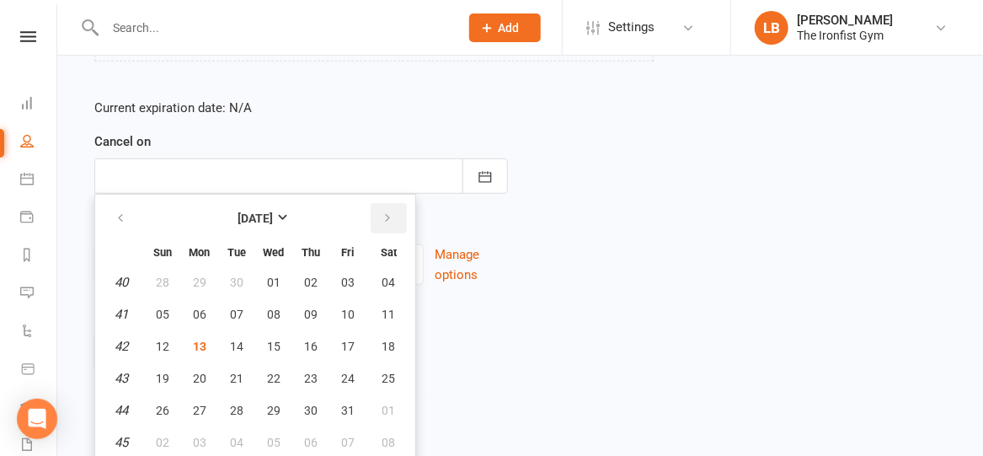
click at [383, 212] on icon "button" at bounding box center [387, 217] width 12 height 13
click at [387, 348] on span "15" at bounding box center [388, 345] width 13 height 13
type input "[DATE]"
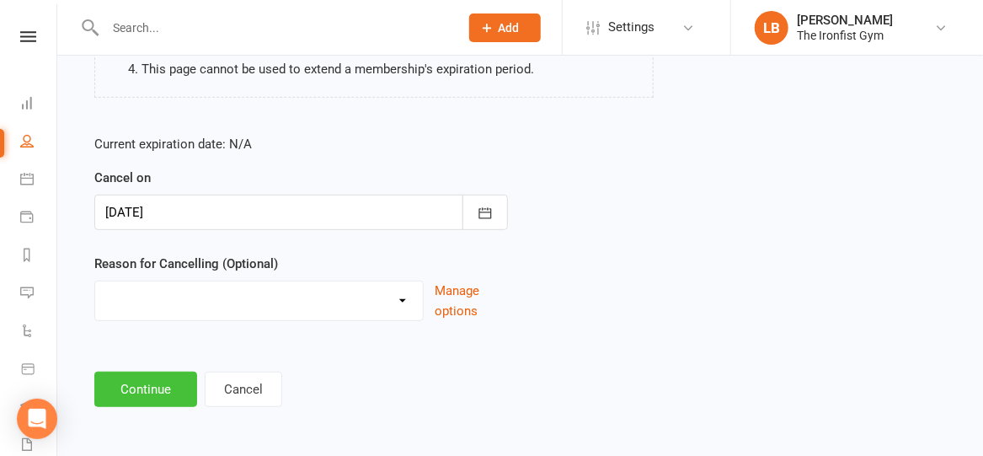
click at [164, 385] on button "Continue" at bounding box center [145, 388] width 103 height 35
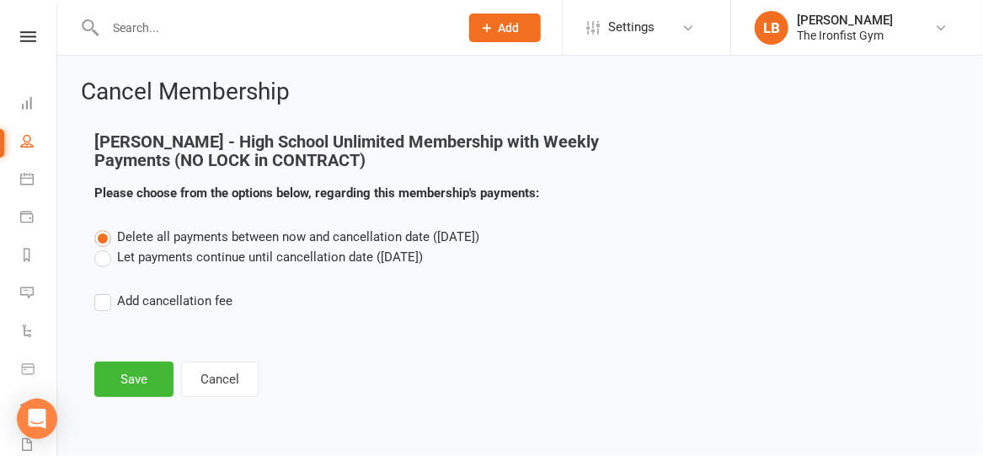
scroll to position [0, 0]
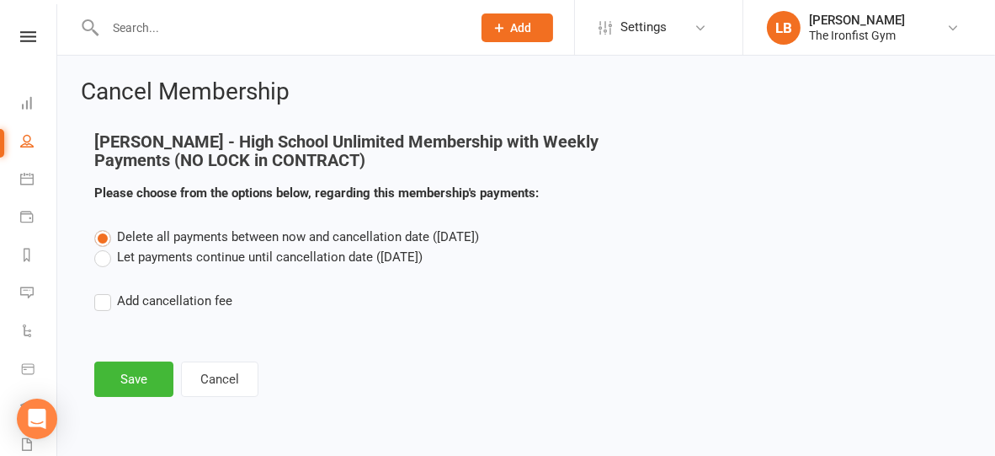
click at [136, 263] on label "Let payments continue until cancellation date ([DATE])" at bounding box center [258, 257] width 328 height 20
click at [105, 247] on input "Let payments continue until cancellation date ([DATE])" at bounding box center [99, 247] width 11 height 0
click at [125, 381] on button "Save" at bounding box center [133, 378] width 79 height 35
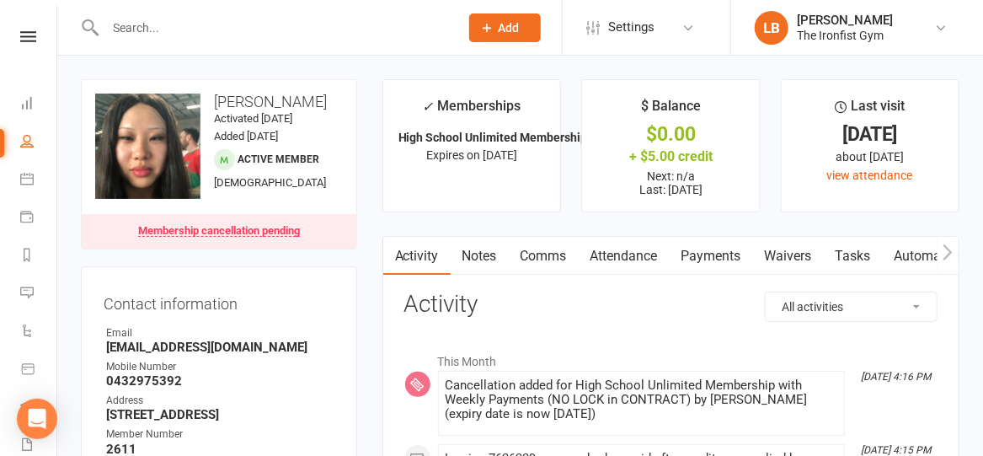
click at [214, 26] on input "text" at bounding box center [273, 28] width 347 height 24
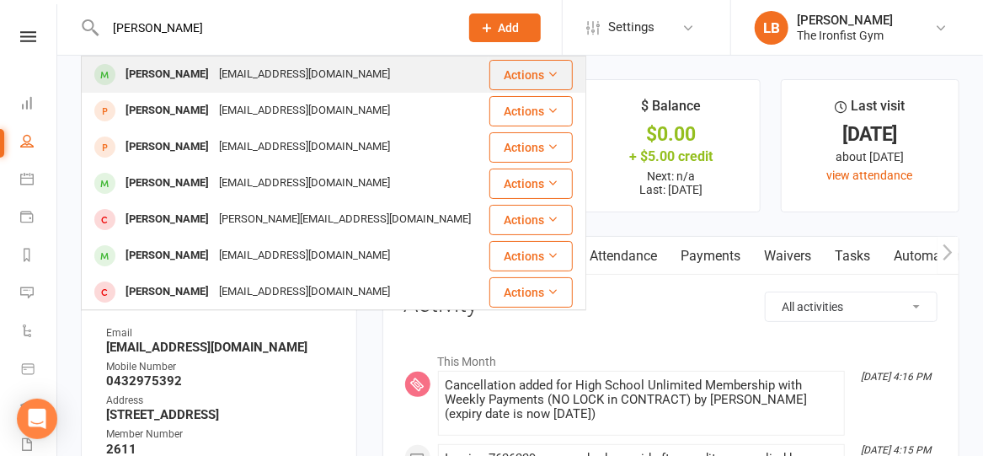
type input "[PERSON_NAME]"
click at [169, 82] on div "[PERSON_NAME]" at bounding box center [166, 74] width 93 height 24
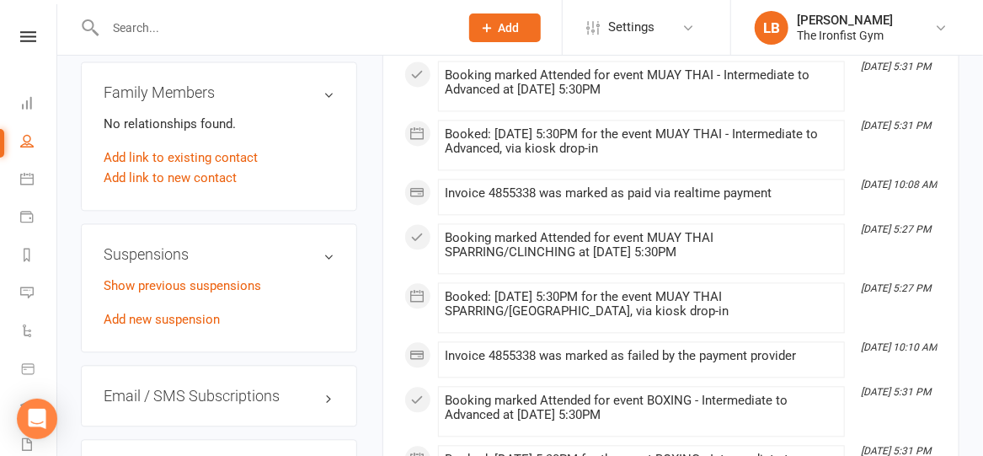
scroll to position [1362, 0]
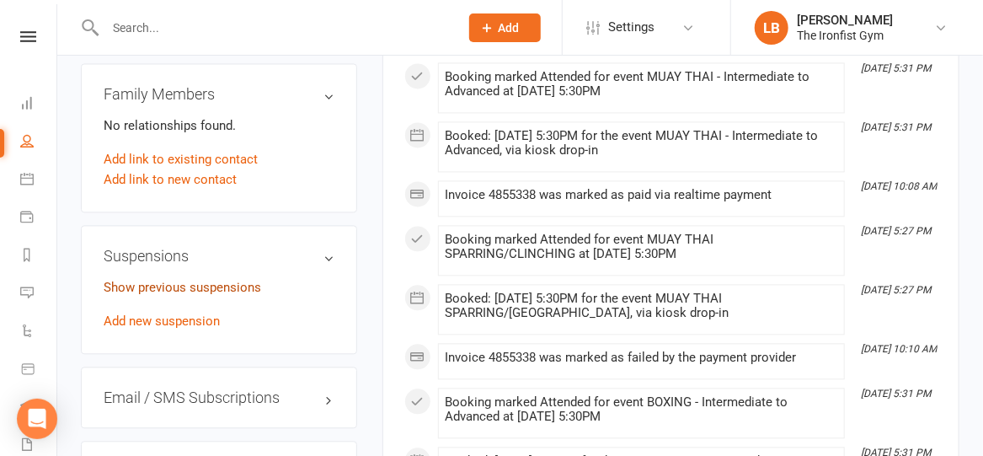
click at [200, 282] on link "Show previous suspensions" at bounding box center [182, 287] width 157 height 15
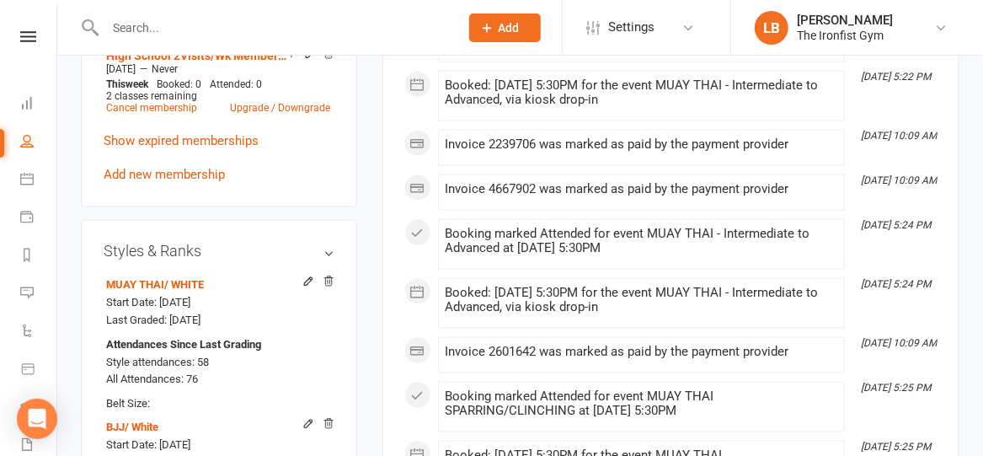
scroll to position [800, 0]
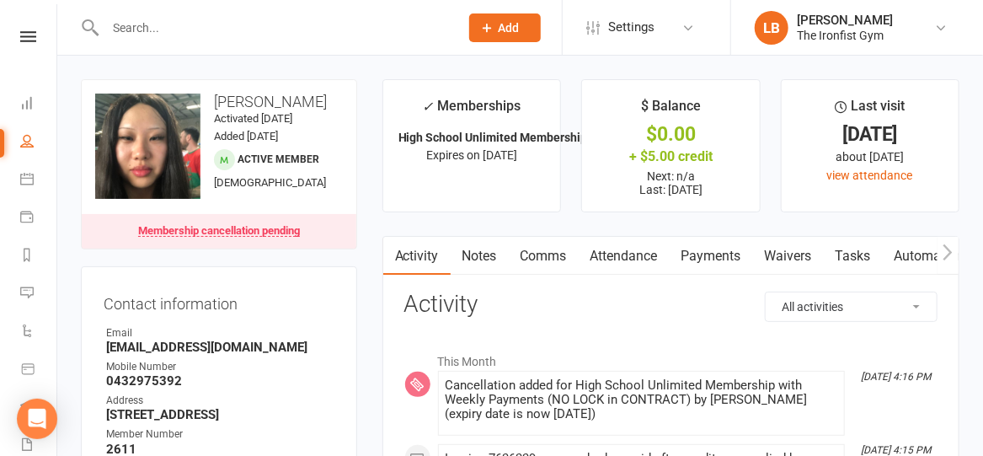
click at [19, 44] on div "Clubworx" at bounding box center [28, 58] width 56 height 55
click at [23, 27] on nav "Clubworx Dashboard People Calendar Payments Reports Messages -1 Automations Pro…" at bounding box center [28, 232] width 57 height 456
click at [23, 35] on icon at bounding box center [28, 36] width 16 height 11
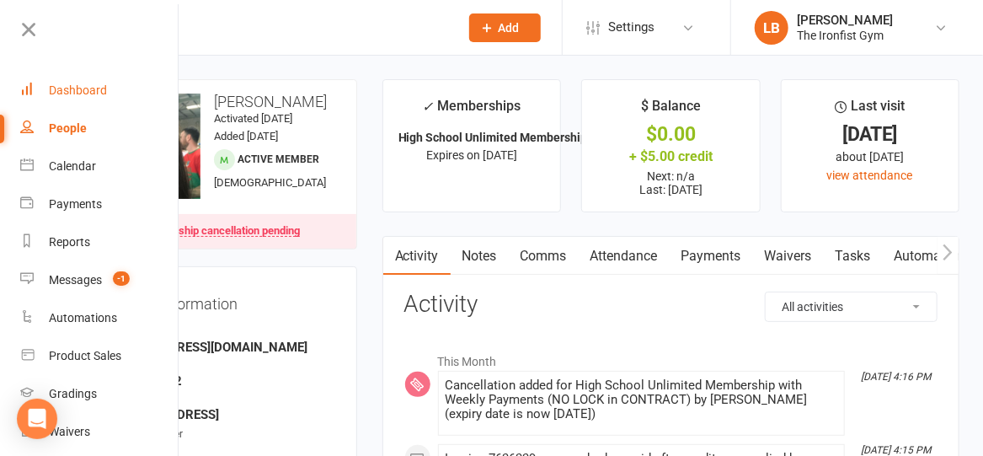
click at [74, 94] on div "Dashboard" at bounding box center [78, 89] width 58 height 13
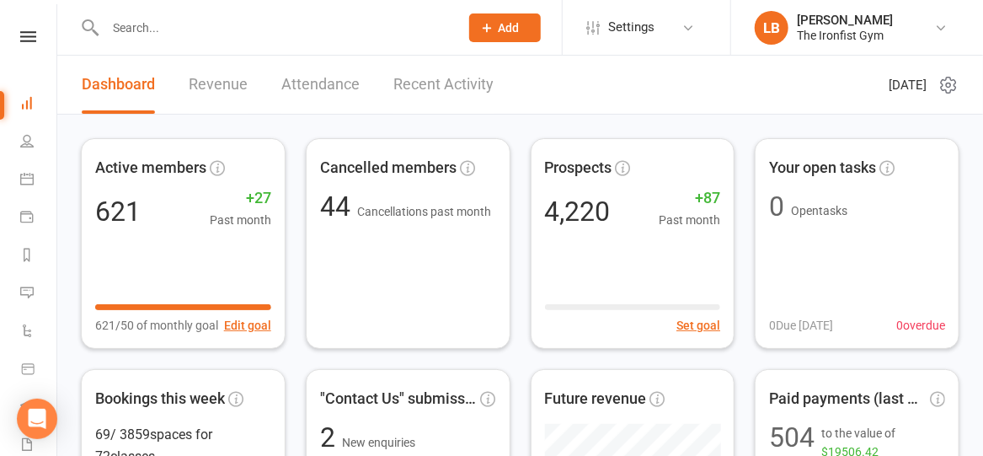
click at [237, 35] on input "text" at bounding box center [273, 28] width 347 height 24
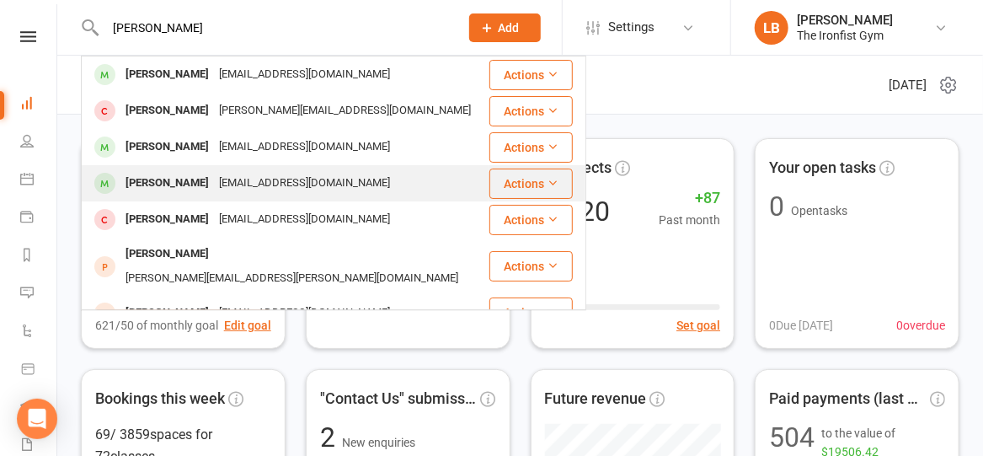
type input "[PERSON_NAME]"
click at [220, 181] on div "[EMAIL_ADDRESS][DOMAIN_NAME]" at bounding box center [304, 183] width 181 height 24
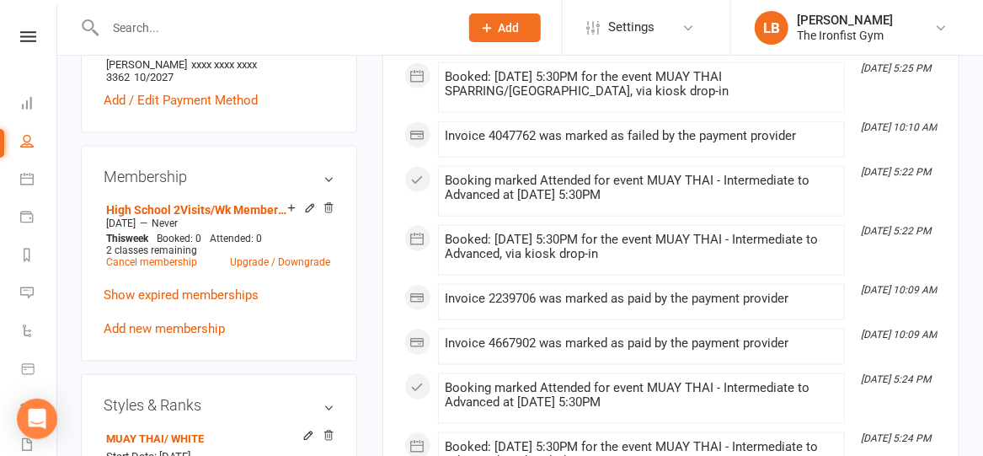
scroll to position [654, 0]
click at [149, 258] on link "Cancel membership" at bounding box center [151, 263] width 91 height 12
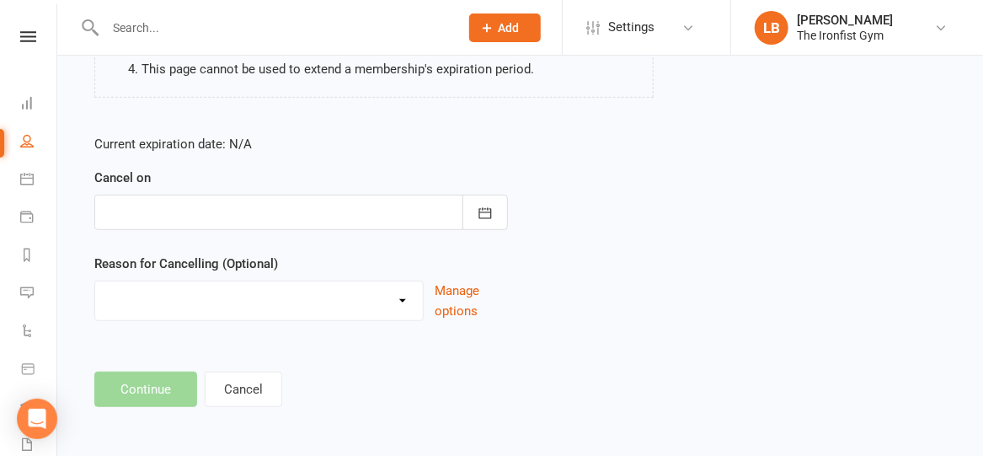
scroll to position [307, 0]
click at [499, 208] on button "button" at bounding box center [484, 213] width 45 height 35
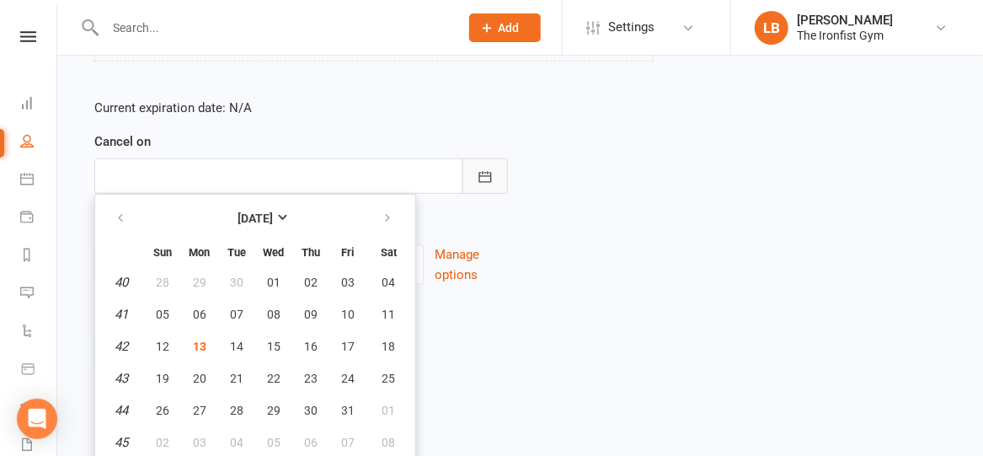
scroll to position [349, 0]
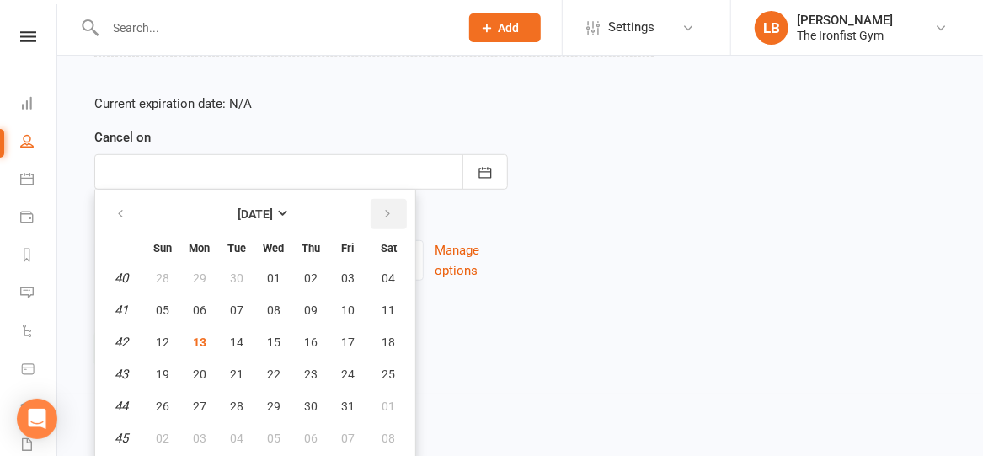
click at [385, 210] on icon "button" at bounding box center [387, 213] width 12 height 13
click at [196, 332] on button "10" at bounding box center [199, 342] width 35 height 30
type input "[DATE]"
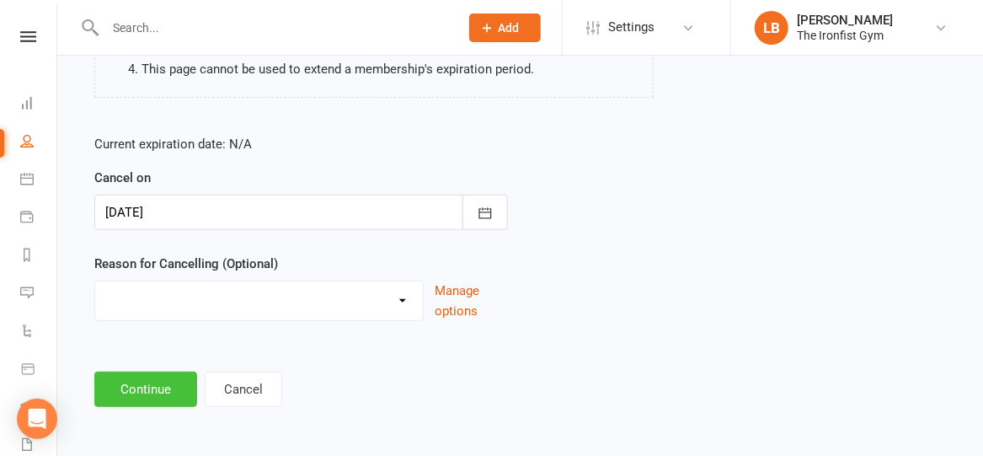
click at [149, 391] on button "Continue" at bounding box center [145, 388] width 103 height 35
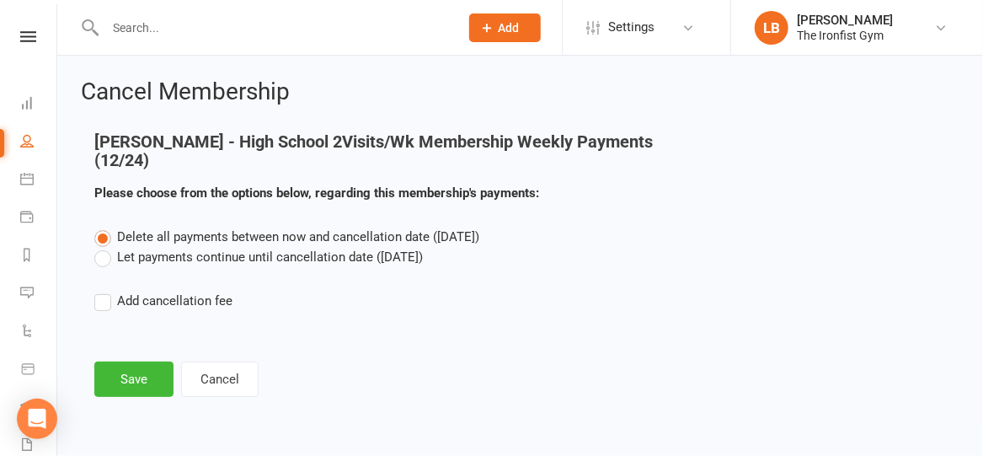
scroll to position [0, 0]
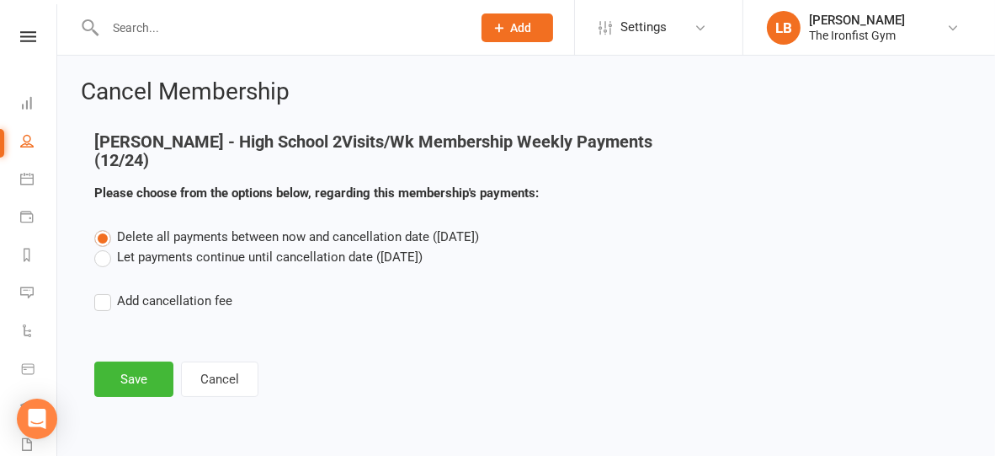
click at [138, 255] on label "Let payments continue until cancellation date (Nov 10, 2025)" at bounding box center [258, 257] width 328 height 20
click at [105, 247] on input "Let payments continue until cancellation date (Nov 10, 2025)" at bounding box center [99, 247] width 11 height 0
click at [111, 390] on button "Save" at bounding box center [133, 378] width 79 height 35
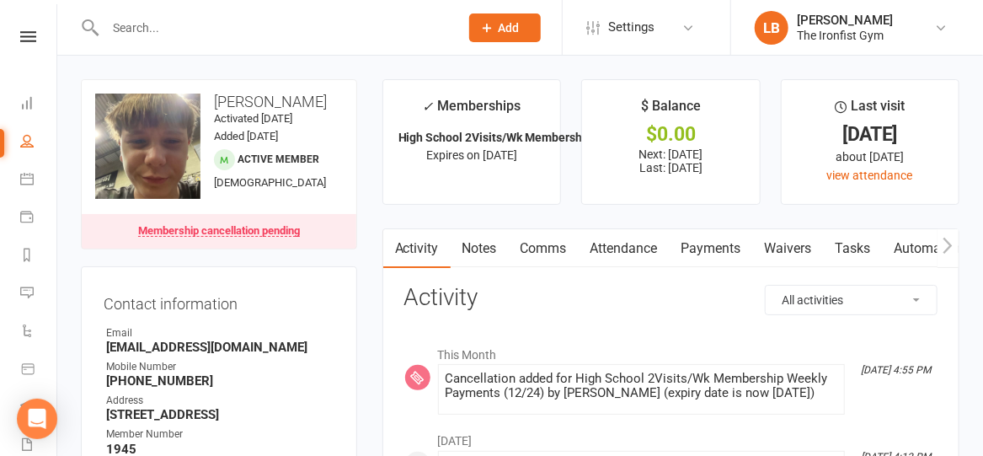
click at [719, 242] on link "Payments" at bounding box center [711, 248] width 83 height 39
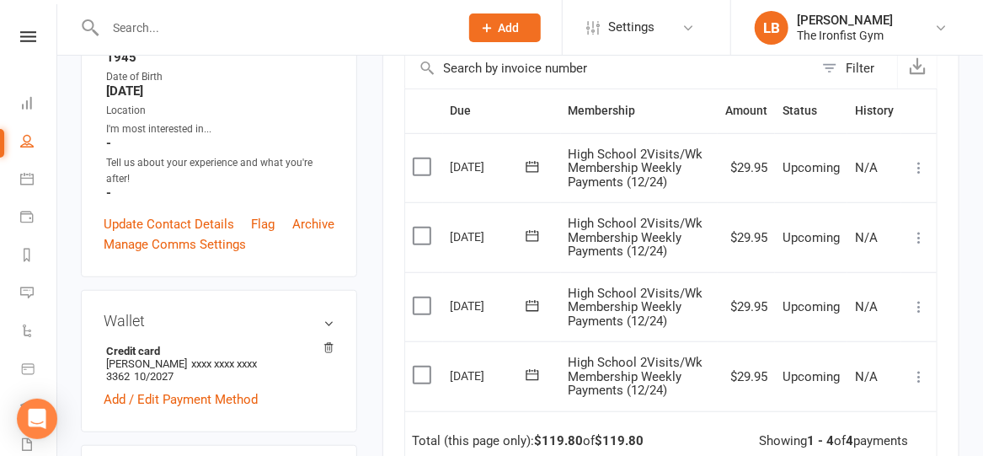
scroll to position [266, 0]
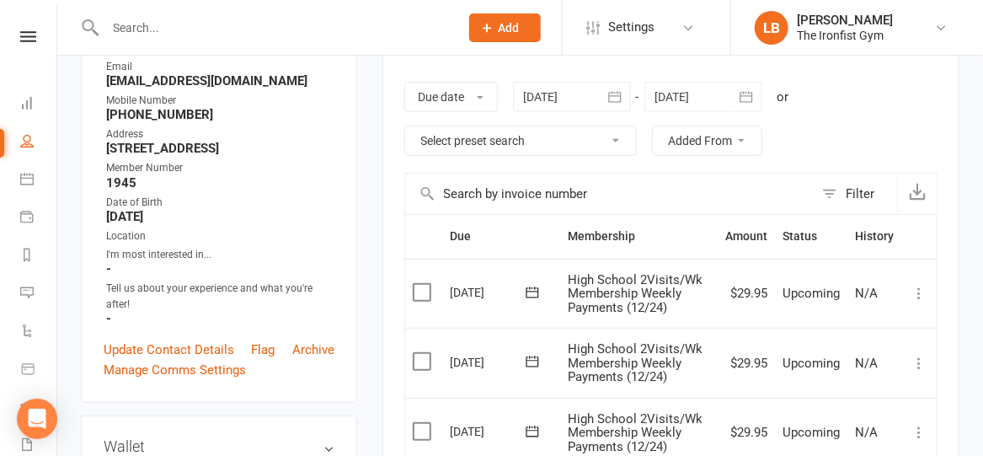
click at [283, 20] on input "text" at bounding box center [273, 28] width 347 height 24
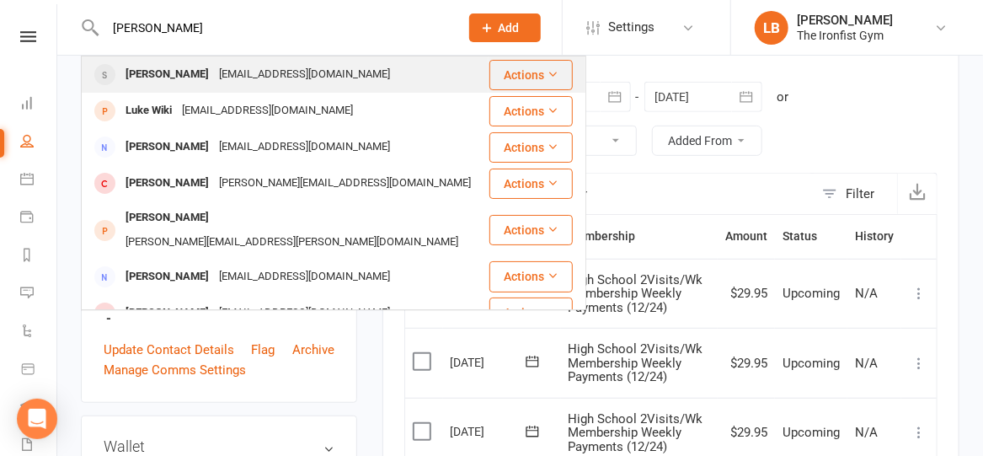
type input "[PERSON_NAME]"
click at [225, 76] on div "[EMAIL_ADDRESS][DOMAIN_NAME]" at bounding box center [304, 74] width 181 height 24
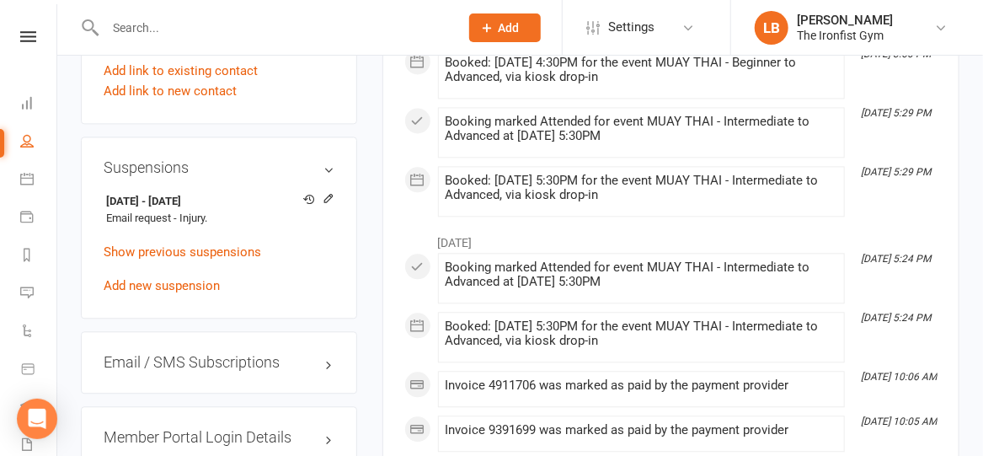
scroll to position [1440, 0]
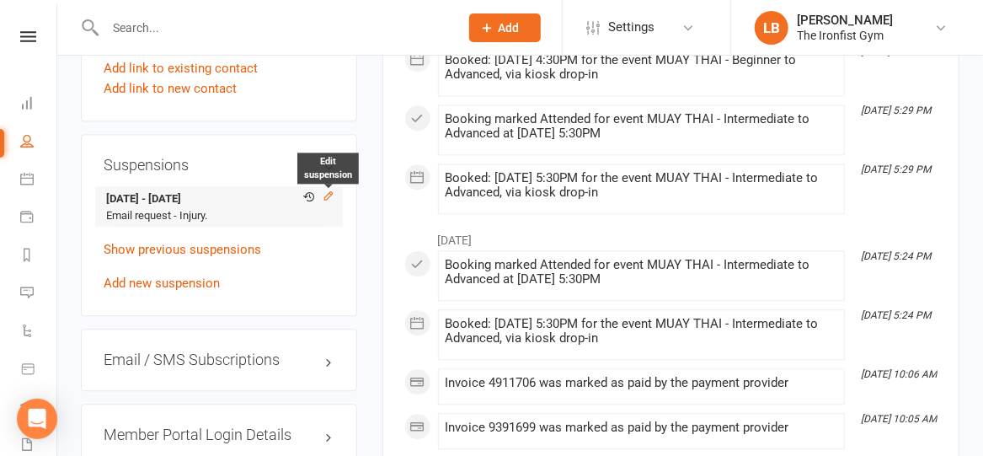
click at [331, 192] on icon at bounding box center [328, 195] width 8 height 8
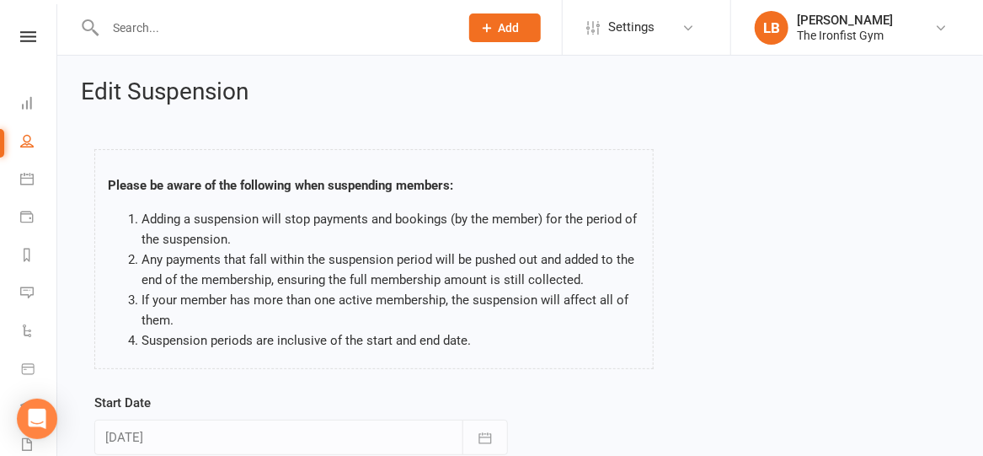
scroll to position [225, 0]
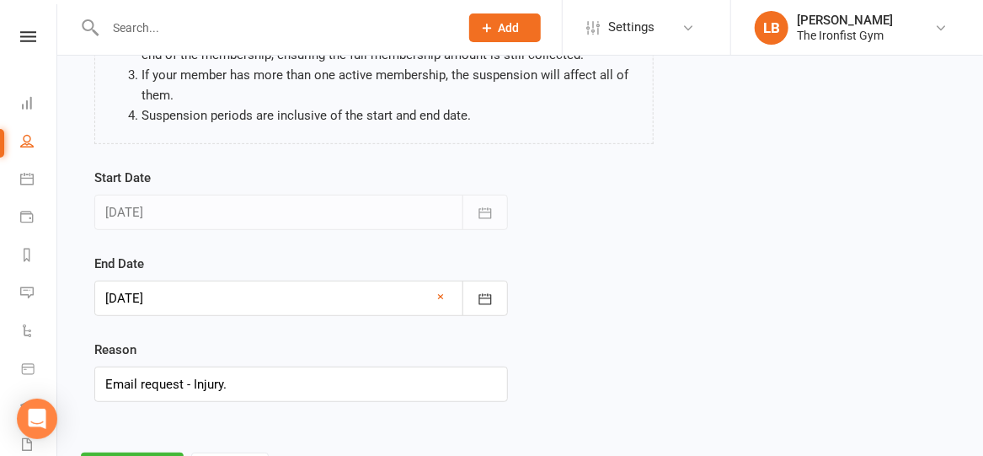
click at [241, 300] on div at bounding box center [300, 297] width 413 height 35
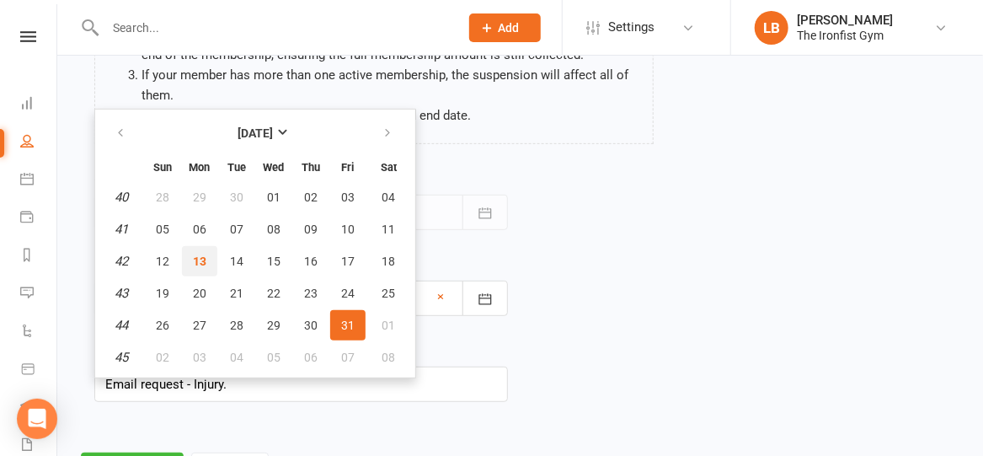
click at [196, 259] on span "13" at bounding box center [199, 260] width 13 height 13
type input "[DATE]"
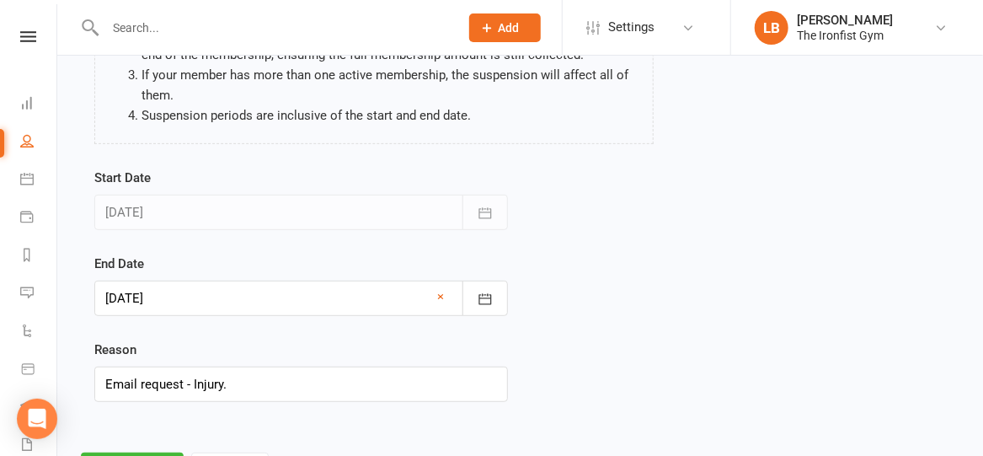
scroll to position [301, 0]
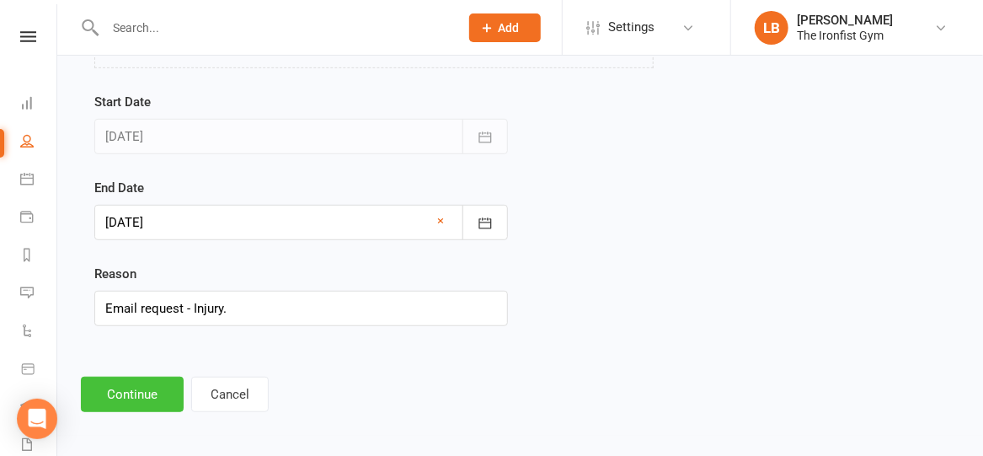
click at [126, 401] on button "Continue" at bounding box center [132, 393] width 103 height 35
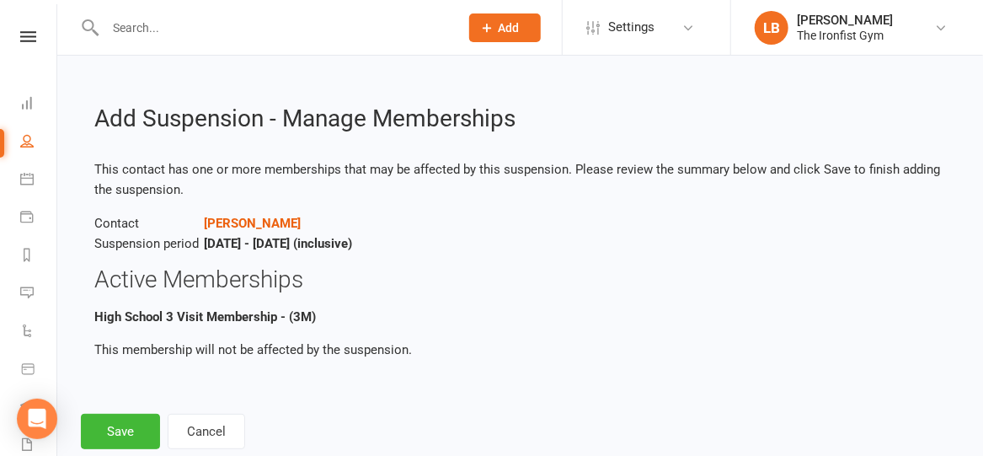
scroll to position [40, 0]
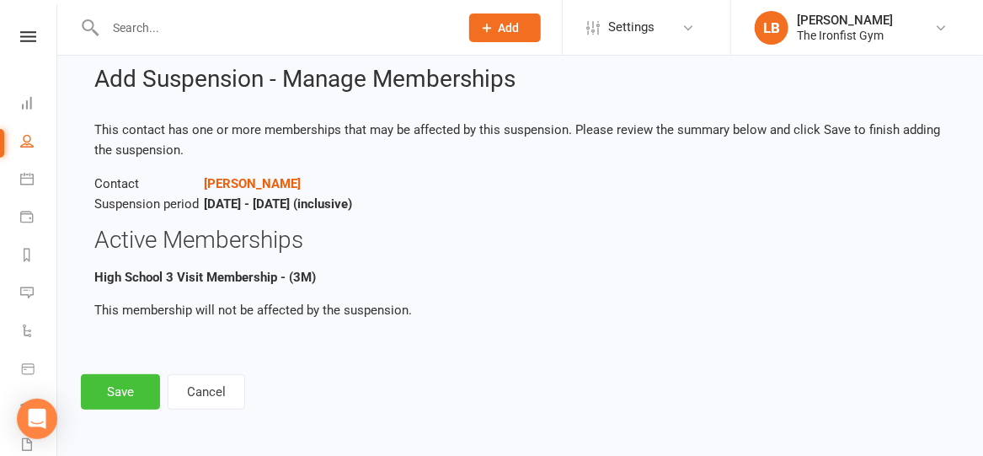
click at [126, 392] on button "Save" at bounding box center [120, 391] width 79 height 35
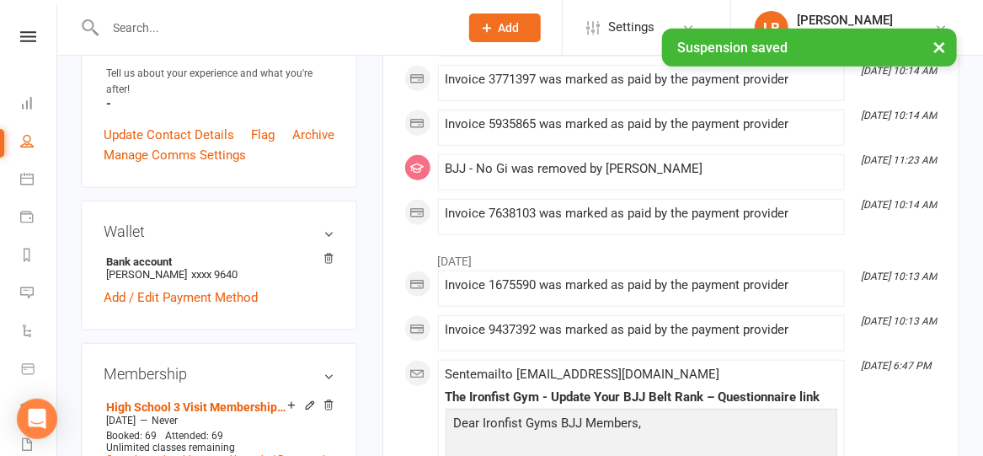
scroll to position [711, 0]
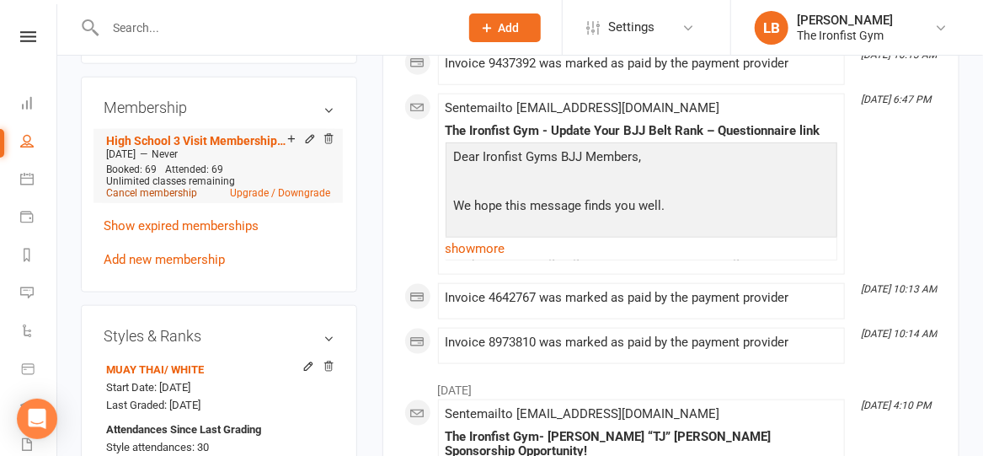
click at [187, 192] on link "Cancel membership" at bounding box center [151, 193] width 91 height 12
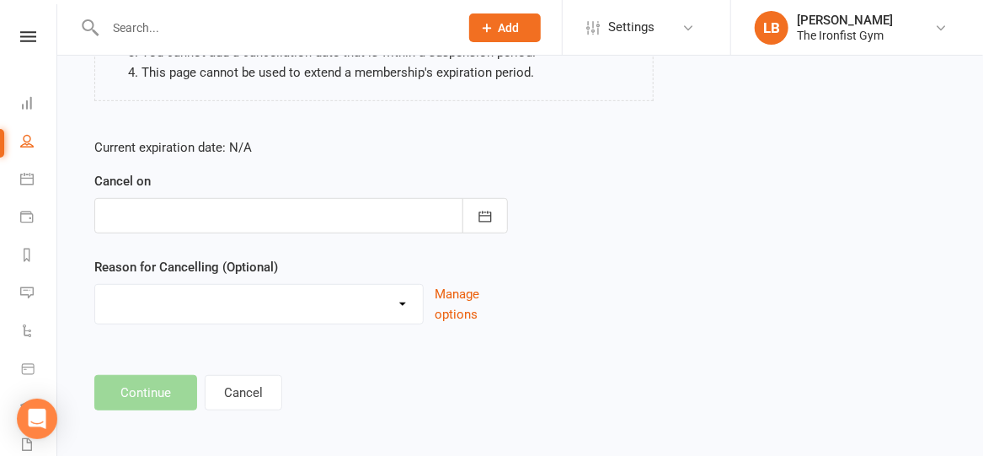
scroll to position [290, 0]
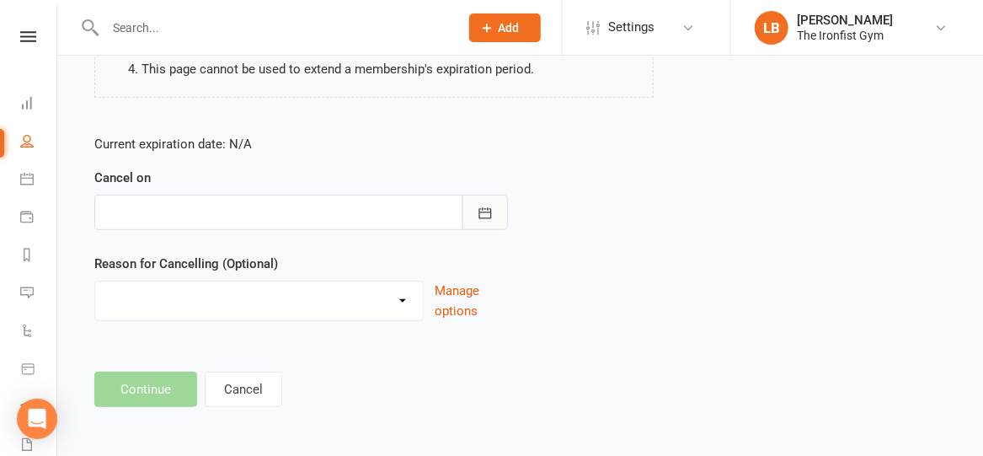
click at [483, 212] on icon "button" at bounding box center [485, 213] width 17 height 17
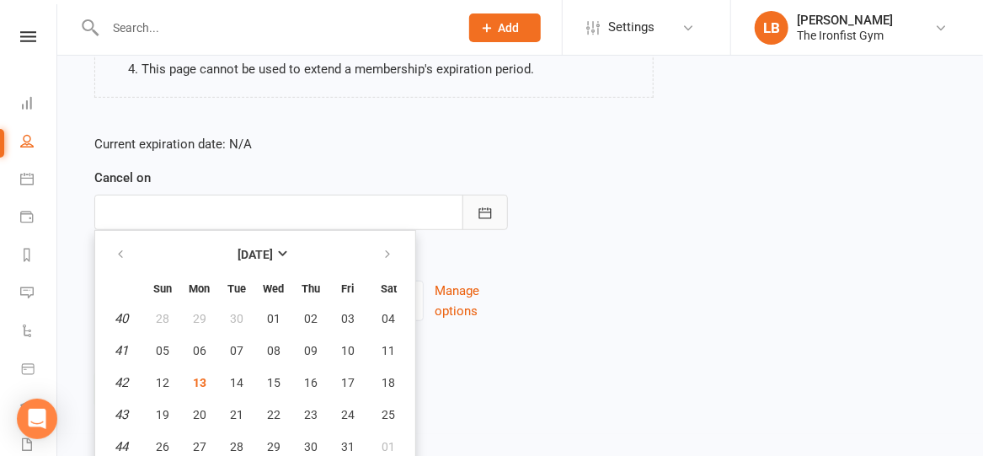
scroll to position [326, 0]
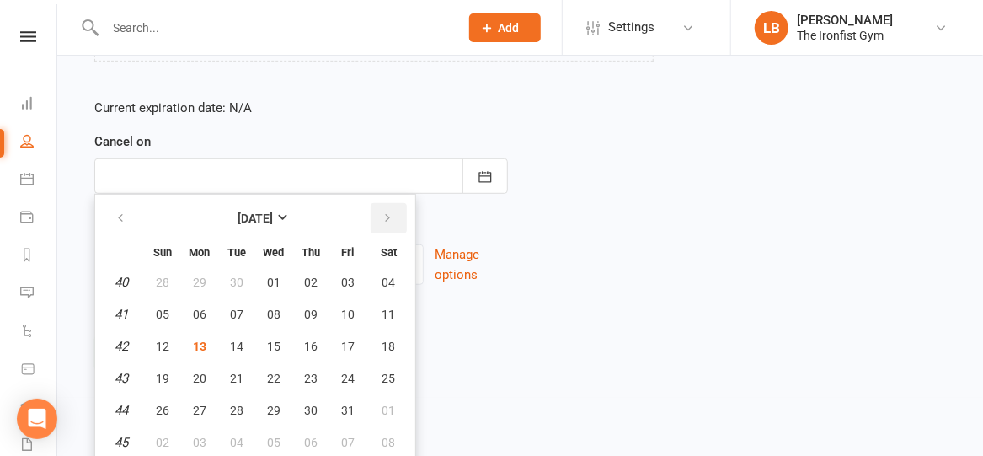
click at [381, 220] on icon "button" at bounding box center [387, 217] width 12 height 13
click at [202, 342] on span "10" at bounding box center [199, 345] width 13 height 13
type input "[DATE]"
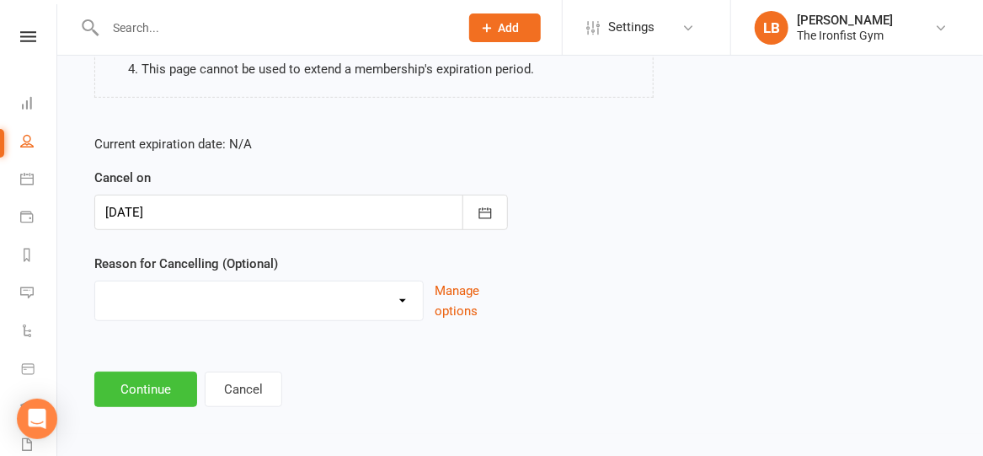
click at [132, 399] on button "Continue" at bounding box center [145, 388] width 103 height 35
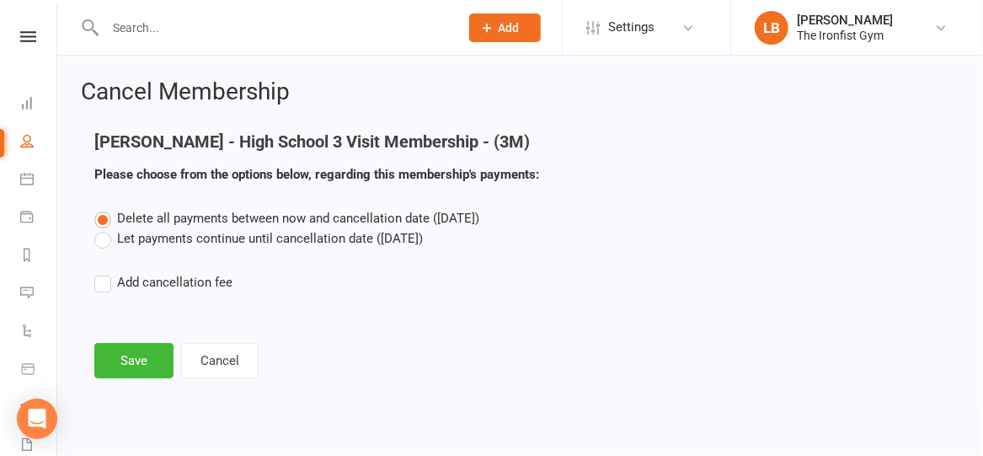
scroll to position [0, 0]
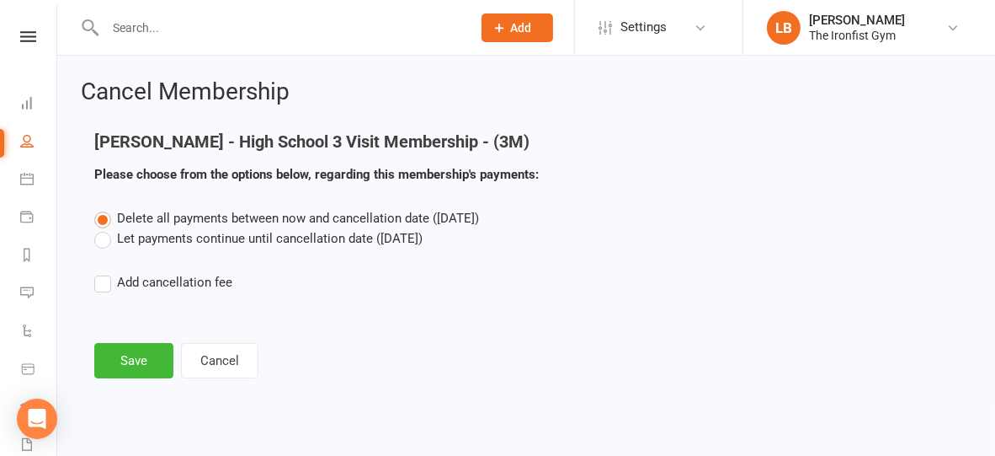
click at [99, 240] on label "Let payments continue until cancellation date (Nov 10, 2025)" at bounding box center [258, 238] width 328 height 20
click at [99, 228] on input "Let payments continue until cancellation date (Nov 10, 2025)" at bounding box center [99, 228] width 11 height 0
click at [126, 365] on button "Save" at bounding box center [133, 360] width 79 height 35
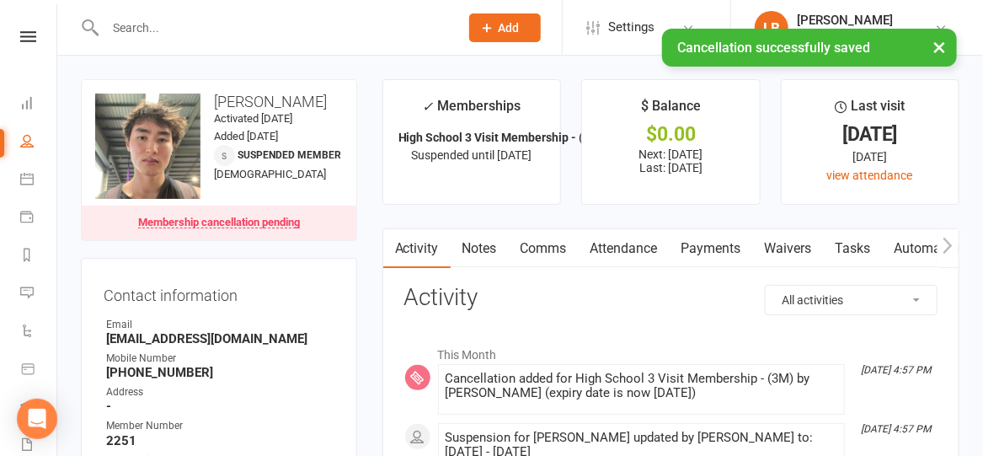
click at [688, 238] on link "Payments" at bounding box center [711, 248] width 83 height 39
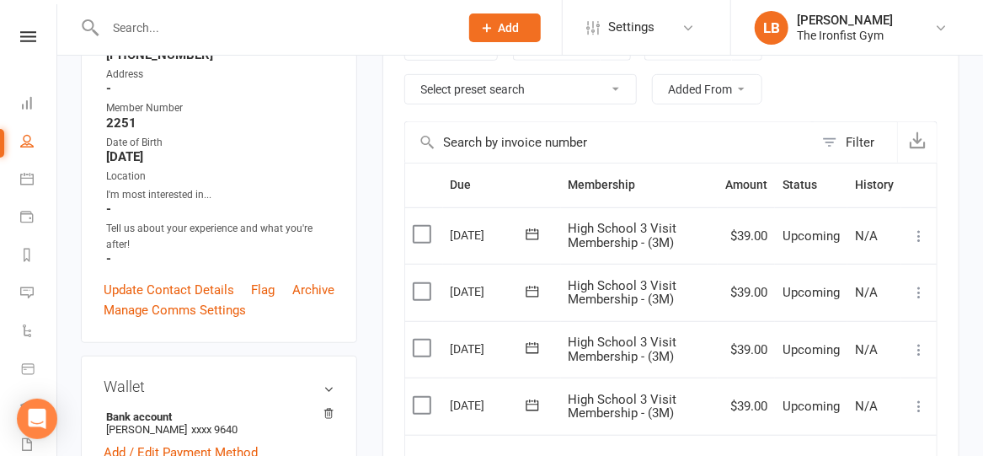
scroll to position [317, 0]
